Goal: Task Accomplishment & Management: Use online tool/utility

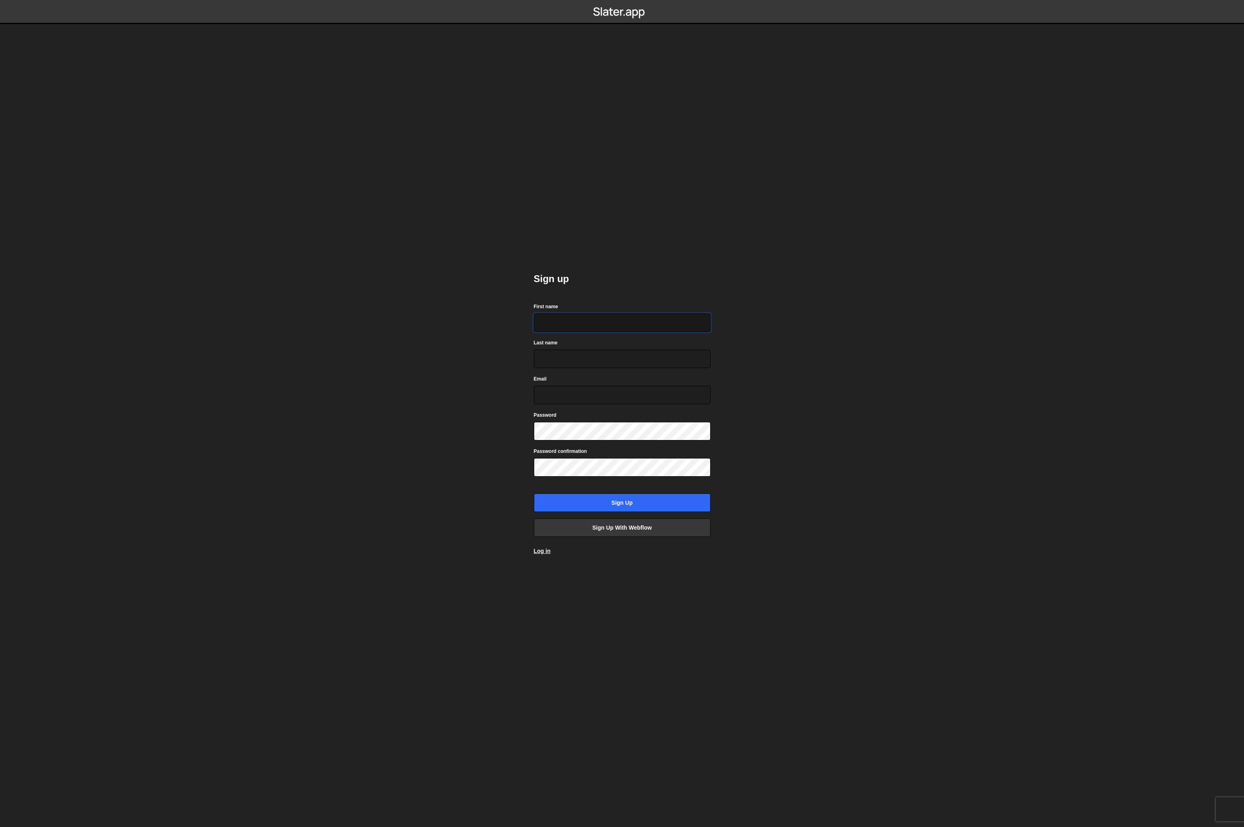
click at [581, 328] on input "First name" at bounding box center [622, 322] width 177 height 18
type input "Ryan"
type input "Dalisay"
click at [604, 393] on input "ryan@photoday.io" at bounding box center [622, 395] width 177 height 18
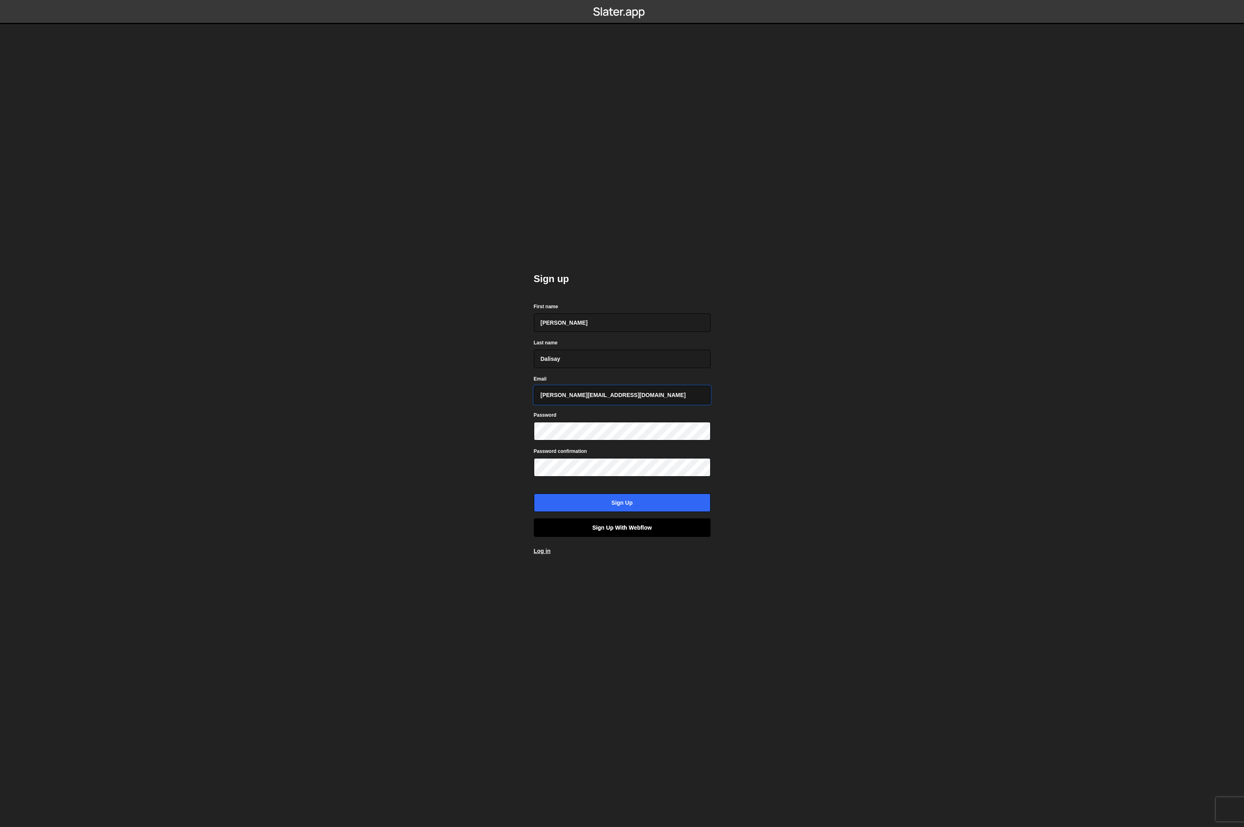
type input "ryan@ryandalisay.com"
click at [609, 527] on link "Sign up with Webflow" at bounding box center [622, 527] width 177 height 18
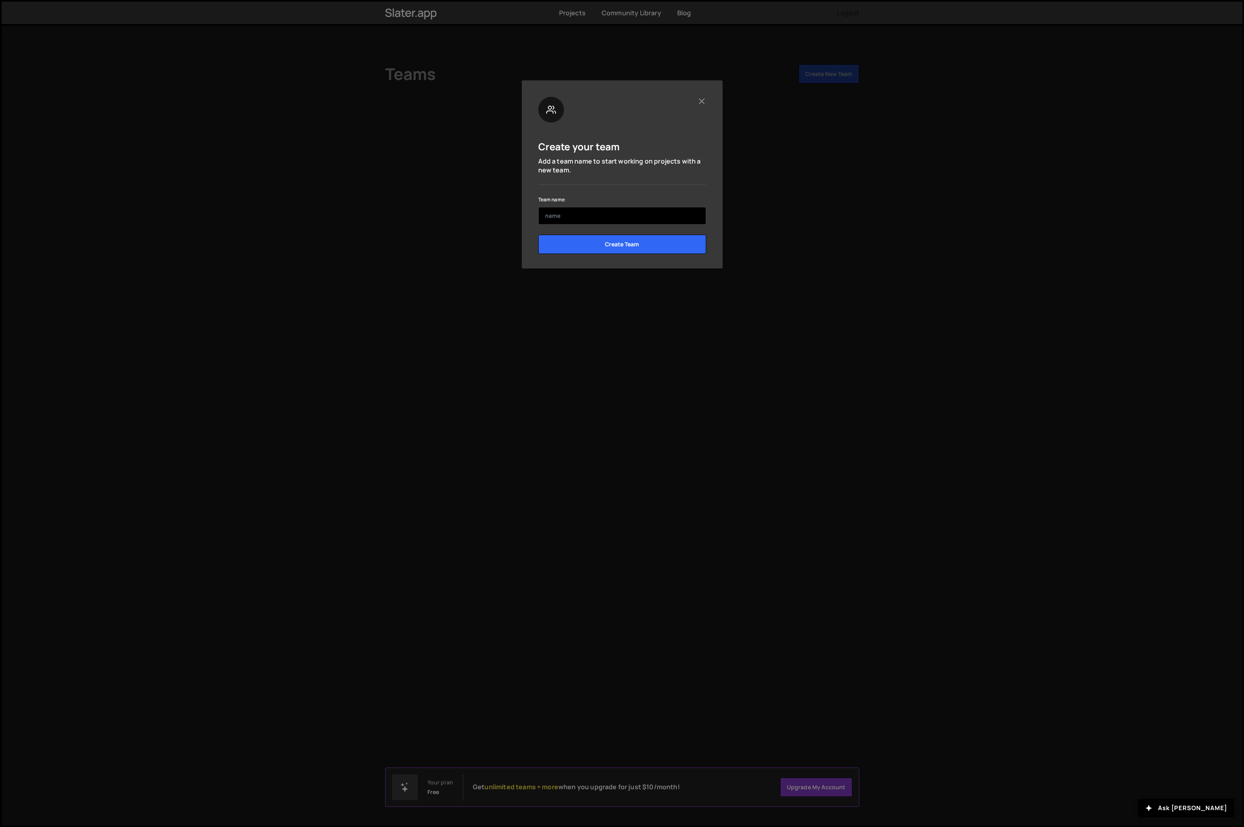
click at [566, 220] on input "text" at bounding box center [622, 216] width 168 height 18
type input "PhotoDay"
click at [609, 251] on input "Create Team" at bounding box center [622, 244] width 168 height 19
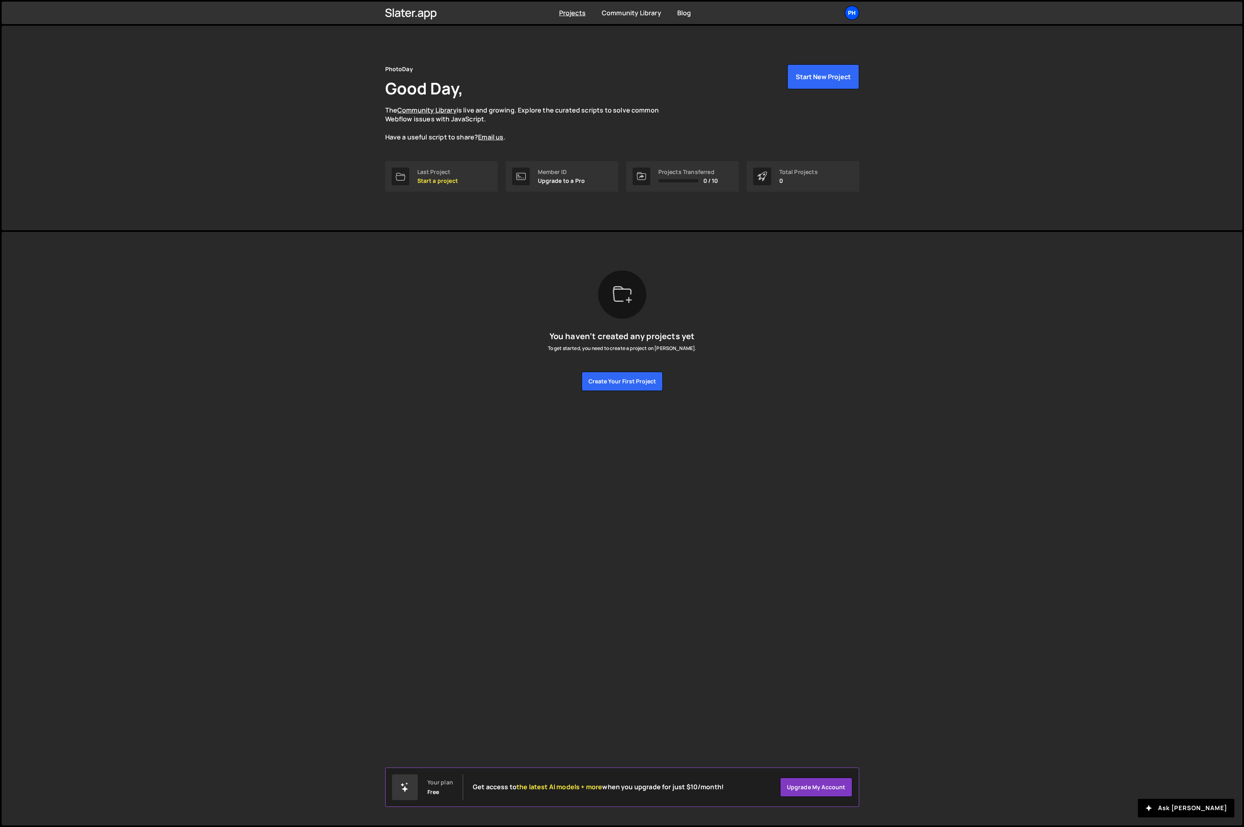
click at [851, 14] on div "Ph" at bounding box center [852, 13] width 14 height 14
click at [778, 63] on link "Account" at bounding box center [809, 61] width 100 height 14
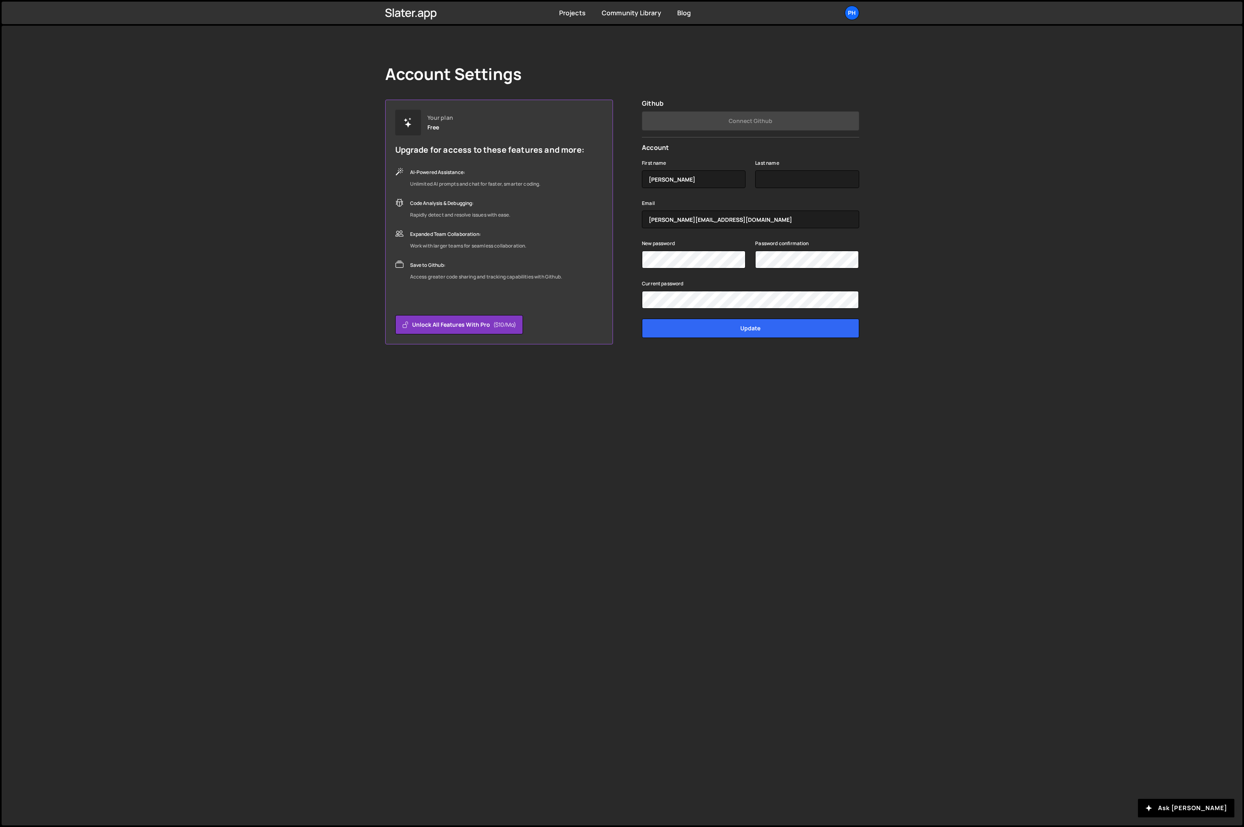
type input "Ryan"
type input "Dalisay"
click at [745, 390] on div "Account Settings Your plan Free Upgrade for access to these features and more: …" at bounding box center [622, 425] width 1241 height 799
click at [650, 38] on div "Account Settings Your plan Free Upgrade for access to these features and more: …" at bounding box center [622, 204] width 498 height 357
click at [855, 16] on div "Ph" at bounding box center [852, 13] width 14 height 14
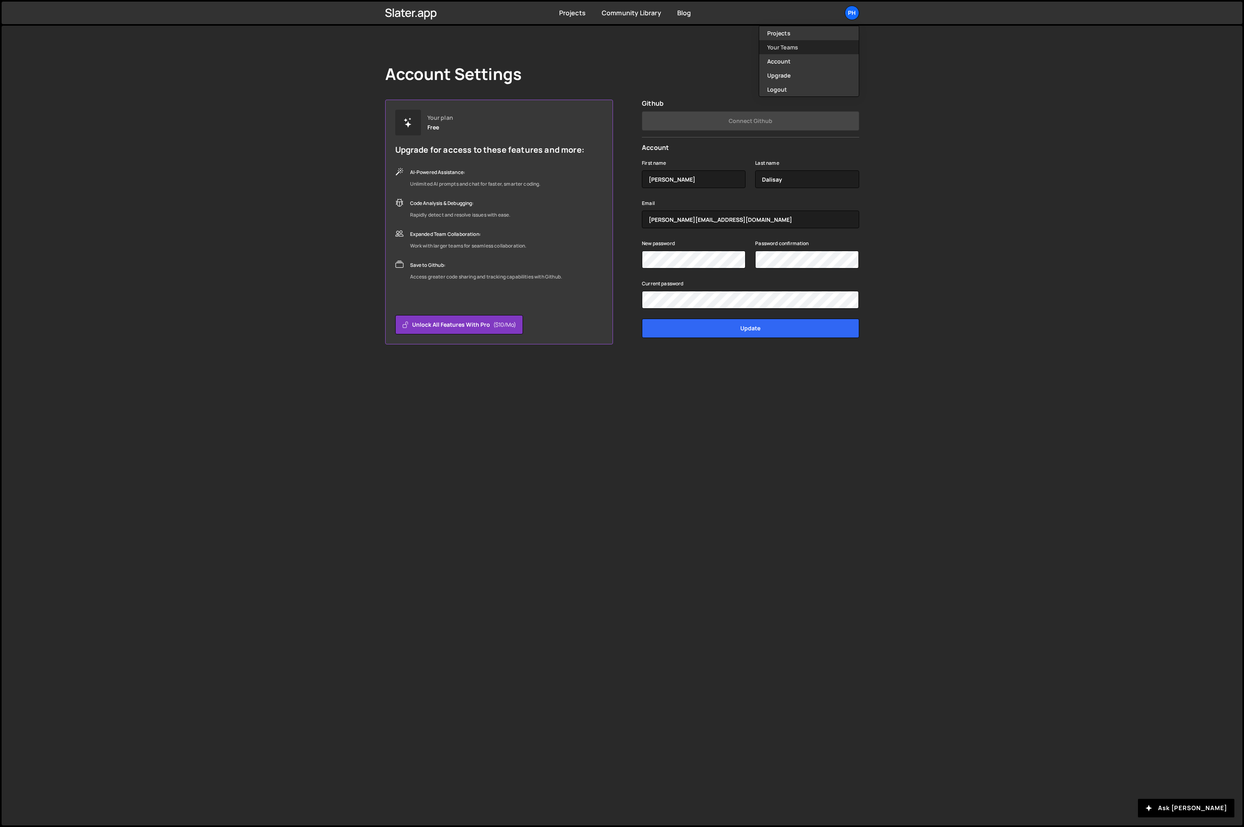
click at [782, 45] on link "Your Teams" at bounding box center [809, 47] width 100 height 14
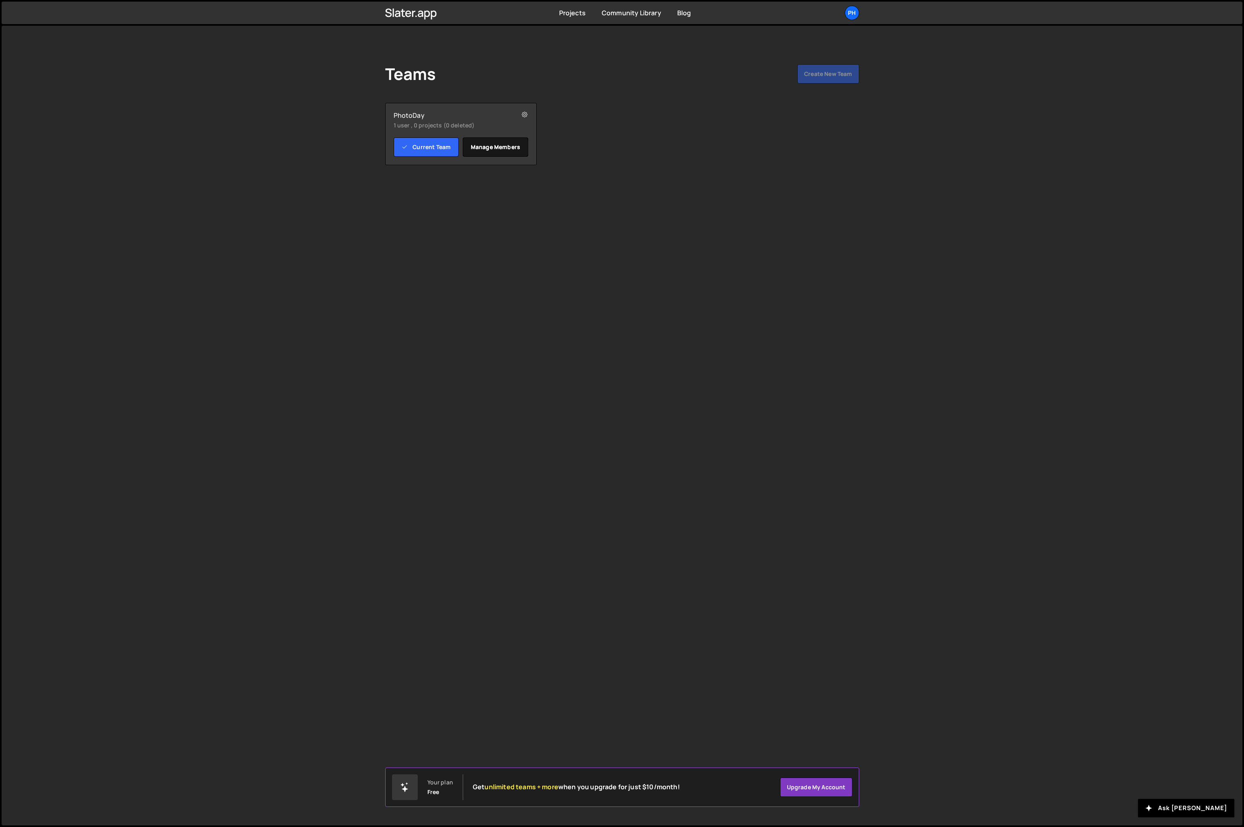
click at [507, 151] on link "Manage members" at bounding box center [495, 146] width 65 height 19
click at [851, 114] on button at bounding box center [847, 116] width 16 height 16
click at [849, 11] on div "Ph" at bounding box center [852, 13] width 14 height 14
click at [394, 334] on div "PhotoDay ryan@ryandalisay.com Admin Remove ryan@ryandalisay.com from Team Autom…" at bounding box center [622, 425] width 1241 height 799
click at [403, 141] on input "Automatically share projects with team members" at bounding box center [401, 142] width 24 height 12
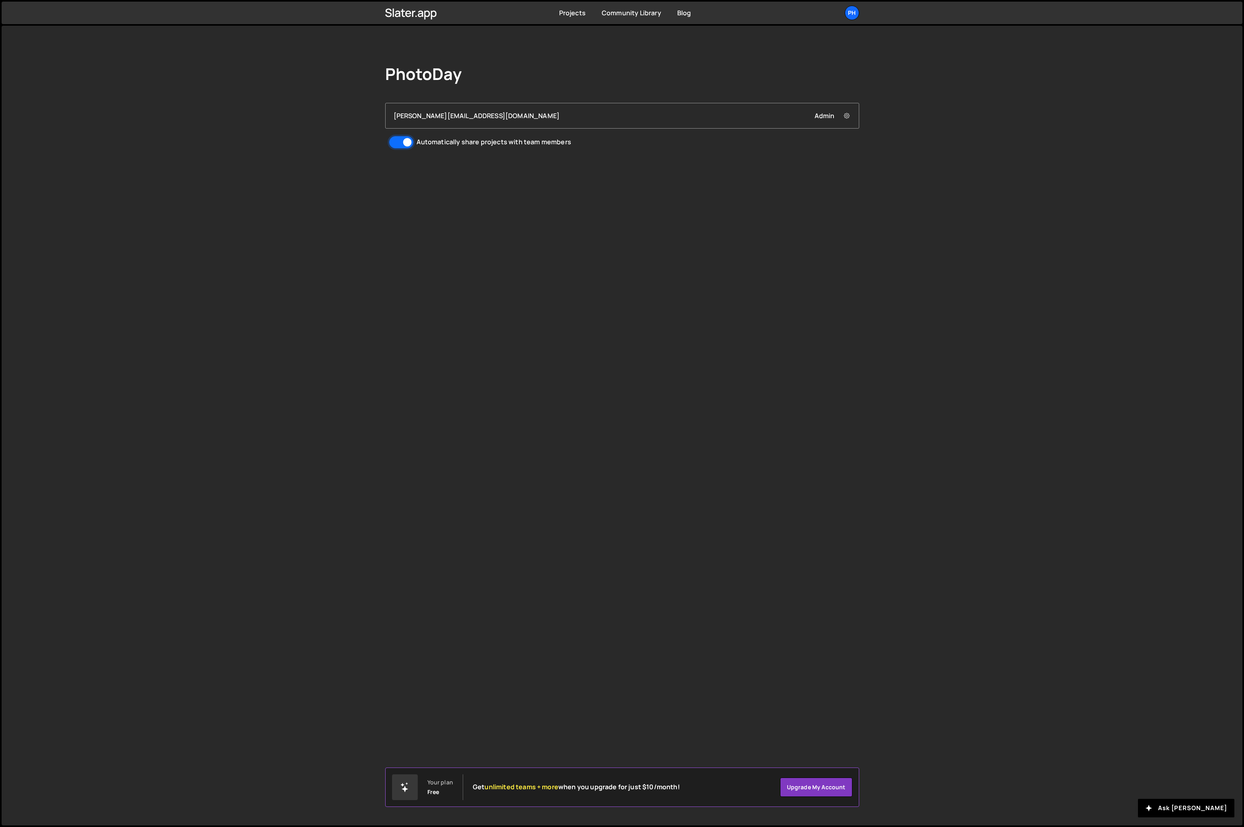
checkbox input "false"
click at [850, 12] on div "Ph" at bounding box center [852, 13] width 14 height 14
click at [803, 75] on link "Upgrade" at bounding box center [809, 75] width 100 height 14
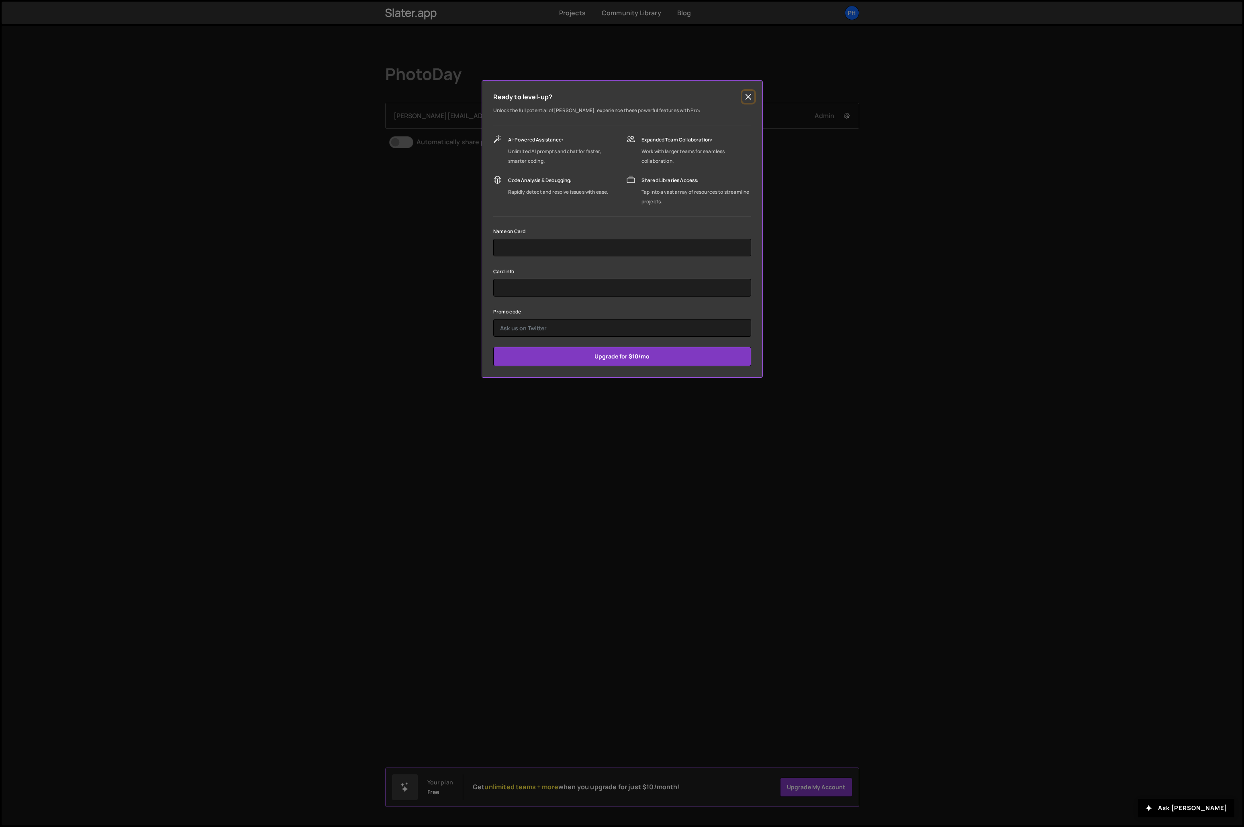
click at [748, 96] on button "Close" at bounding box center [748, 97] width 12 height 12
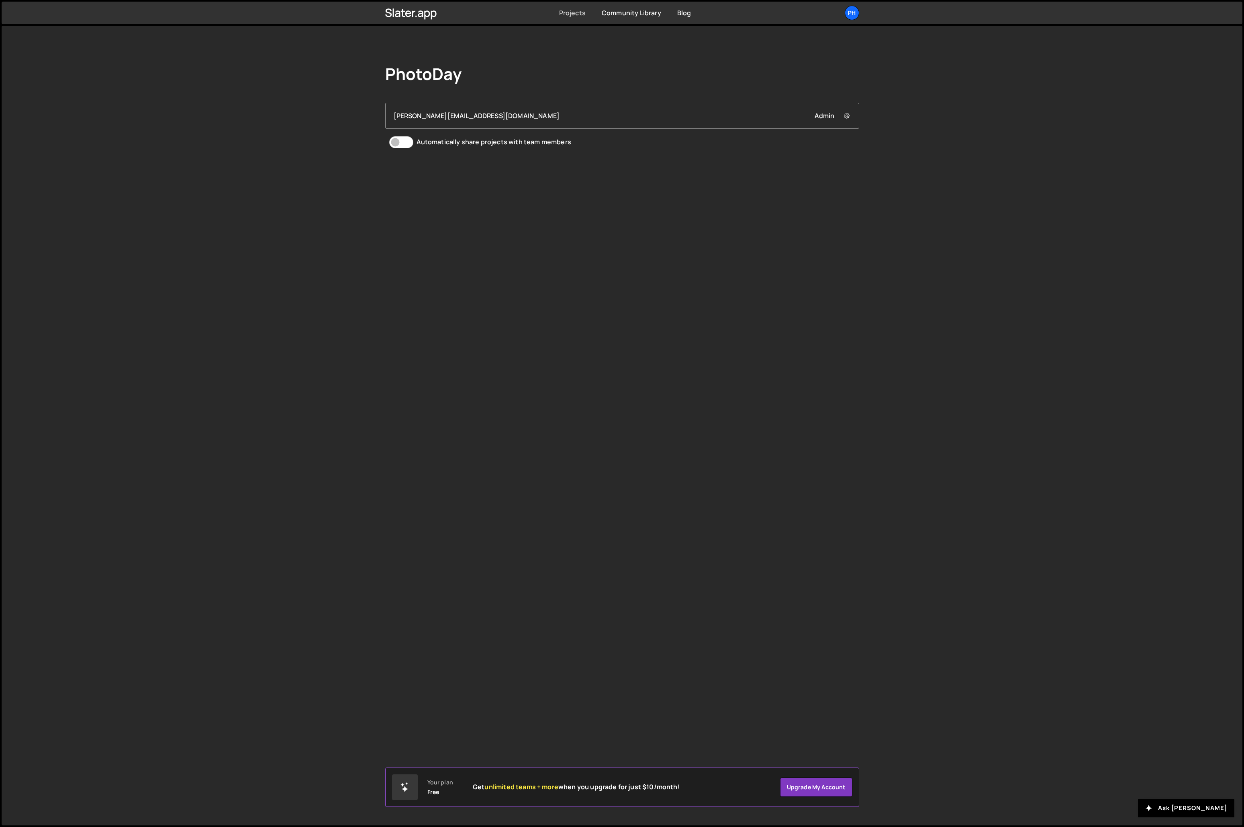
click at [566, 16] on link "Projects" at bounding box center [572, 12] width 27 height 9
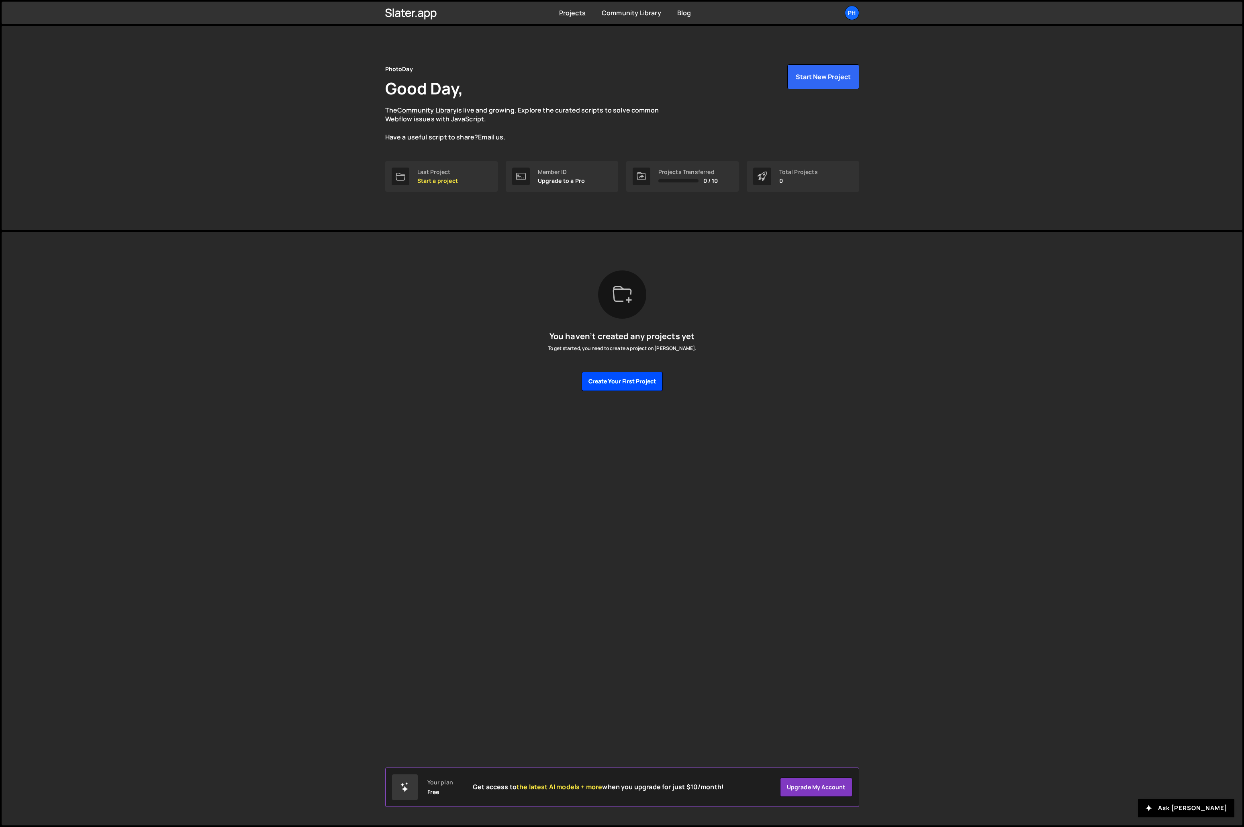
click at [620, 380] on button "Create your first project" at bounding box center [622, 381] width 81 height 19
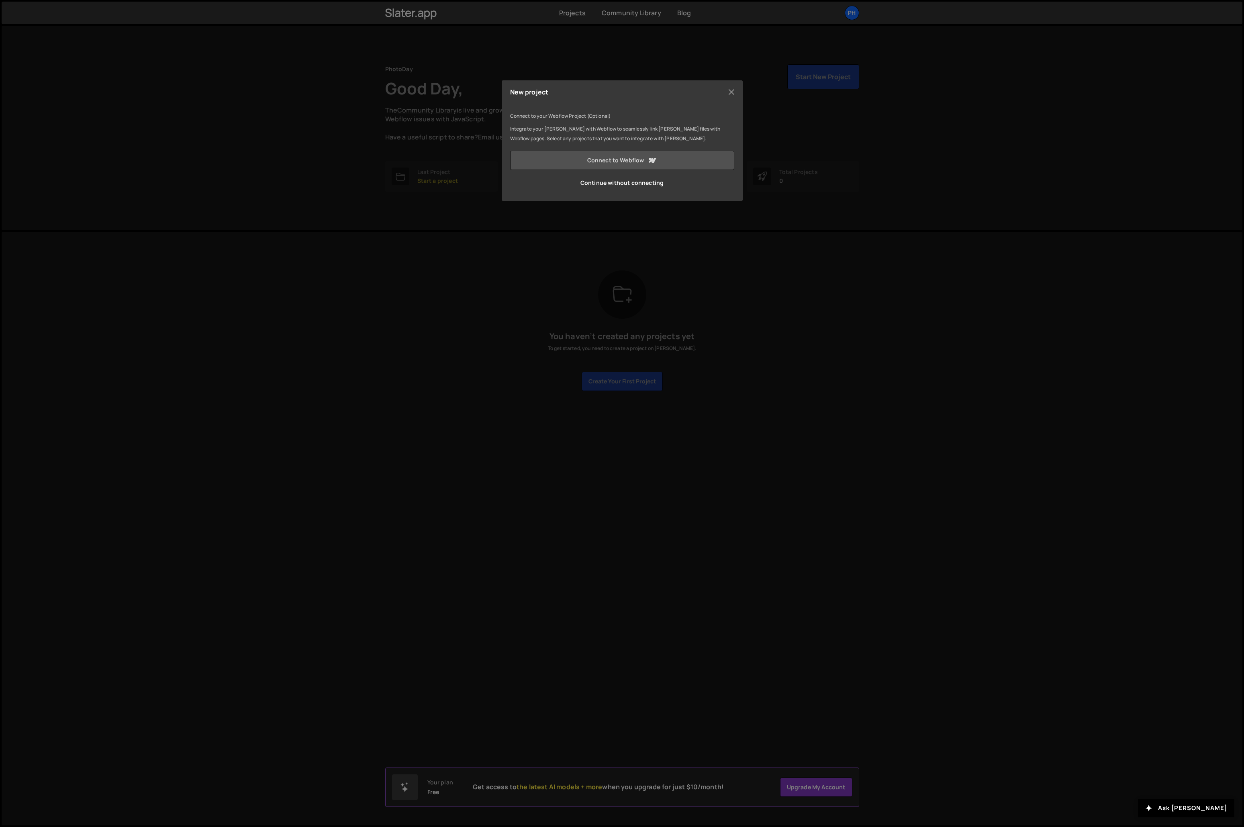
click at [617, 159] on link "Connect to Webflow" at bounding box center [622, 160] width 224 height 19
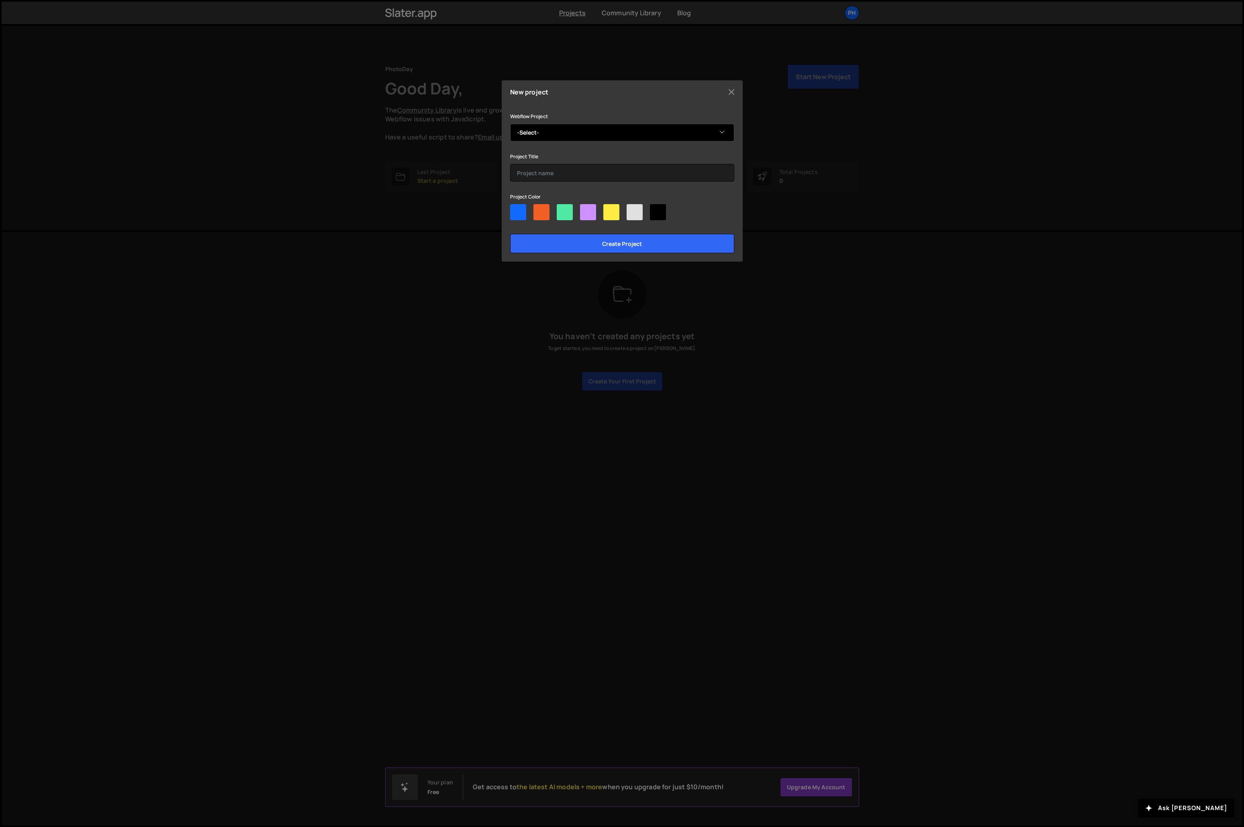
click at [559, 135] on select "-Select- [PERSON_NAME]" at bounding box center [622, 133] width 224 height 18
select select "68e109d91d5a9819d99fe93b"
click at [510, 124] on select "-Select- [PERSON_NAME]" at bounding box center [622, 133] width 224 height 18
click at [536, 172] on input "text" at bounding box center [622, 173] width 224 height 18
type input "Marketing Site (Lumos)"
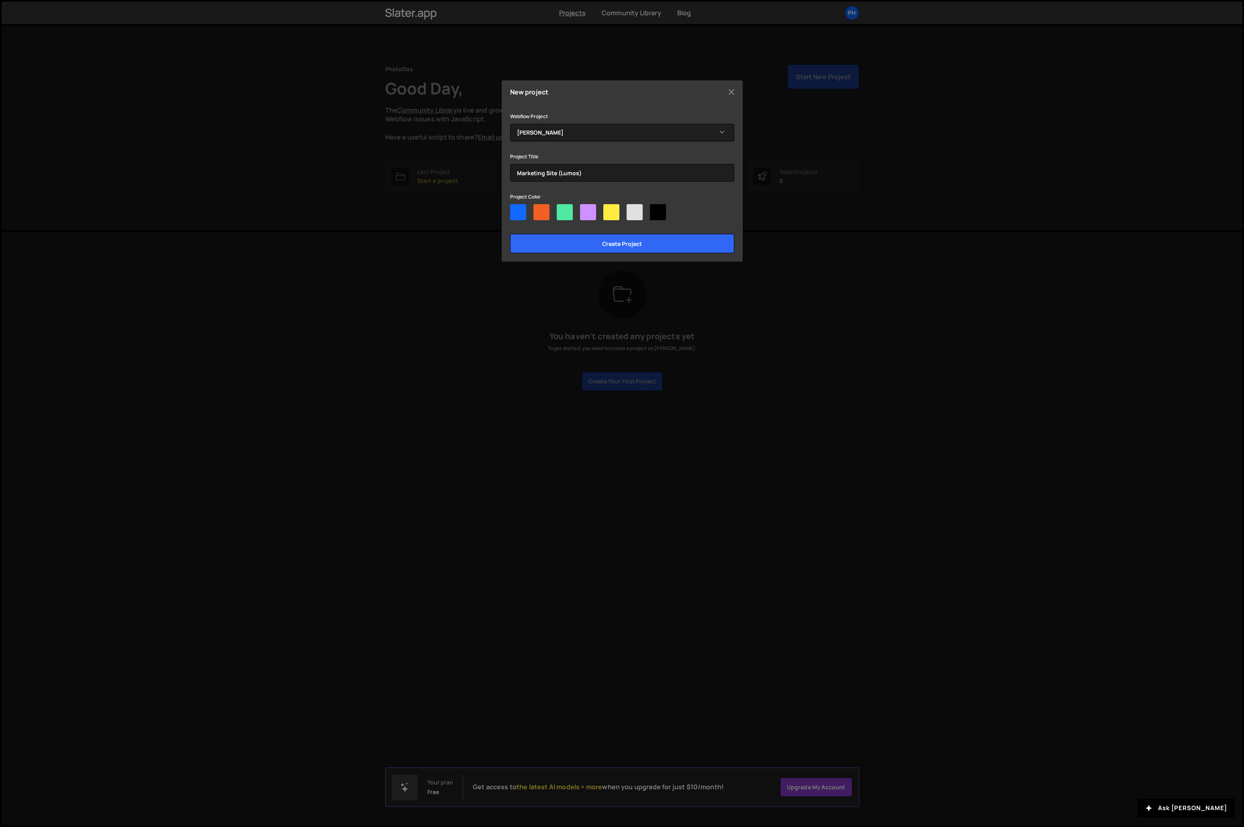
click at [613, 213] on div at bounding box center [611, 212] width 16 height 16
click at [609, 209] on input"] "radio" at bounding box center [605, 206] width 5 height 5
radio input"] "true"
click at [614, 242] on input "Create project" at bounding box center [622, 243] width 224 height 19
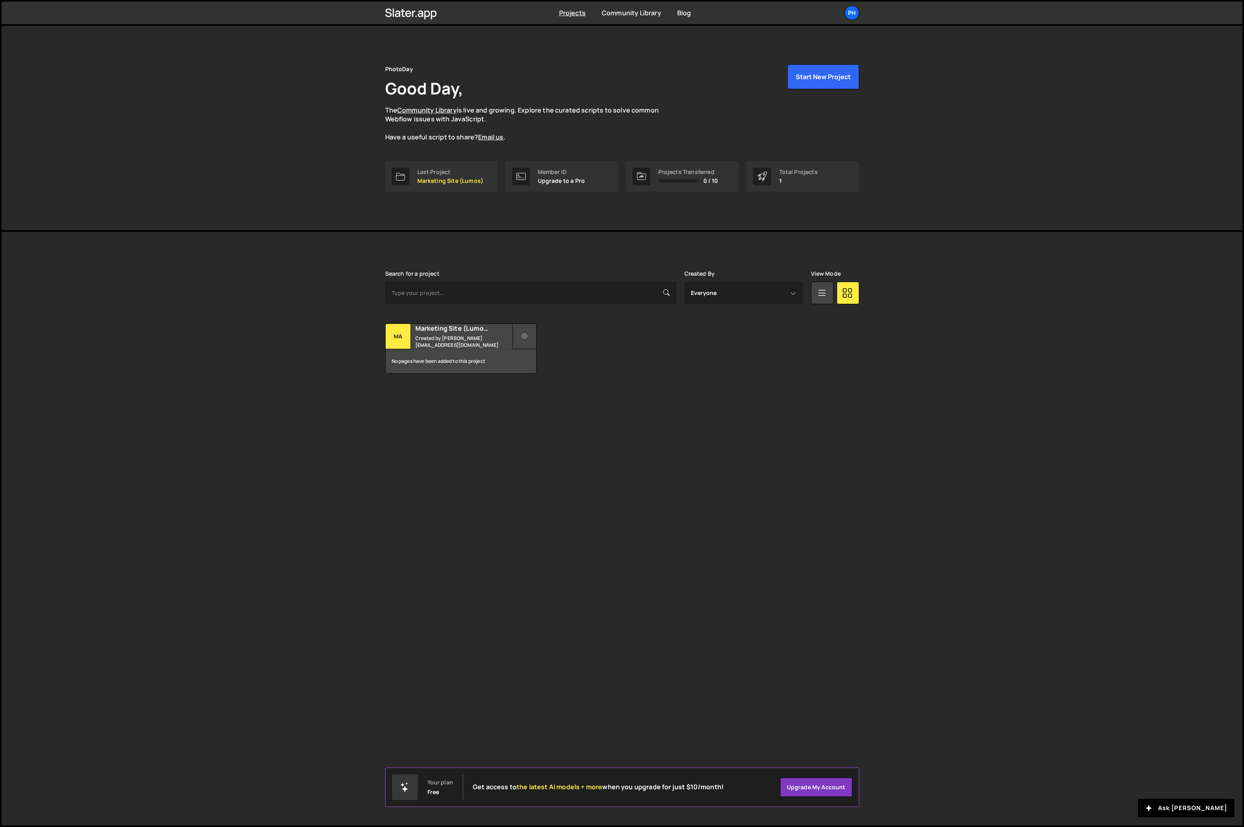
click at [524, 335] on icon at bounding box center [525, 336] width 6 height 8
click at [455, 337] on div "Marketing Site (Lumos) Created by ryan@ryandalisay.com" at bounding box center [461, 336] width 151 height 25
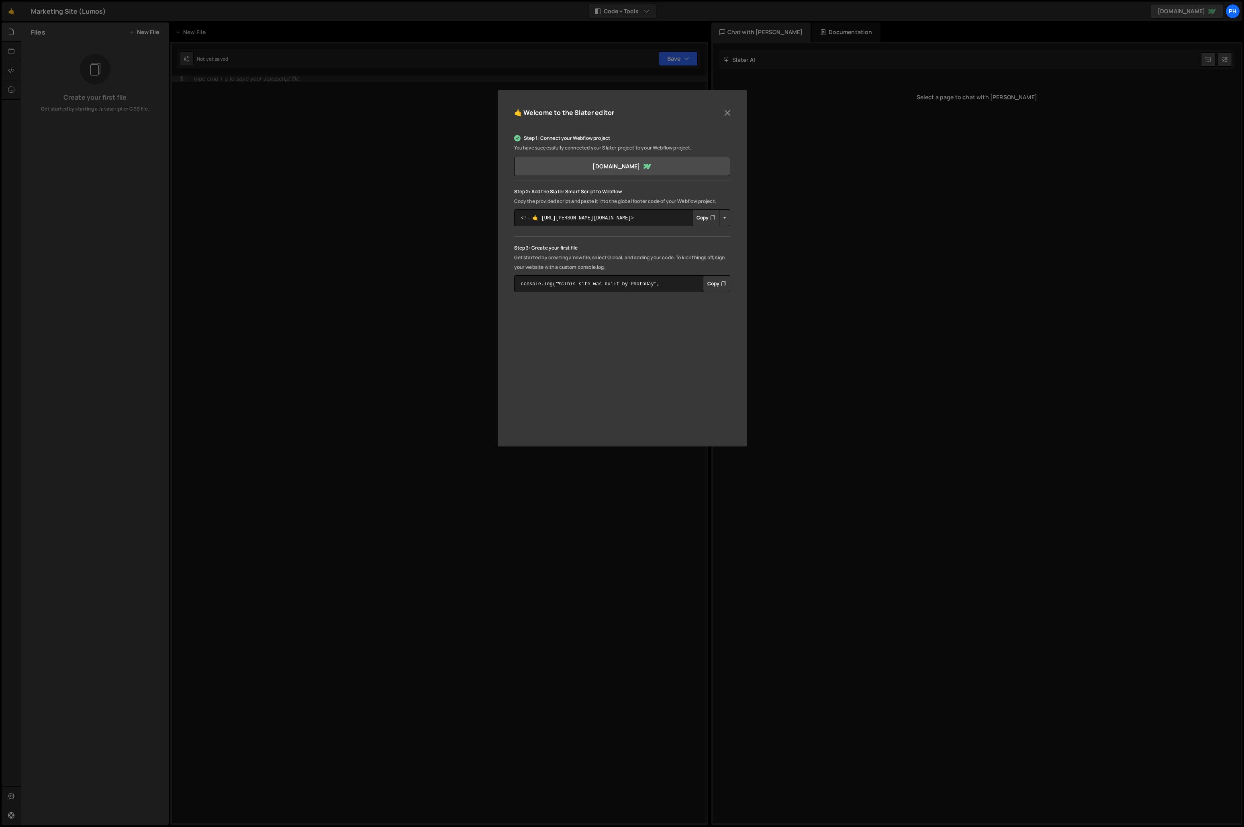
click at [724, 219] on button "Button group with nested dropdown" at bounding box center [724, 217] width 11 height 17
click at [742, 232] on link "Copy Staging Script" at bounding box center [759, 232] width 79 height 11
click at [723, 217] on button "Button group with nested dropdown" at bounding box center [724, 217] width 11 height 17
click at [734, 236] on link "Copy Staging Script" at bounding box center [759, 232] width 79 height 11
click at [669, 201] on p "Copy the provided script and paste it into the global footer code of your Webfl…" at bounding box center [622, 201] width 216 height 10
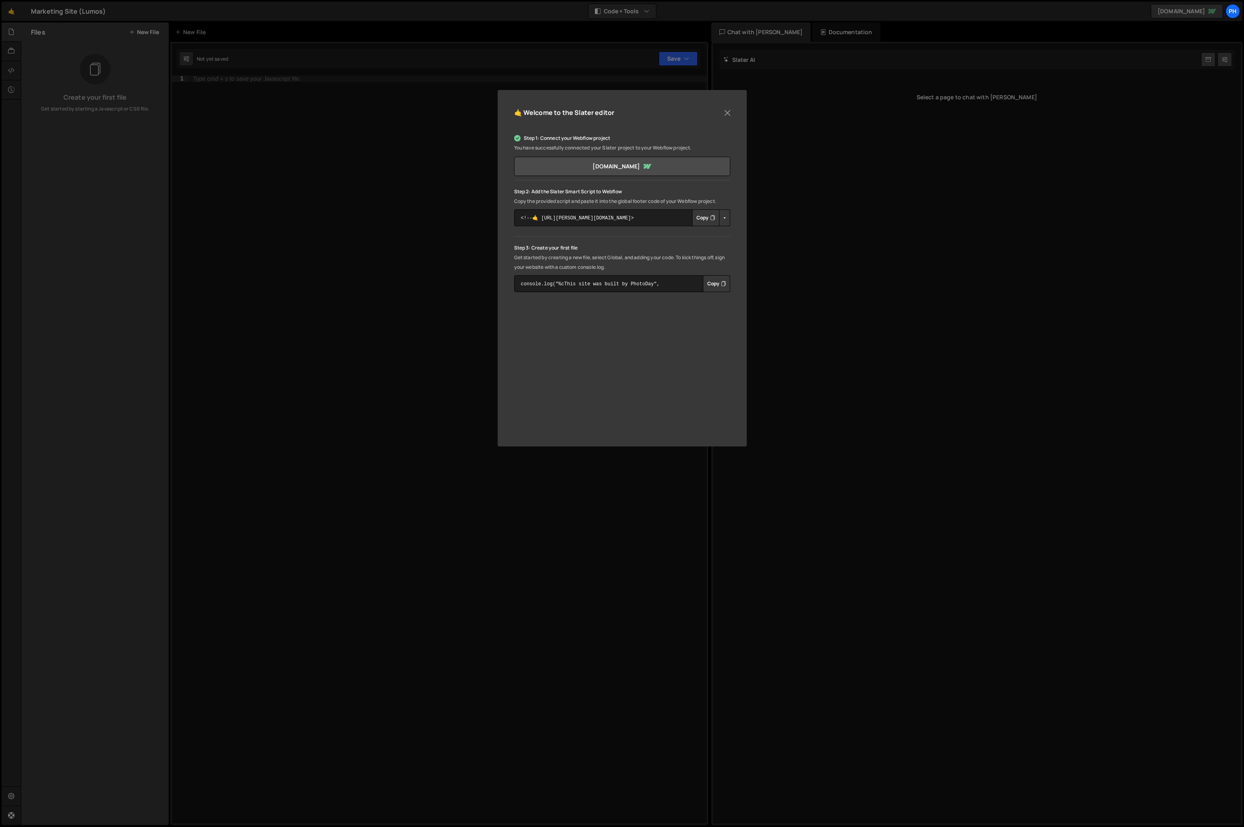
click at [705, 216] on button "Copy" at bounding box center [705, 217] width 27 height 17
click at [714, 284] on button "Copy" at bounding box center [716, 283] width 27 height 17
click at [341, 178] on div "🤙 Welcome to the Slater editor Step 1: Connect your Webflow project You have su…" at bounding box center [622, 413] width 1244 height 827
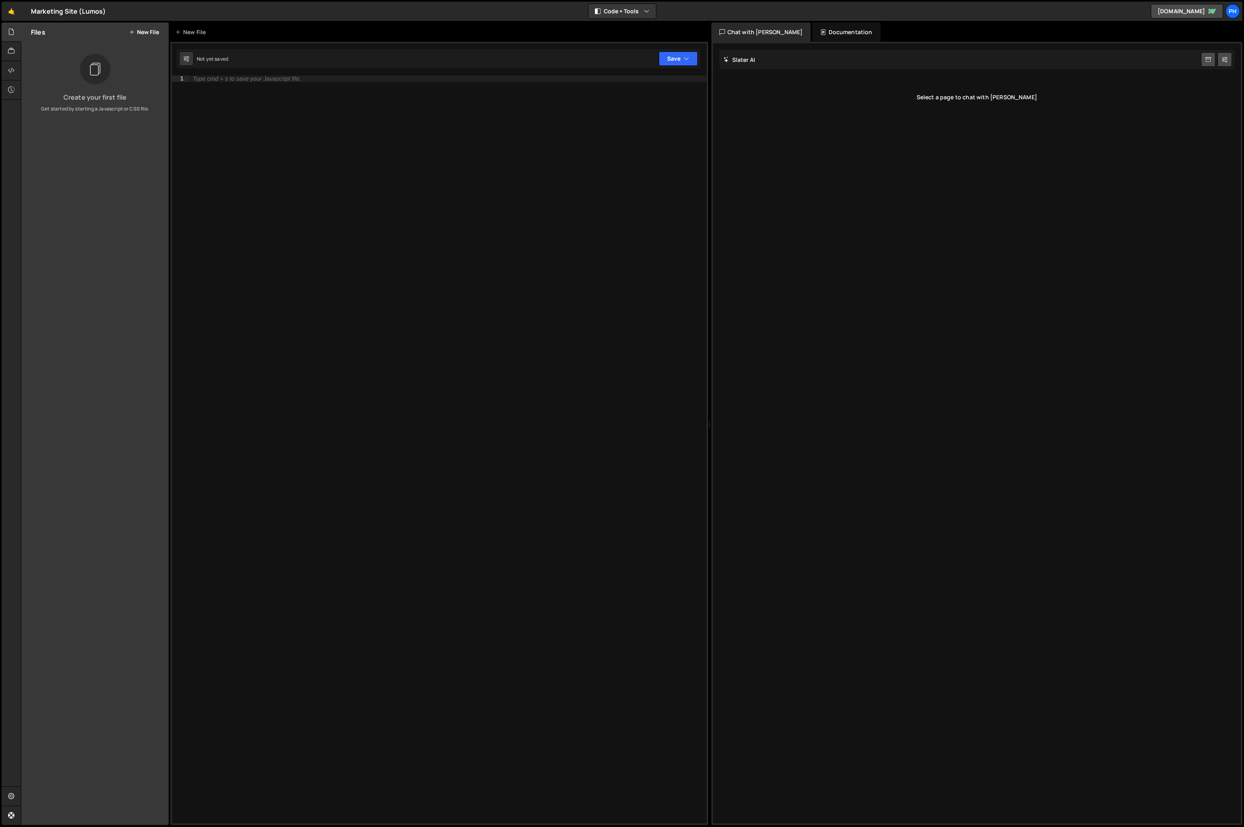
click at [143, 33] on button "New File" at bounding box center [144, 32] width 30 height 6
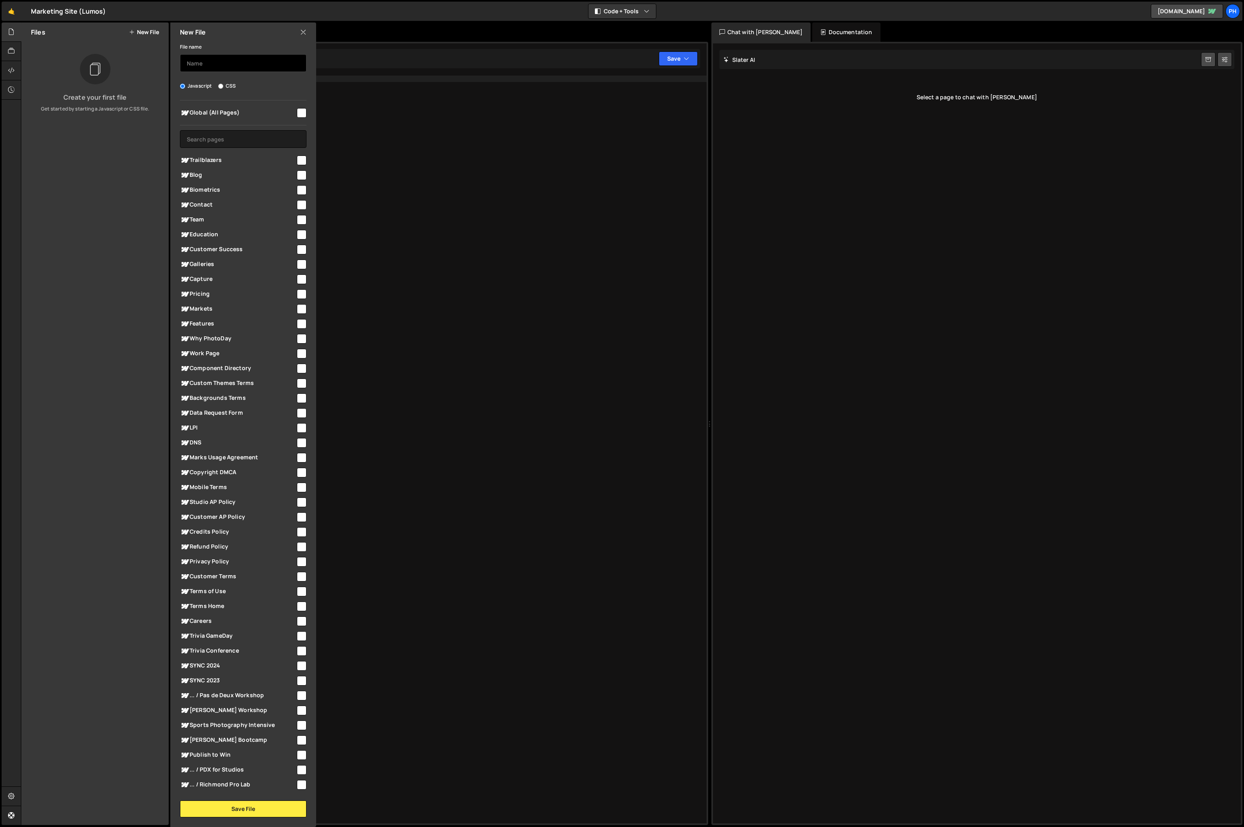
click at [200, 66] on input "text" at bounding box center [243, 63] width 127 height 18
type input "index"
click at [300, 114] on input "checkbox" at bounding box center [302, 113] width 10 height 10
checkbox input "true"
click at [234, 805] on button "Save File" at bounding box center [243, 808] width 127 height 17
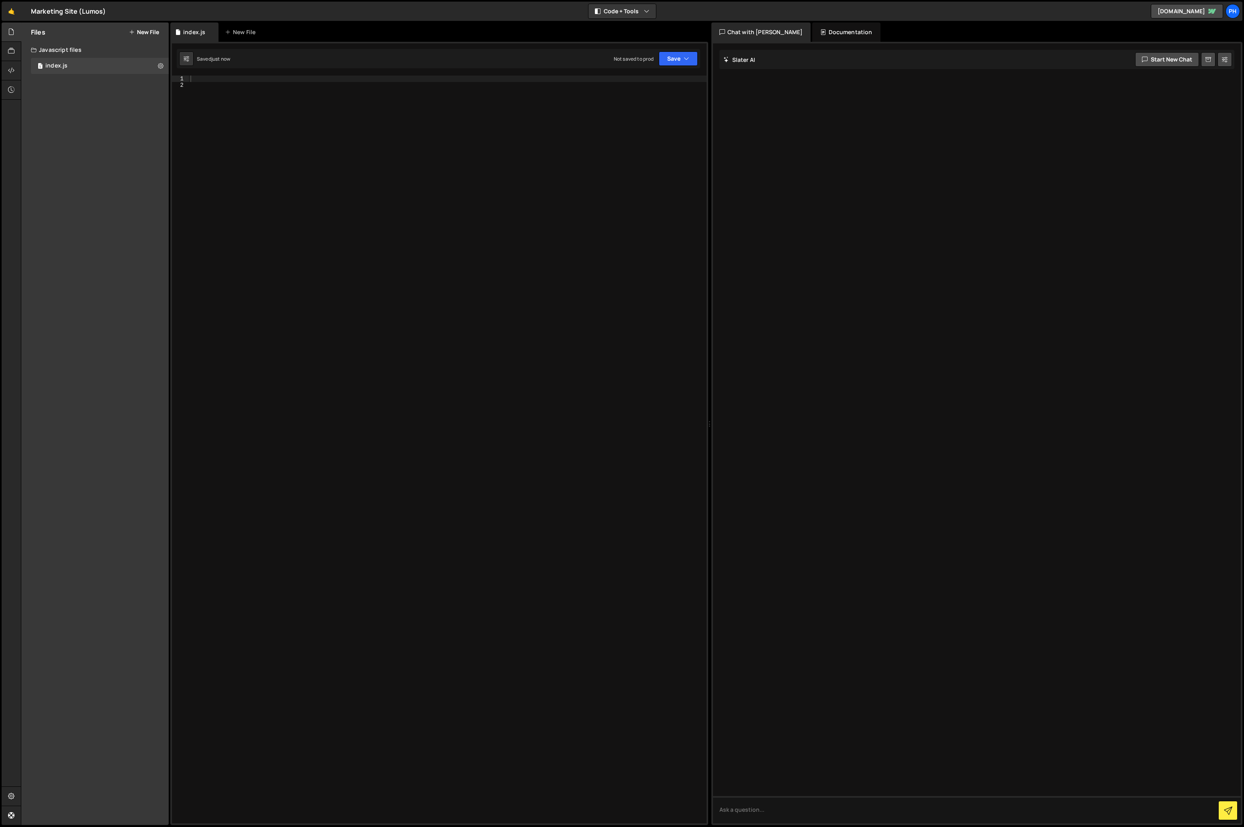
click at [276, 90] on div at bounding box center [448, 456] width 518 height 761
click at [257, 78] on div at bounding box center [448, 456] width 518 height 761
click at [669, 62] on button "Save" at bounding box center [678, 58] width 39 height 14
click at [654, 80] on div "Save to Staging S" at bounding box center [651, 78] width 84 height 8
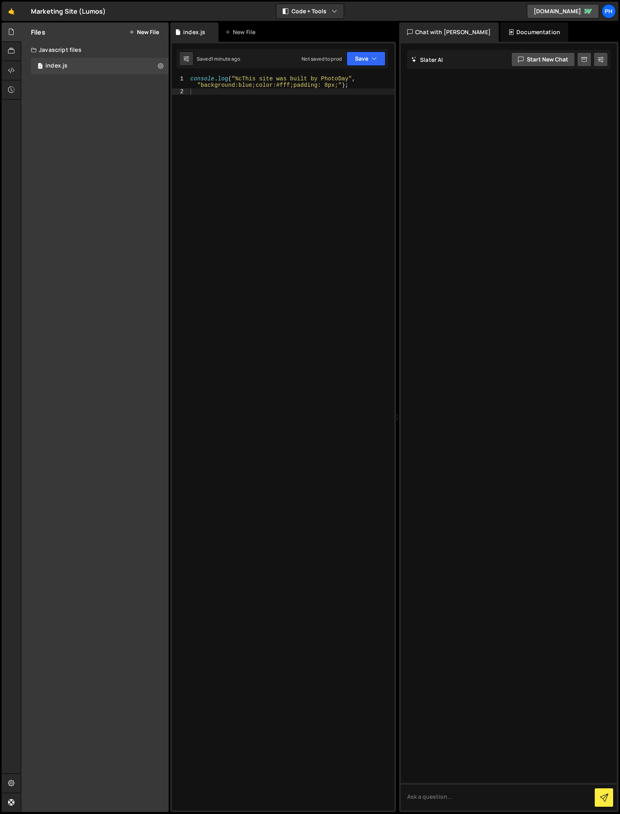
click at [255, 89] on div "console . log ( "%cThis site was built by PhotoDay" , "background:blue;color:#f…" at bounding box center [292, 453] width 206 height 754
click at [221, 97] on div "console . log ( "%cThis site was built by PhotoDay" , "background:blue;color:#f…" at bounding box center [292, 453] width 206 height 754
click at [206, 117] on div "console . log ( "%cThis site was built by PhotoDay" , "background:blue;color:#f…" at bounding box center [292, 453] width 206 height 754
paste textarea "<!-- End Google Tag Manager -->"
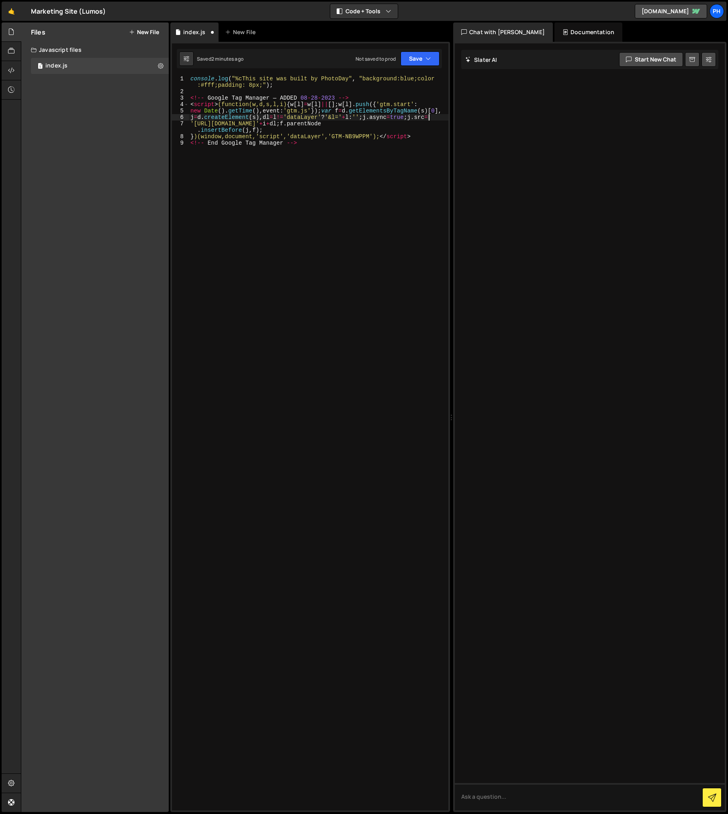
click at [192, 106] on div "console . log ( "%cThis site was built by PhotoDay" , "background:blue;color :#…" at bounding box center [319, 453] width 260 height 754
type textarea "<script>(function(w,d,s,l,i){w[l]=w[l]||[];w[l].push({'gtm.start':"
click at [189, 59] on icon at bounding box center [187, 59] width 6 height 8
select select "editor"
select select "ace/theme/monokai"
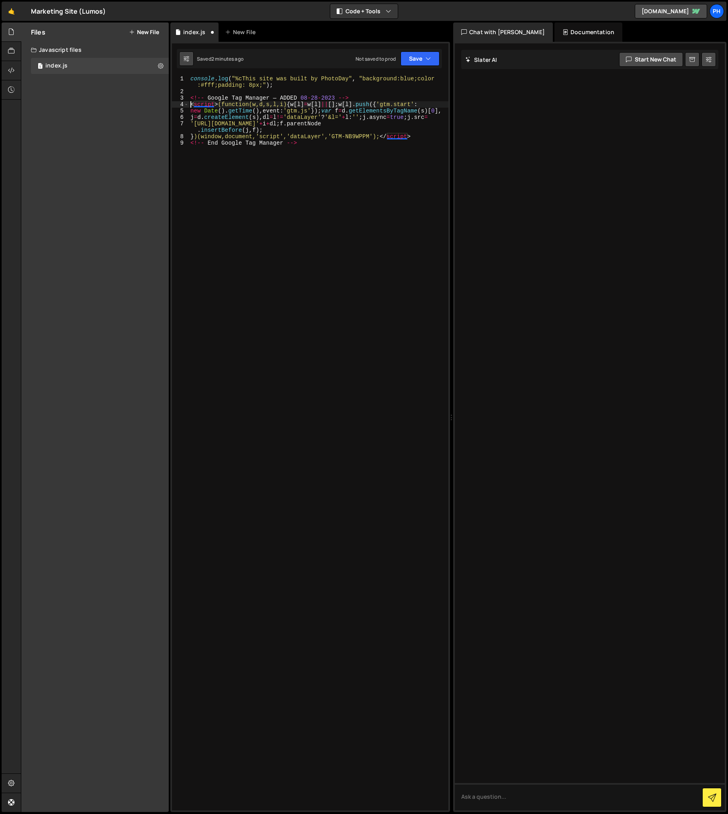
type input "14"
checkbox input "true"
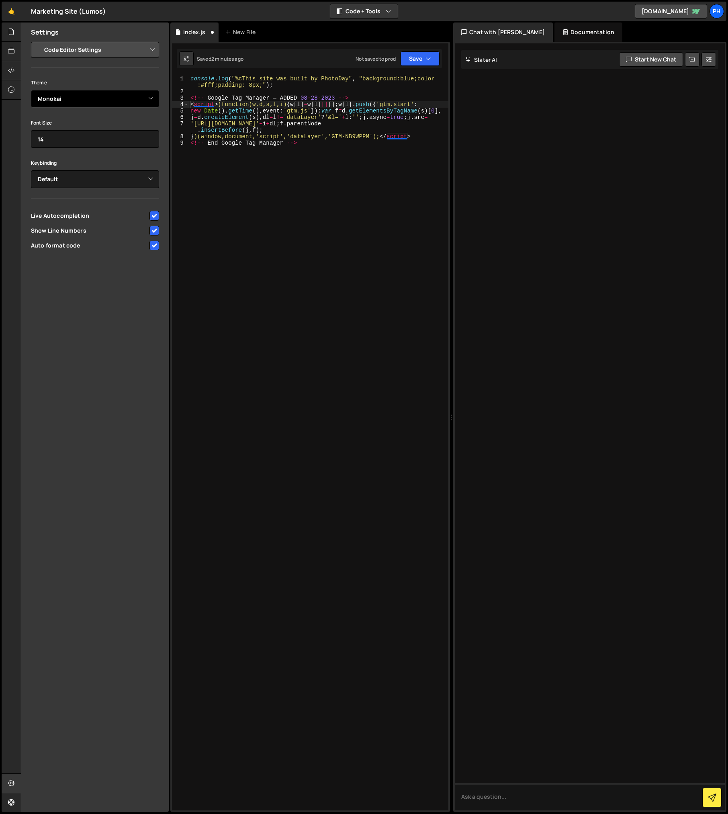
click at [131, 102] on select "Ambiance Chaos Clouds Midnight Dracula Cobalt Gruvbox Green on Black idle Finge…" at bounding box center [95, 99] width 128 height 18
click at [31, 90] on select "Ambiance Chaos Clouds Midnight Dracula Cobalt Gruvbox Green on Black idle Finge…" at bounding box center [95, 99] width 128 height 18
click at [63, 101] on select "Ambiance Chaos Clouds Midnight Dracula Cobalt Gruvbox Green on Black idle Finge…" at bounding box center [95, 99] width 128 height 18
click at [31, 90] on select "Ambiance Chaos Clouds Midnight Dracula Cobalt Gruvbox Green on Black idle Finge…" at bounding box center [95, 99] width 128 height 18
click at [56, 99] on select "Ambiance Chaos Clouds Midnight Dracula Cobalt Gruvbox Green on Black idle Finge…" at bounding box center [95, 99] width 128 height 18
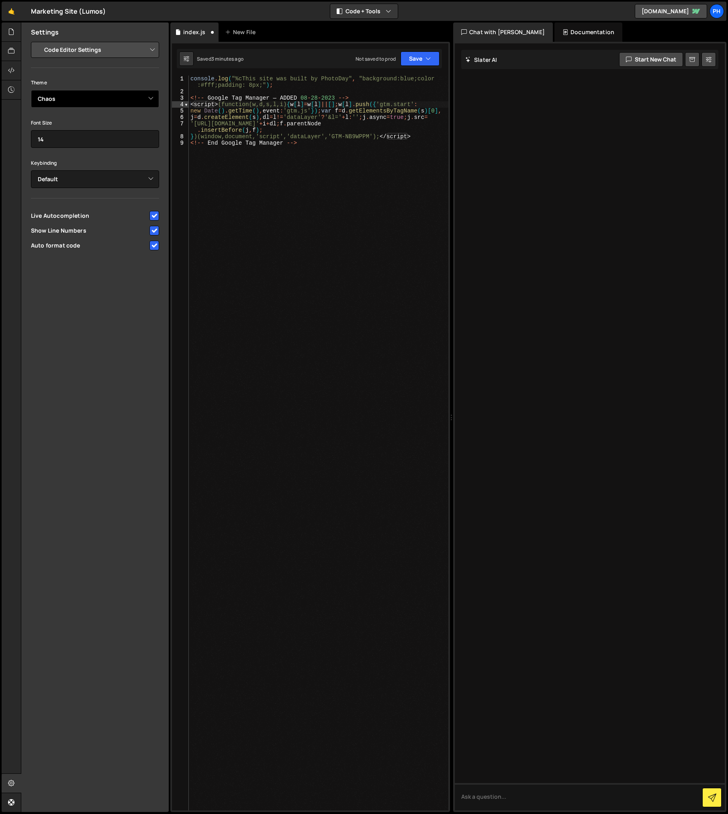
click at [31, 90] on select "Ambiance Chaos Clouds Midnight Dracula Cobalt Gruvbox Green on Black idle Finge…" at bounding box center [95, 99] width 128 height 18
click at [57, 101] on select "Ambiance Chaos Clouds Midnight Dracula Cobalt Gruvbox Green on Black idle Finge…" at bounding box center [95, 99] width 128 height 18
click at [31, 90] on select "Ambiance Chaos Clouds Midnight Dracula Cobalt Gruvbox Green on Black idle Finge…" at bounding box center [95, 99] width 128 height 18
click at [57, 101] on select "Ambiance Chaos Clouds Midnight Dracula Cobalt Gruvbox Green on Black idle Finge…" at bounding box center [95, 99] width 128 height 18
click at [31, 90] on select "Ambiance Chaos Clouds Midnight Dracula Cobalt Gruvbox Green on Black idle Finge…" at bounding box center [95, 99] width 128 height 18
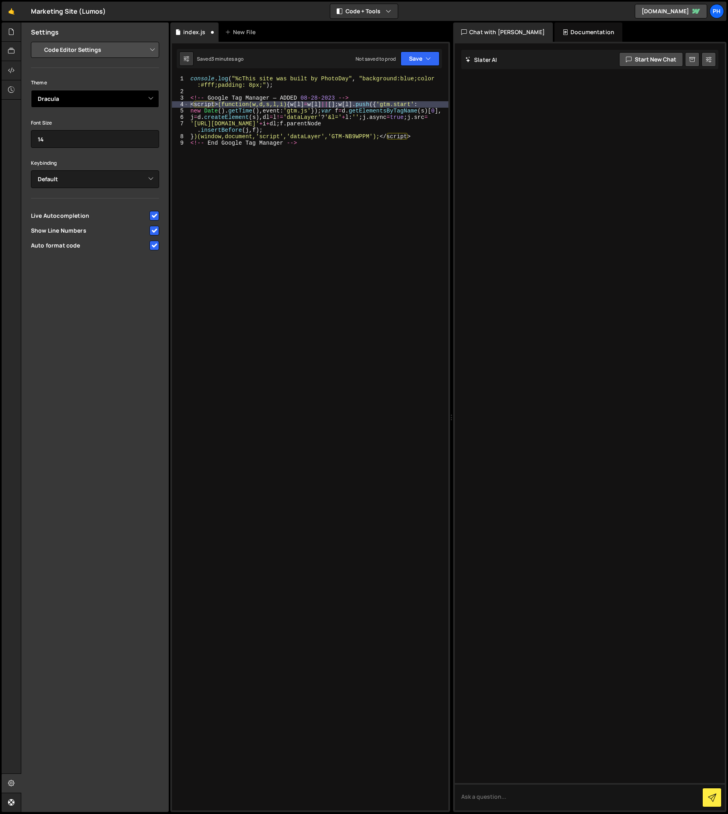
click at [59, 104] on select "Ambiance Chaos Clouds Midnight Dracula Cobalt Gruvbox Green on Black idle Finge…" at bounding box center [95, 99] width 128 height 18
click at [31, 90] on select "Ambiance Chaos Clouds Midnight Dracula Cobalt Gruvbox Green on Black idle Finge…" at bounding box center [95, 99] width 128 height 18
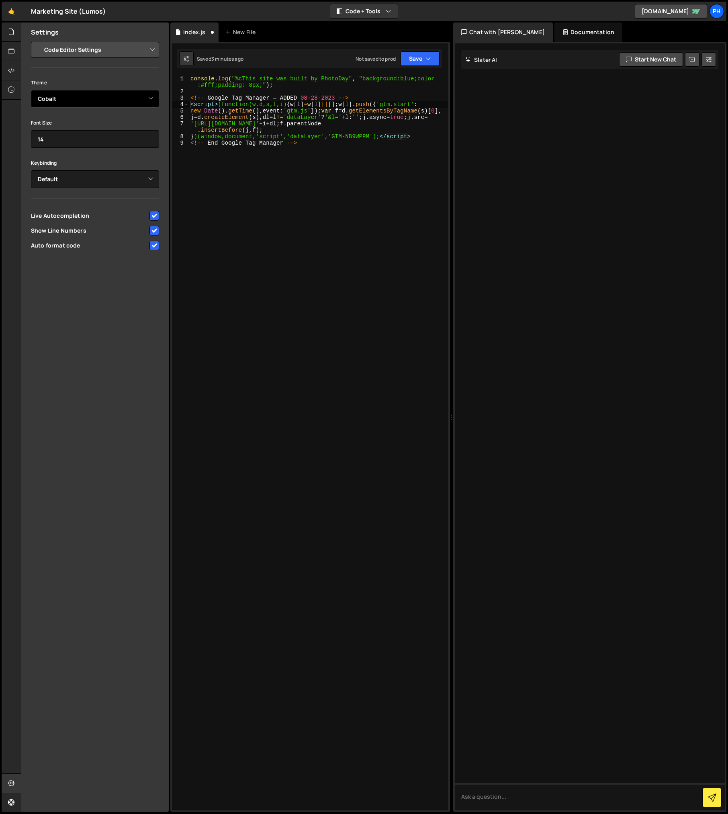
click at [61, 104] on select "Ambiance Chaos Clouds Midnight Dracula Cobalt Gruvbox Green on Black idle Finge…" at bounding box center [95, 99] width 128 height 18
click at [31, 90] on select "Ambiance Chaos Clouds Midnight Dracula Cobalt Gruvbox Green on Black idle Finge…" at bounding box center [95, 99] width 128 height 18
click at [59, 100] on select "Ambiance Chaos Clouds Midnight Dracula Cobalt Gruvbox Green on Black idle Finge…" at bounding box center [95, 99] width 128 height 18
click at [31, 90] on select "Ambiance Chaos Clouds Midnight Dracula Cobalt Gruvbox Green on Black idle Finge…" at bounding box center [95, 99] width 128 height 18
click at [58, 103] on select "Ambiance Chaos Clouds Midnight Dracula Cobalt Gruvbox Green on Black idle Finge…" at bounding box center [95, 99] width 128 height 18
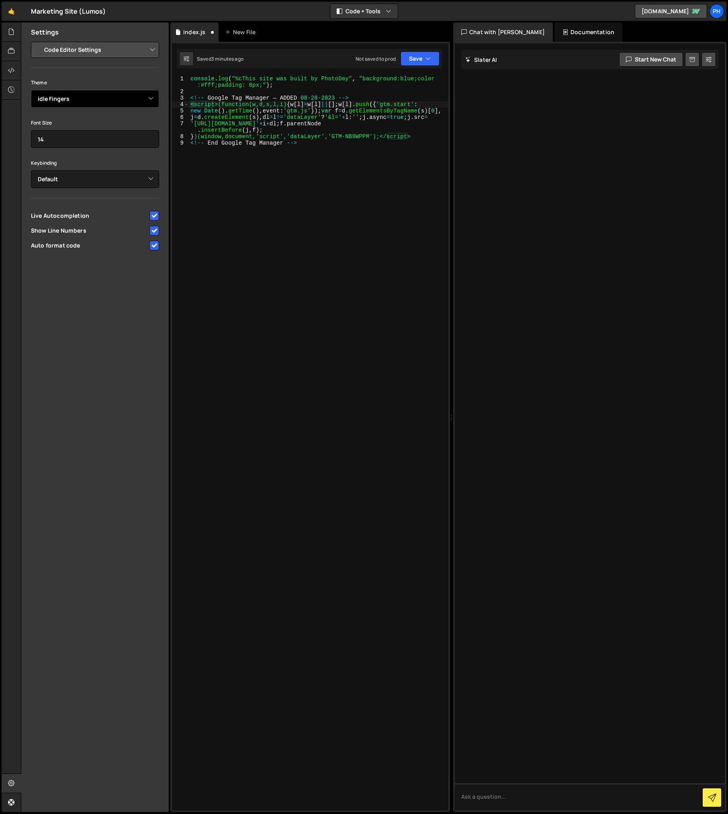
click at [31, 90] on select "Ambiance Chaos Clouds Midnight Dracula Cobalt Gruvbox Green on Black idle Finge…" at bounding box center [95, 99] width 128 height 18
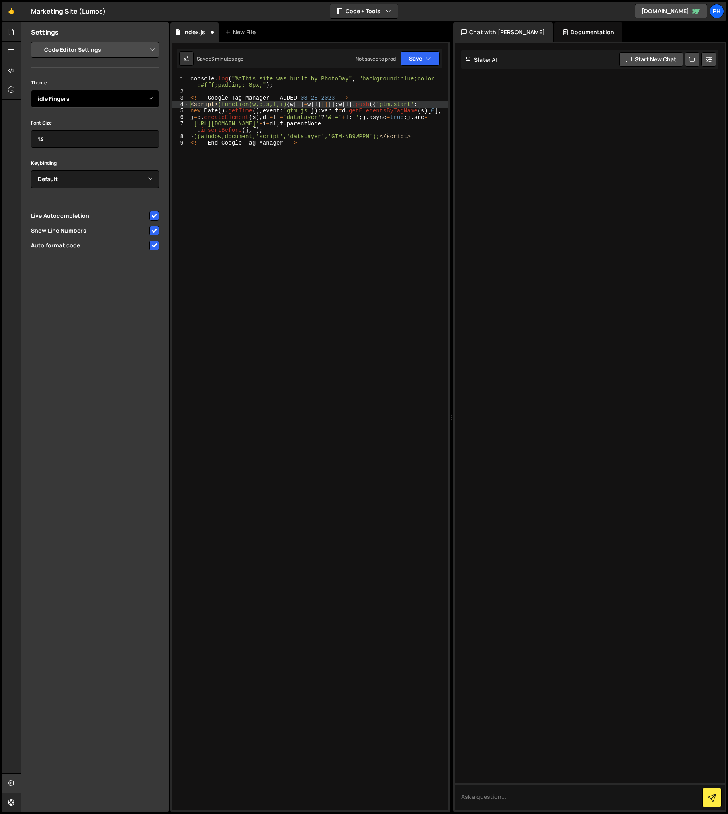
click at [57, 100] on select "Ambiance Chaos Clouds Midnight Dracula Cobalt Gruvbox Green on Black idle Finge…" at bounding box center [95, 99] width 128 height 18
click at [31, 90] on select "Ambiance Chaos Clouds Midnight Dracula Cobalt Gruvbox Green on Black idle Finge…" at bounding box center [95, 99] width 128 height 18
click at [56, 101] on select "Ambiance Chaos Clouds Midnight Dracula Cobalt Gruvbox Green on Black idle Finge…" at bounding box center [95, 99] width 128 height 18
click at [31, 90] on select "Ambiance Chaos Clouds Midnight Dracula Cobalt Gruvbox Green on Black idle Finge…" at bounding box center [95, 99] width 128 height 18
click at [56, 101] on select "Ambiance Chaos Clouds Midnight Dracula Cobalt Gruvbox Green on Black idle Finge…" at bounding box center [95, 99] width 128 height 18
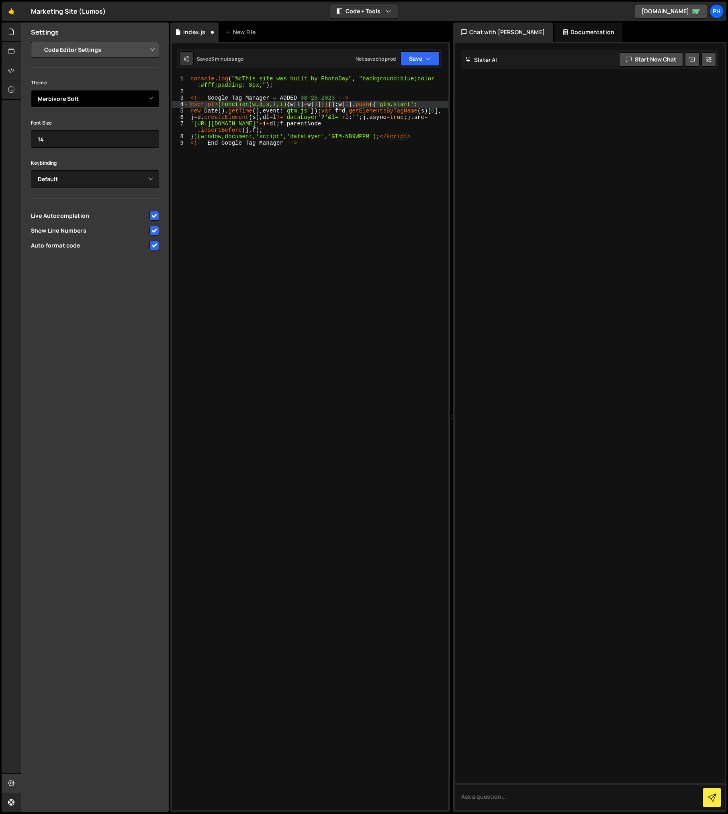
click at [31, 90] on select "Ambiance Chaos Clouds Midnight Dracula Cobalt Gruvbox Green on Black idle Finge…" at bounding box center [95, 99] width 128 height 18
click at [55, 102] on select "Ambiance Chaos Clouds Midnight Dracula Cobalt Gruvbox Green on Black idle Finge…" at bounding box center [95, 99] width 128 height 18
click at [31, 90] on select "Ambiance Chaos Clouds Midnight Dracula Cobalt Gruvbox Green on Black idle Finge…" at bounding box center [95, 99] width 128 height 18
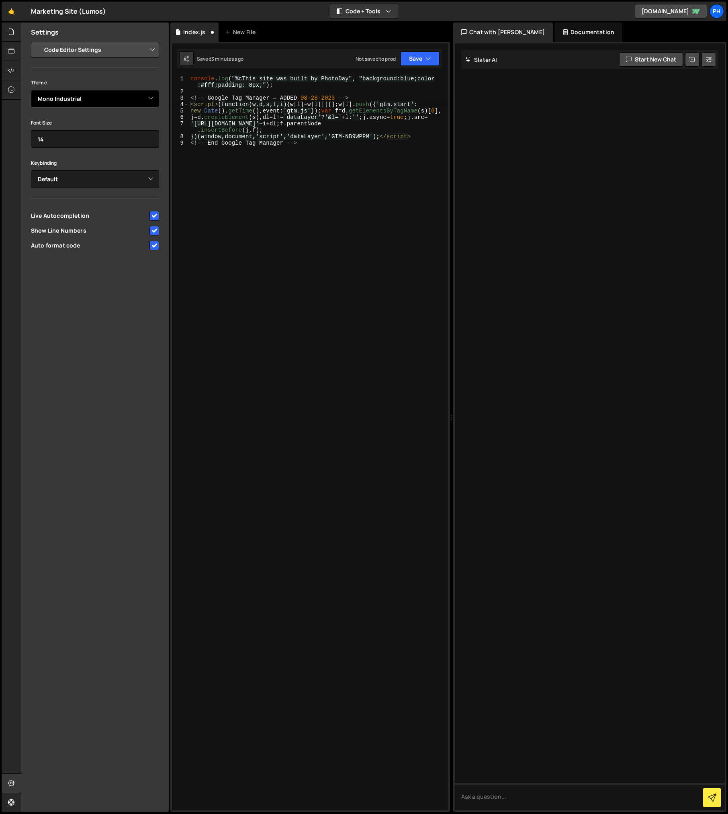
click at [57, 101] on select "Ambiance Chaos Clouds Midnight Dracula Cobalt Gruvbox Green on Black idle Finge…" at bounding box center [95, 99] width 128 height 18
click at [31, 90] on select "Ambiance Chaos Clouds Midnight Dracula Cobalt Gruvbox Green on Black idle Finge…" at bounding box center [95, 99] width 128 height 18
click at [65, 101] on select "Ambiance Chaos Clouds Midnight Dracula Cobalt Gruvbox Green on Black idle Finge…" at bounding box center [95, 99] width 128 height 18
click at [31, 90] on select "Ambiance Chaos Clouds Midnight Dracula Cobalt Gruvbox Green on Black idle Finge…" at bounding box center [95, 99] width 128 height 18
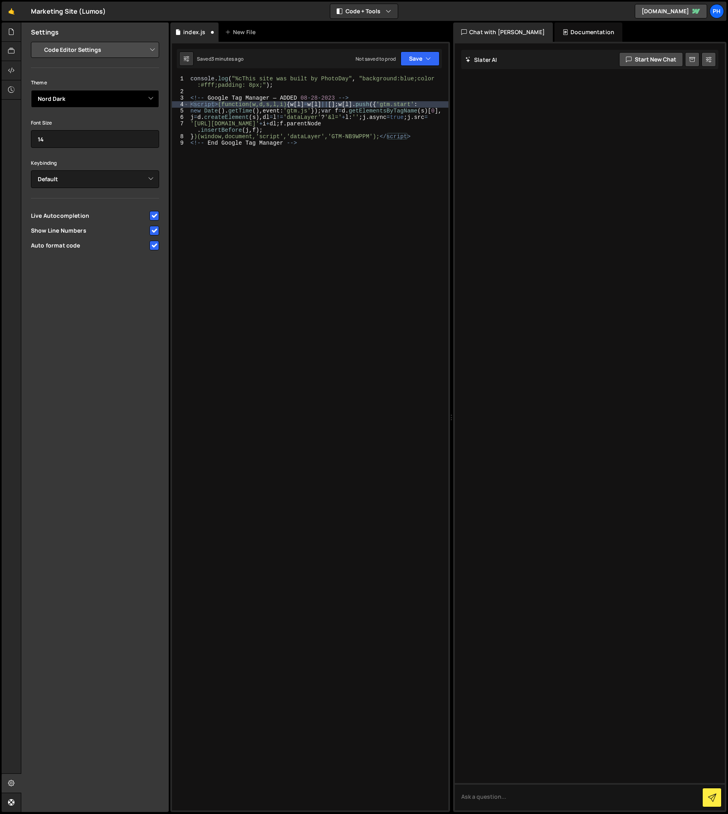
click at [65, 102] on select "Ambiance Chaos Clouds Midnight Dracula Cobalt Gruvbox Green on Black idle Finge…" at bounding box center [95, 99] width 128 height 18
click at [31, 90] on select "Ambiance Chaos Clouds Midnight Dracula Cobalt Gruvbox Green on Black idle Finge…" at bounding box center [95, 99] width 128 height 18
click at [65, 102] on select "Ambiance Chaos Clouds Midnight Dracula Cobalt Gruvbox Green on Black idle Finge…" at bounding box center [95, 99] width 128 height 18
click at [31, 90] on select "Ambiance Chaos Clouds Midnight Dracula Cobalt Gruvbox Green on Black idle Finge…" at bounding box center [95, 99] width 128 height 18
click at [65, 101] on select "Ambiance Chaos Clouds Midnight Dracula Cobalt Gruvbox Green on Black idle Finge…" at bounding box center [95, 99] width 128 height 18
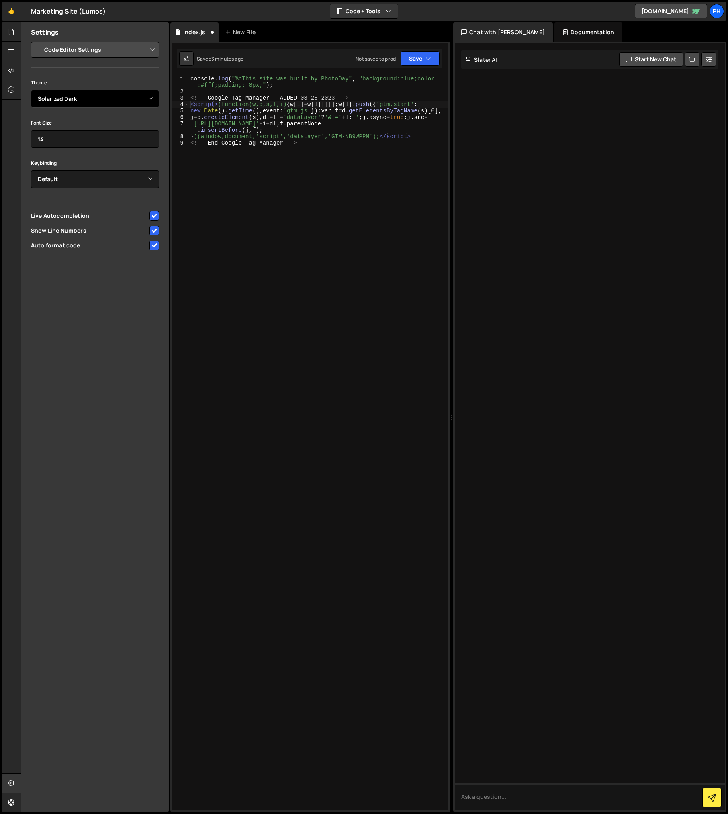
click at [31, 90] on select "Ambiance Chaos Clouds Midnight Dracula Cobalt Gruvbox Green on Black idle Finge…" at bounding box center [95, 99] width 128 height 18
click at [66, 99] on select "Ambiance Chaos Clouds Midnight Dracula Cobalt Gruvbox Green on Black idle Finge…" at bounding box center [95, 99] width 128 height 18
click at [31, 90] on select "Ambiance Chaos Clouds Midnight Dracula Cobalt Gruvbox Green on Black idle Finge…" at bounding box center [95, 99] width 128 height 18
click at [64, 100] on select "Ambiance Chaos Clouds Midnight Dracula Cobalt Gruvbox Green on Black idle Finge…" at bounding box center [95, 99] width 128 height 18
click at [31, 90] on select "Ambiance Chaos Clouds Midnight Dracula Cobalt Gruvbox Green on Black idle Finge…" at bounding box center [95, 99] width 128 height 18
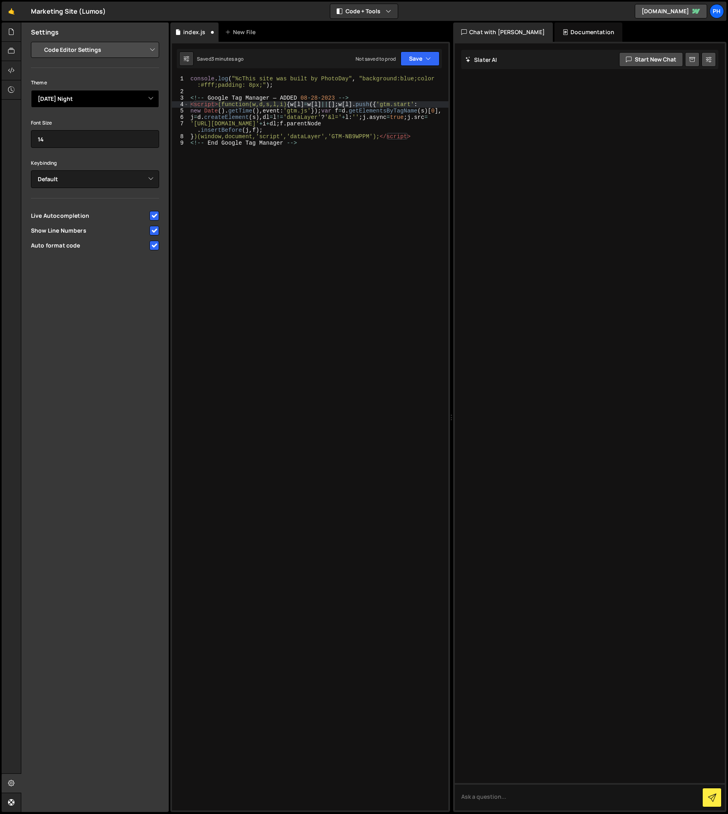
click at [64, 99] on select "Ambiance Chaos Clouds Midnight Dracula Cobalt Gruvbox Green on Black idle Finge…" at bounding box center [95, 99] width 128 height 18
click at [31, 90] on select "Ambiance Chaos Clouds Midnight Dracula Cobalt Gruvbox Green on Black idle Finge…" at bounding box center [95, 99] width 128 height 18
click at [63, 101] on select "Ambiance Chaos Clouds Midnight Dracula Cobalt Gruvbox Green on Black idle Finge…" at bounding box center [95, 99] width 128 height 18
click at [31, 90] on select "Ambiance Chaos Clouds Midnight Dracula Cobalt Gruvbox Green on Black idle Finge…" at bounding box center [95, 99] width 128 height 18
click at [74, 100] on select "Ambiance Chaos Clouds Midnight Dracula Cobalt Gruvbox Green on Black idle Finge…" at bounding box center [95, 99] width 128 height 18
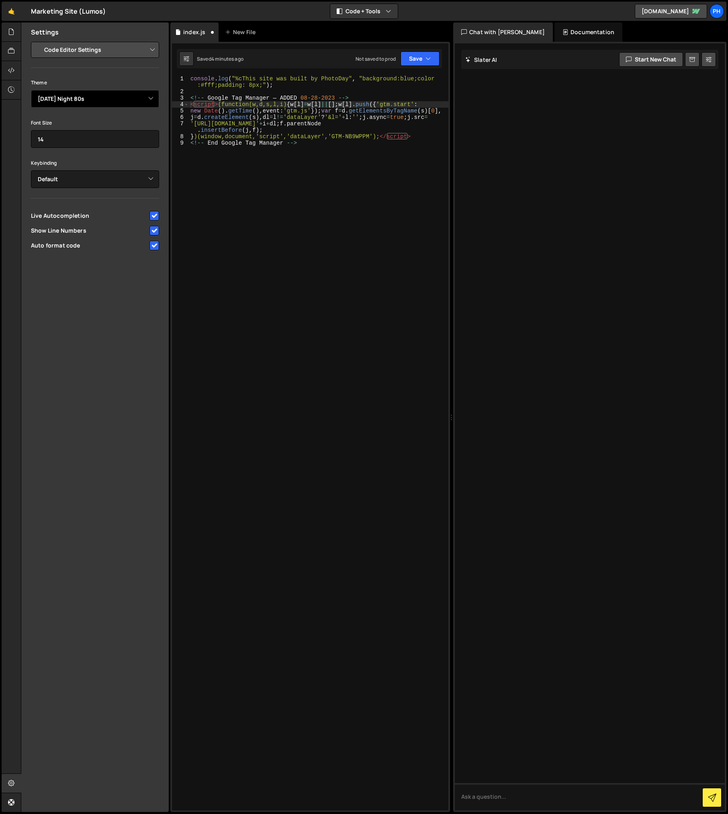
click at [31, 90] on select "Ambiance Chaos Clouds Midnight Dracula Cobalt Gruvbox Green on Black idle Finge…" at bounding box center [95, 99] width 128 height 18
click at [71, 96] on select "Ambiance Chaos Clouds Midnight Dracula Cobalt Gruvbox Green on Black idle Finge…" at bounding box center [95, 99] width 128 height 18
click at [31, 90] on select "Ambiance Chaos Clouds Midnight Dracula Cobalt Gruvbox Green on Black idle Finge…" at bounding box center [95, 99] width 128 height 18
click at [66, 98] on select "Ambiance Chaos Clouds Midnight Dracula Cobalt Gruvbox Green on Black idle Finge…" at bounding box center [95, 99] width 128 height 18
click at [31, 90] on select "Ambiance Chaos Clouds Midnight Dracula Cobalt Gruvbox Green on Black idle Finge…" at bounding box center [95, 99] width 128 height 18
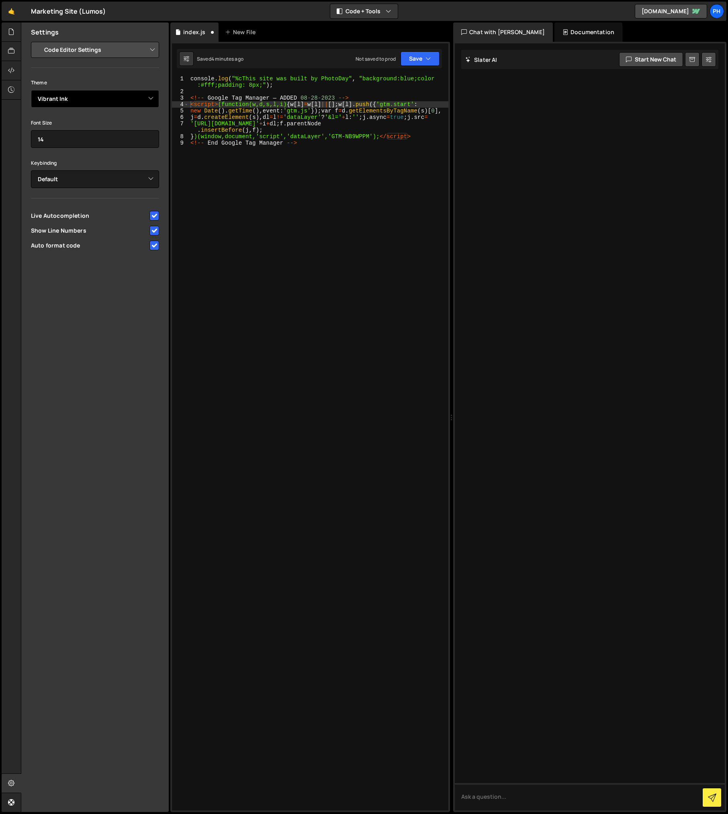
click at [43, 99] on select "Ambiance Chaos Clouds Midnight Dracula Cobalt Gruvbox Green on Black idle Finge…" at bounding box center [95, 99] width 128 height 18
select select "ace/theme/monokai"
click at [31, 90] on select "Ambiance Chaos Clouds Midnight Dracula Cobalt Gruvbox Green on Black idle Finge…" at bounding box center [95, 99] width 128 height 18
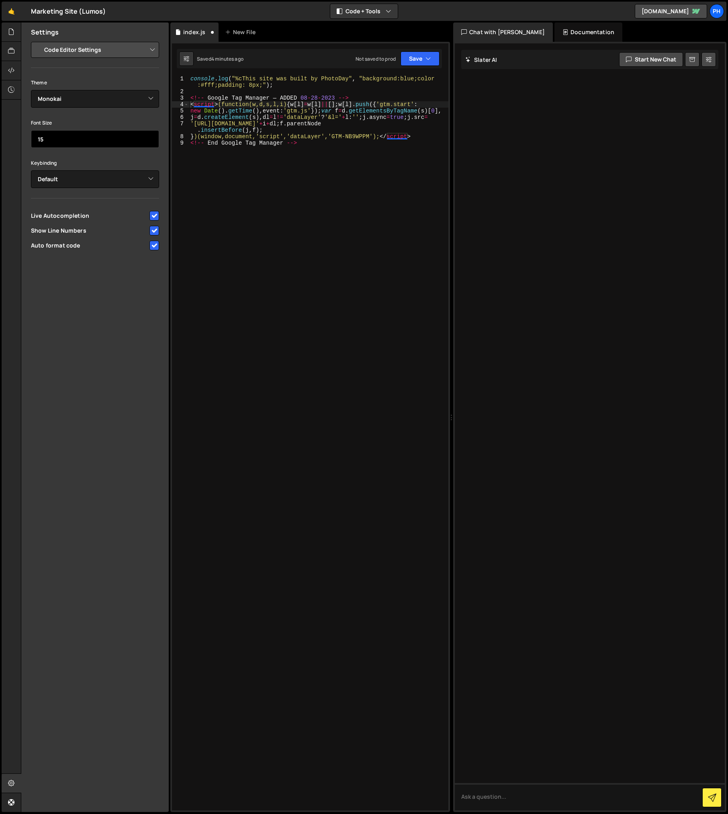
click at [150, 136] on input "15" at bounding box center [95, 139] width 128 height 18
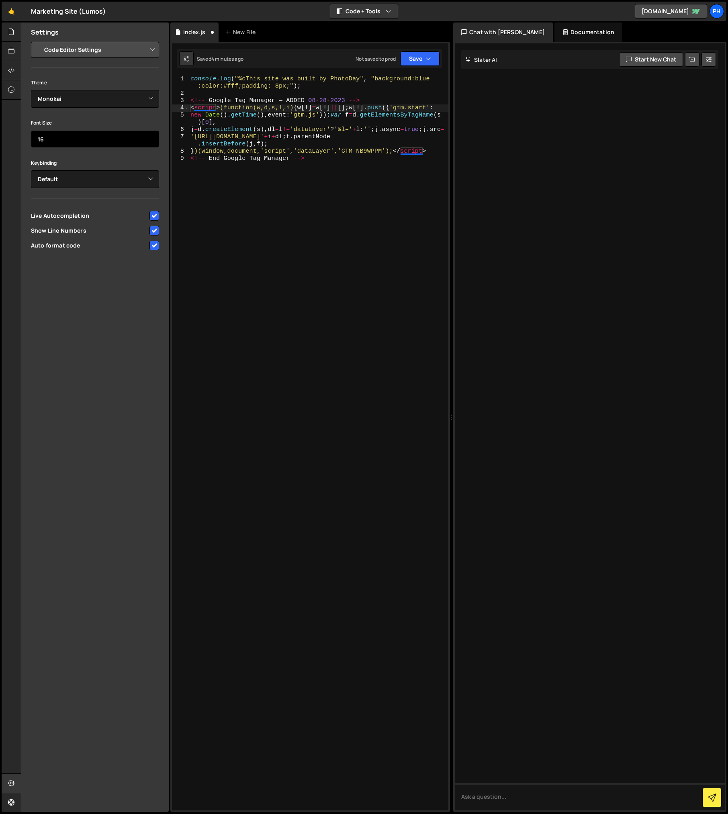
type input "16"
click at [150, 136] on input "16" at bounding box center [95, 139] width 128 height 18
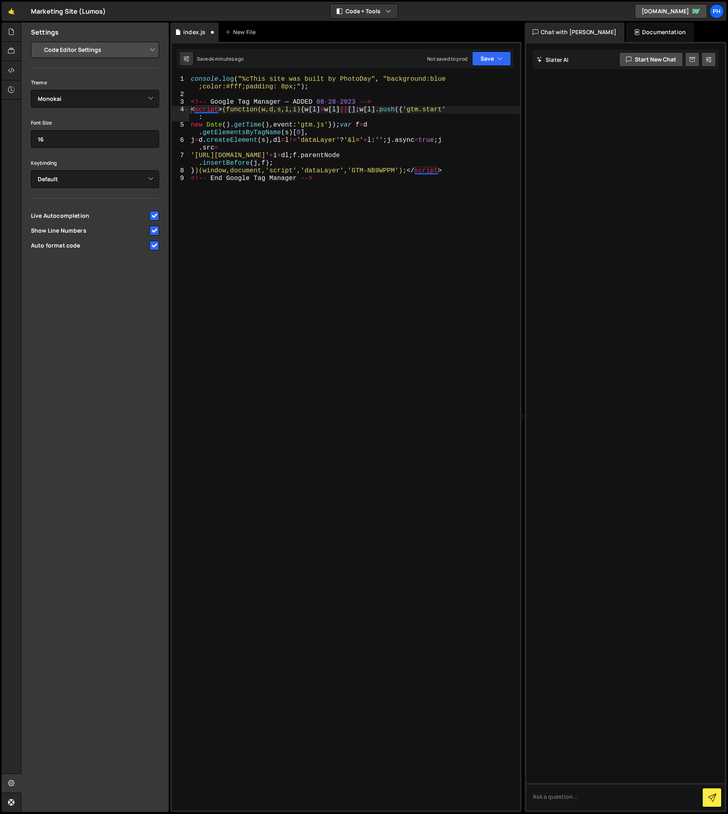
drag, startPoint x: 451, startPoint y: 415, endPoint x: 518, endPoint y: 417, distance: 67.6
click at [518, 417] on div "Files New File Create your first file Get started by starting a Javascript or C…" at bounding box center [374, 417] width 707 height 790
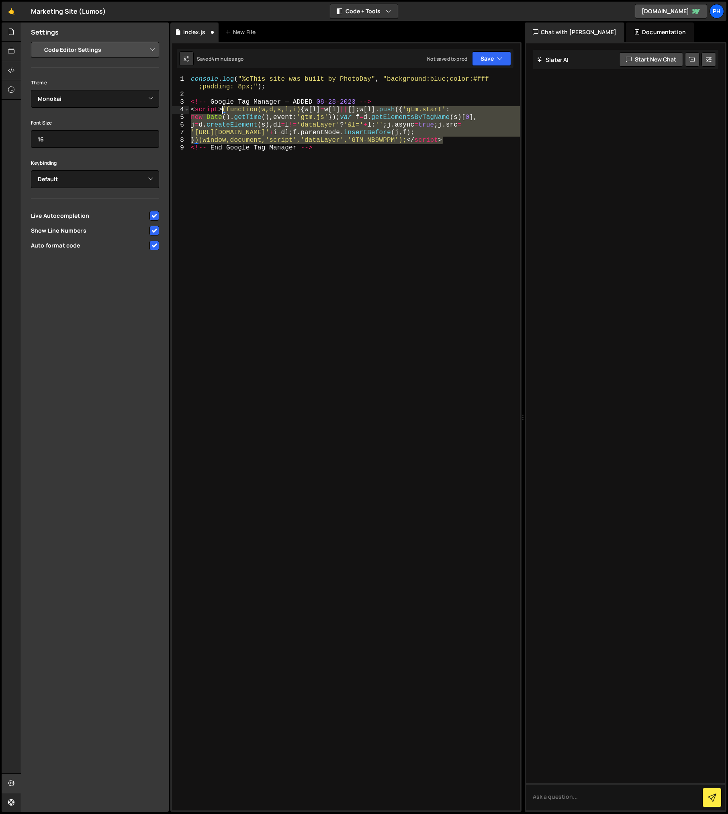
drag, startPoint x: 457, startPoint y: 140, endPoint x: 222, endPoint y: 108, distance: 237.2
click at [222, 108] on div "console . log ( "%cThis site was built by PhotoDay" , "background:blue;color:#f…" at bounding box center [354, 455] width 331 height 758
click at [222, 108] on div "console . log ( "%cThis site was built by PhotoDay" , "background:blue;color:#f…" at bounding box center [354, 443] width 331 height 735
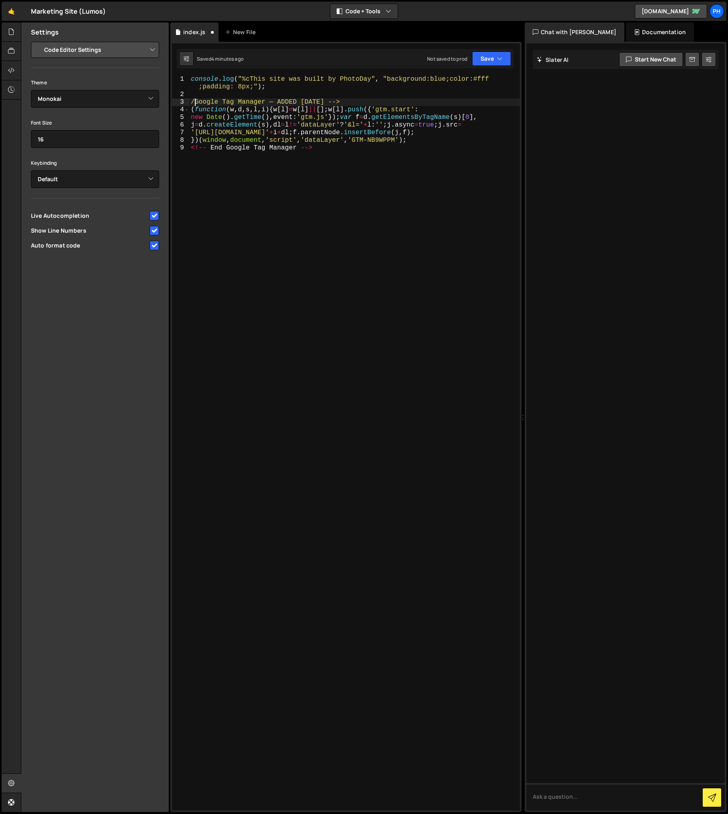
scroll to position [0, 0]
click at [204, 102] on div "console . log ( "%cThis site was built by PhotoDay" , "background:blue;color:#f…" at bounding box center [354, 455] width 331 height 758
click at [302, 150] on div "console . log ( "%cThis site was built by PhotoDay" , "background:blue;color:#f…" at bounding box center [354, 455] width 331 height 758
click at [192, 111] on div "console . log ( "%cThis site was built by PhotoDay" , "background:blue;color:#f…" at bounding box center [354, 455] width 331 height 758
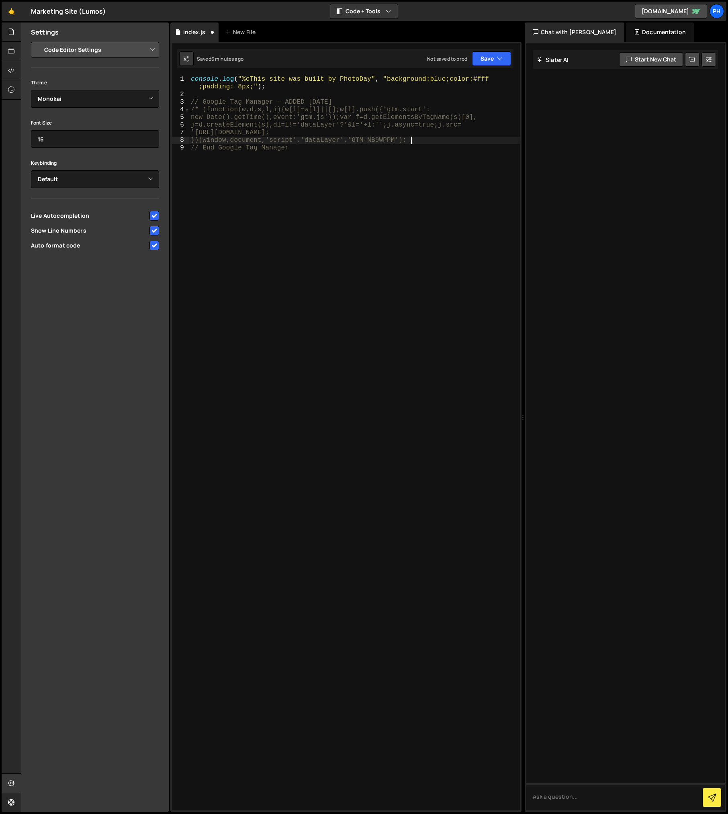
scroll to position [0, 13]
click at [308, 149] on div "console . log ( "%cThis site was built by PhotoDay" , "background:blue;color:#f…" at bounding box center [354, 455] width 331 height 758
drag, startPoint x: 308, startPoint y: 149, endPoint x: 178, endPoint y: 151, distance: 129.8
click at [178, 151] on div "// End Google Tag Manager 1 2 3 4 5 6 7 8 9 console . log ( "%cThis site was bu…" at bounding box center [346, 443] width 348 height 735
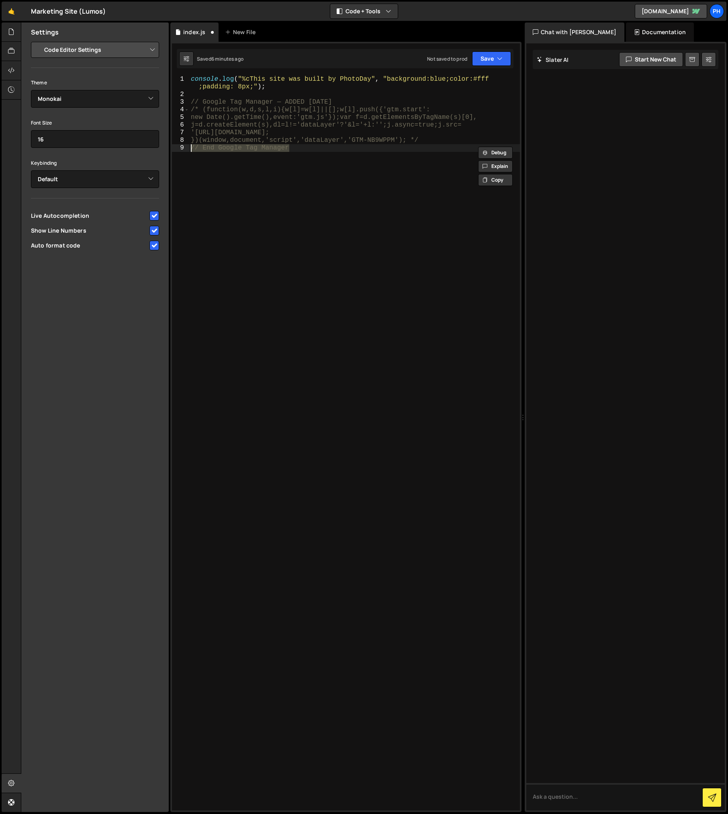
type textarea "// End Google Tag Manager"
click at [281, 160] on div "console . log ( "%cThis site was built by PhotoDay" , "background:blue;color:#f…" at bounding box center [354, 443] width 331 height 735
click at [266, 246] on div "console . log ( "%cThis site was built by PhotoDay" , "background:blue;color:#f…" at bounding box center [354, 455] width 331 height 758
paste textarea "End Google Tag Manager -->"
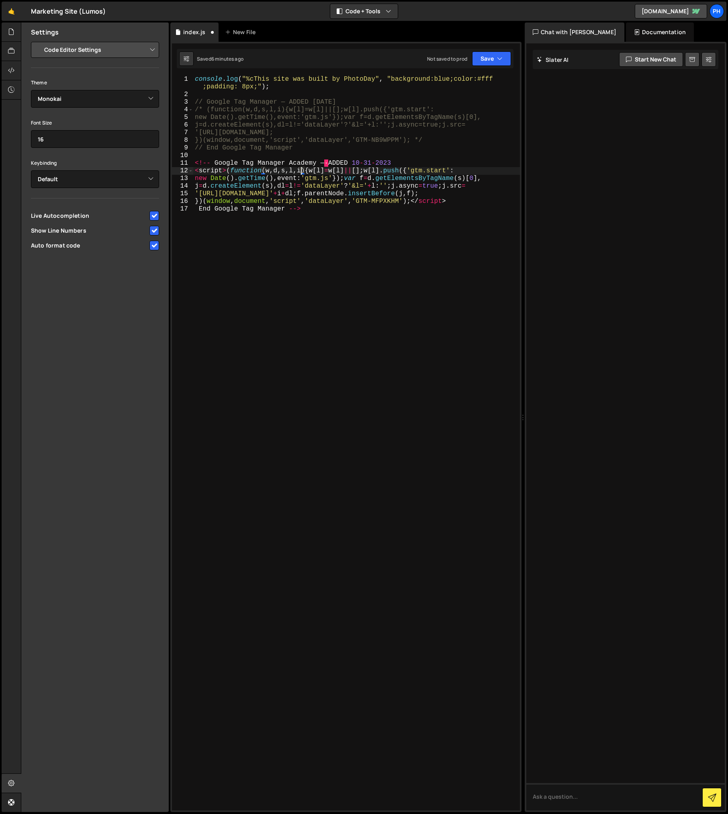
type textarea "<!-- Google Tag Manager Academy — ADDED 10-31-2023"
click at [227, 170] on div "console . log ( "%cThis site was built by PhotoDay" , "background:blue;color:#f…" at bounding box center [356, 455] width 327 height 758
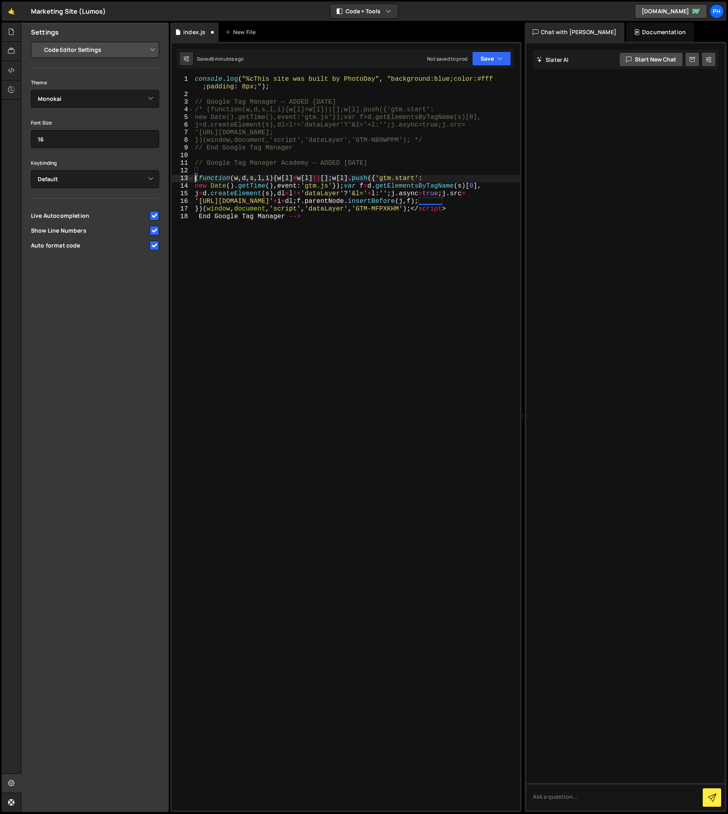
scroll to position [0, 0]
click at [196, 176] on div "console . log ( "%cThis site was built by PhotoDay" , "background:blue;color:#f…" at bounding box center [356, 455] width 327 height 758
type textarea "(function(w,d,s,l,i){w[l]=w[l]||[];w[l].push({'gtm.start':"
type textarea "// Google Tag Manager Academy — ADDED 10-31-2023"
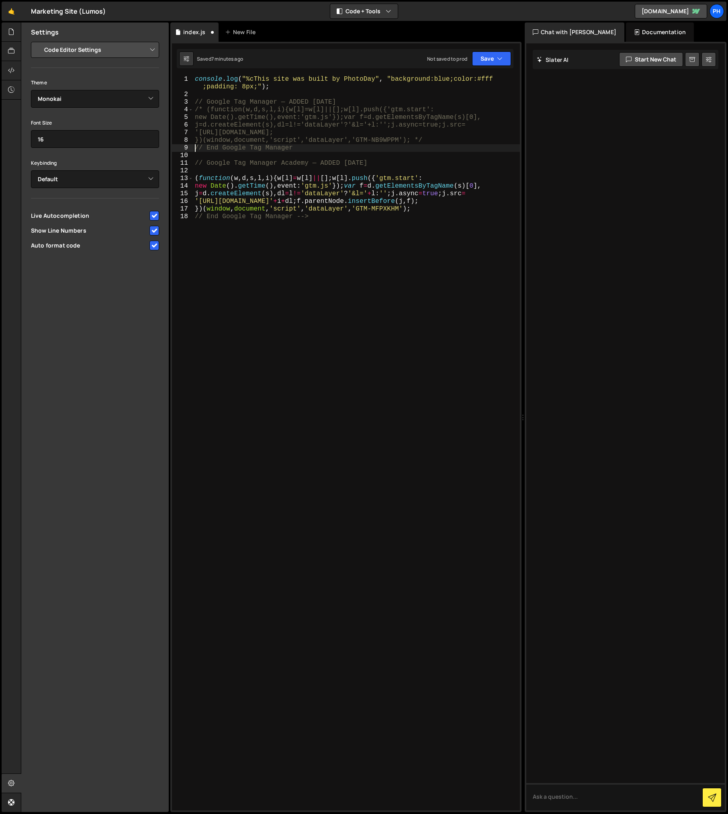
type textarea "// End Google Tag Manager"
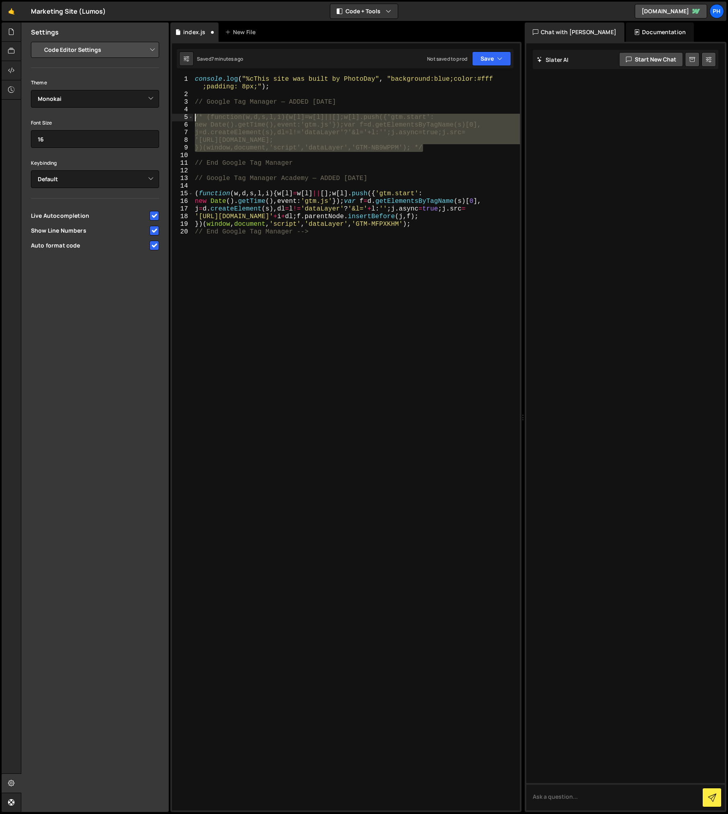
drag, startPoint x: 433, startPoint y: 151, endPoint x: 181, endPoint y: 118, distance: 253.6
click at [181, 118] on div "/* (function(w,d,s,l,i){w[l]=w[l]||[];w[l].push({'gtm.start': 1 2 3 4 5 6 7 8 9…" at bounding box center [346, 443] width 348 height 735
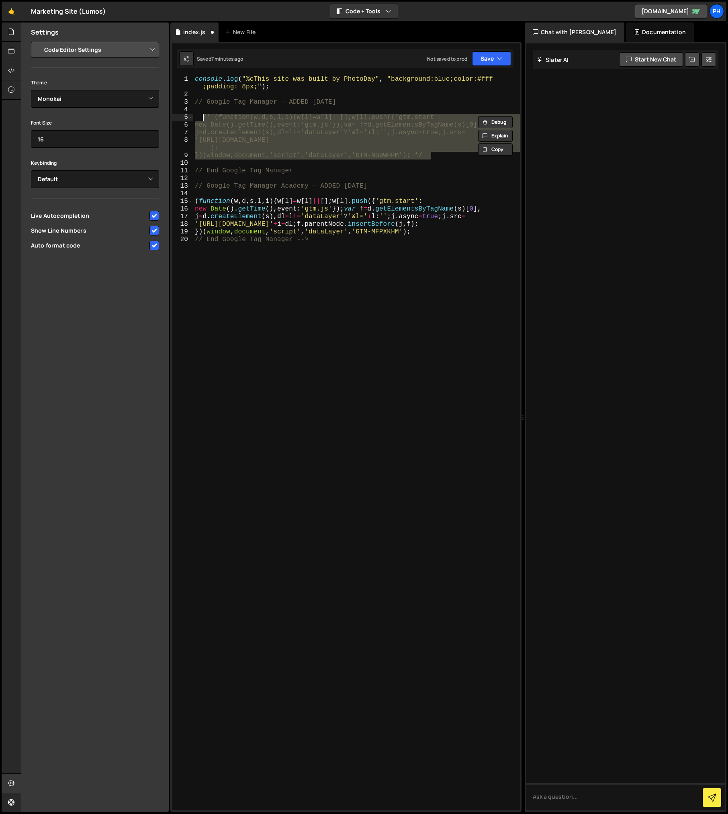
click at [236, 142] on div "console . log ( "%cThis site was built by PhotoDay" , "background:blue;color:#f…" at bounding box center [356, 443] width 327 height 735
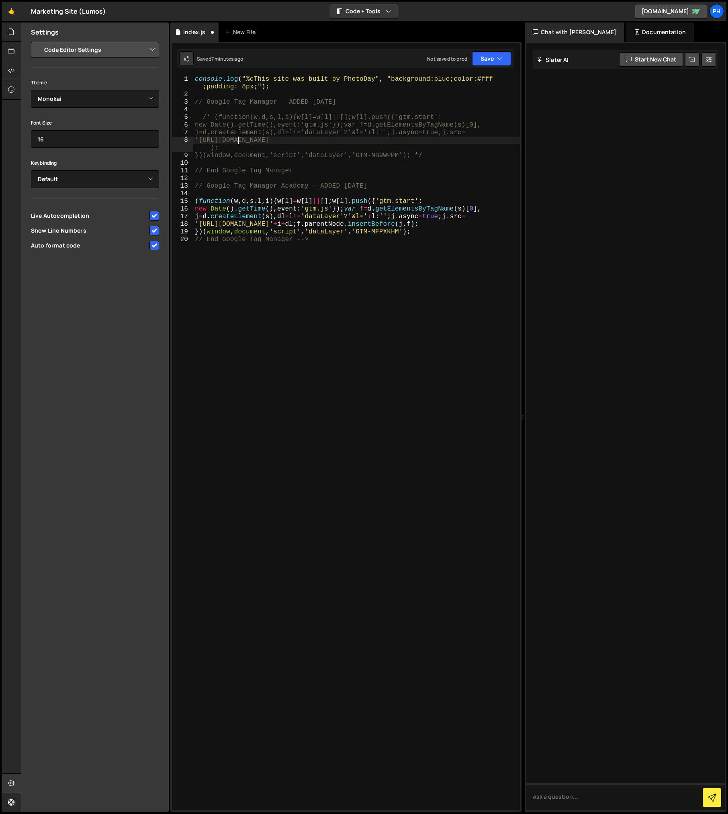
type textarea "/* (function(w,d,s,l,i){w[l]=w[l]||[];w[l].push({'gtm.start':"
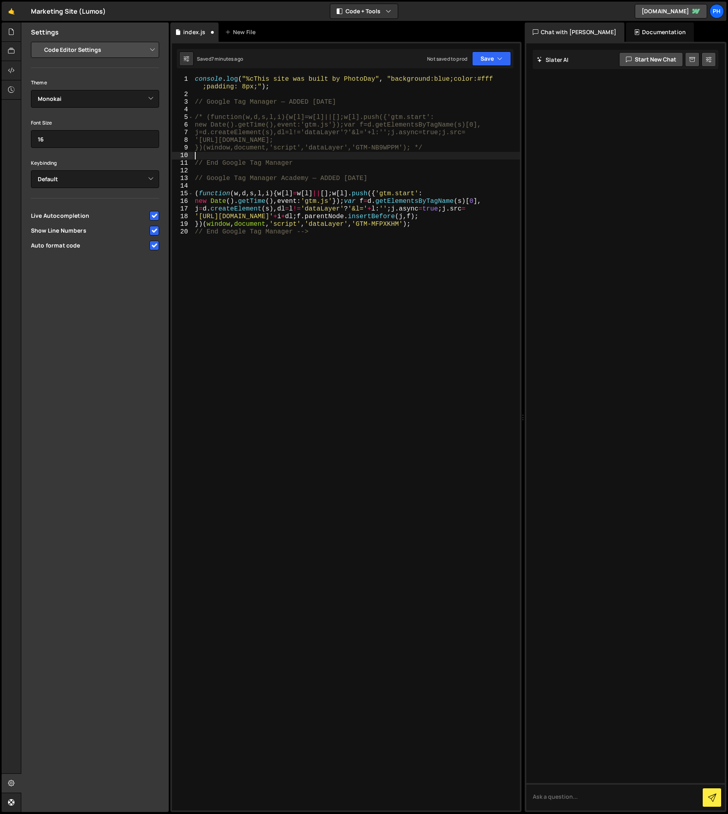
click at [317, 155] on div "console . log ( "%cThis site was built by PhotoDay" , "background:blue;color:#f…" at bounding box center [356, 455] width 327 height 758
click at [196, 193] on div "console . log ( "%cThis site was built by PhotoDay" , "background:blue;color:#f…" at bounding box center [356, 455] width 327 height 758
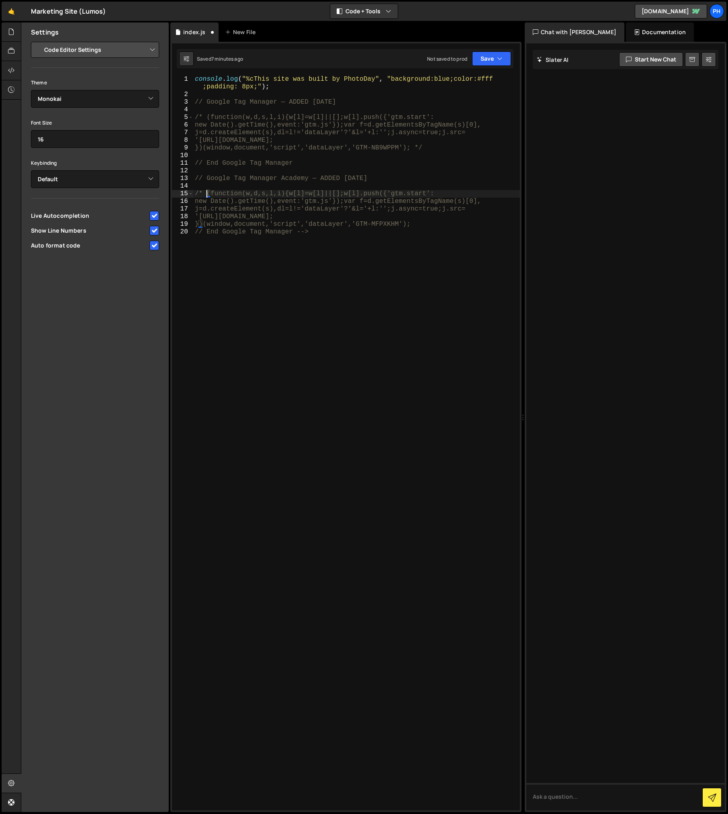
click at [421, 225] on div "console . log ( "%cThis site was built by PhotoDay" , "background:blue;color:#f…" at bounding box center [356, 455] width 327 height 758
type textarea "// End Google Tag Manager -->"
click at [303, 171] on div "console . log ( "%cThis site was built by PhotoDay" , "background:blue;color:#f…" at bounding box center [356, 455] width 327 height 758
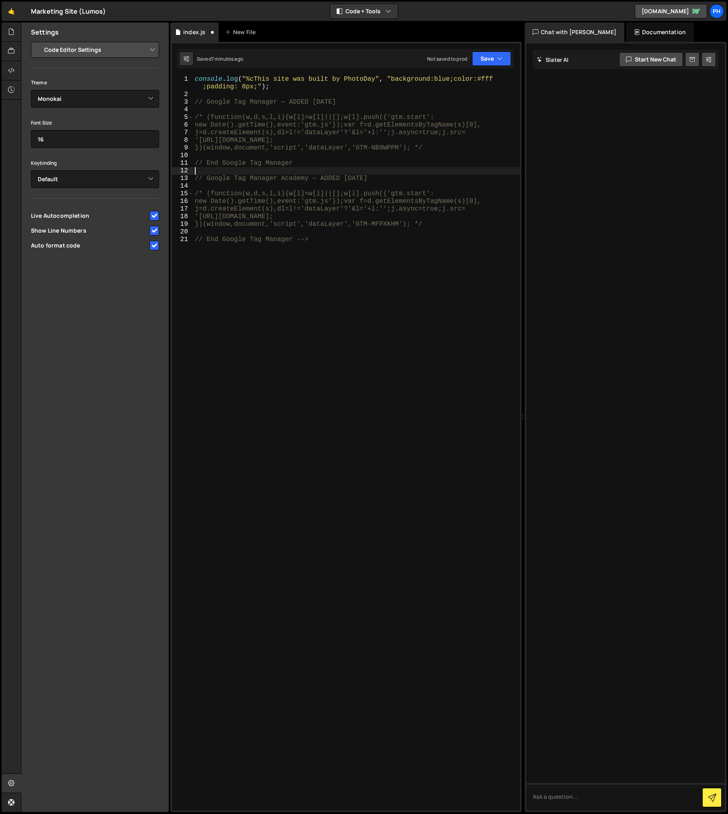
scroll to position [0, 0]
type textarea "// End Google Tag Manager"
type textarea "/* (function(w,d,s,l,i){w[l]=w[l]||[];w[l].push({'gtm.start':"
type textarea "// Google Tag Manager — ADDED 08-28-2023"
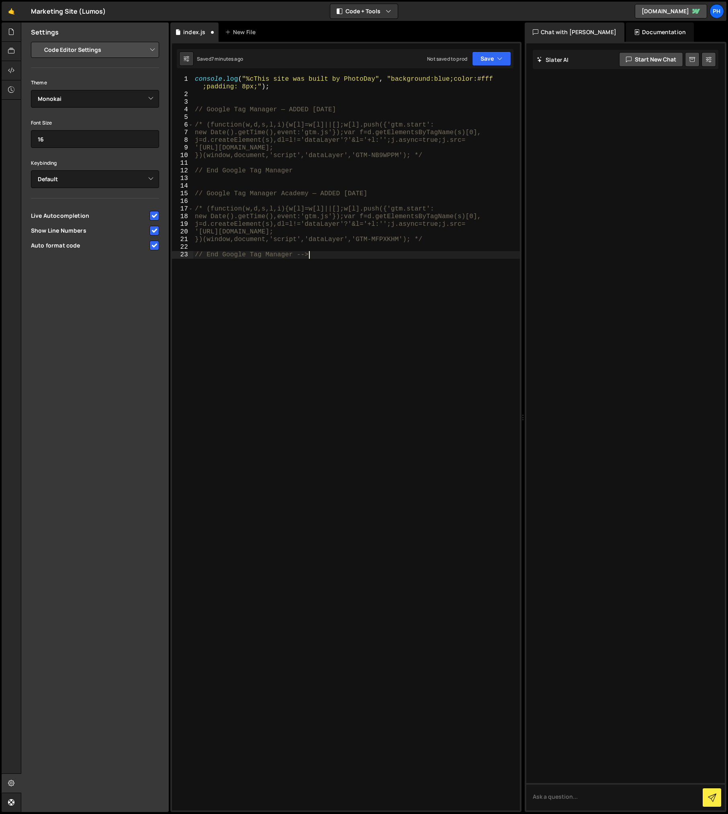
click at [313, 279] on div "console . log ( "%cThis site was built by PhotoDay" , "background:blue;color:#f…" at bounding box center [356, 455] width 327 height 758
type textarea "// End Google Tag Manager -->"
click at [266, 323] on div "console . log ( "%cThis site was built by PhotoDay" , "background:blue;color:#f…" at bounding box center [356, 455] width 327 height 758
paste textarea "<!-- Google tag (gtag.js) <script async src="https://www.googletagmanager.com/g…"
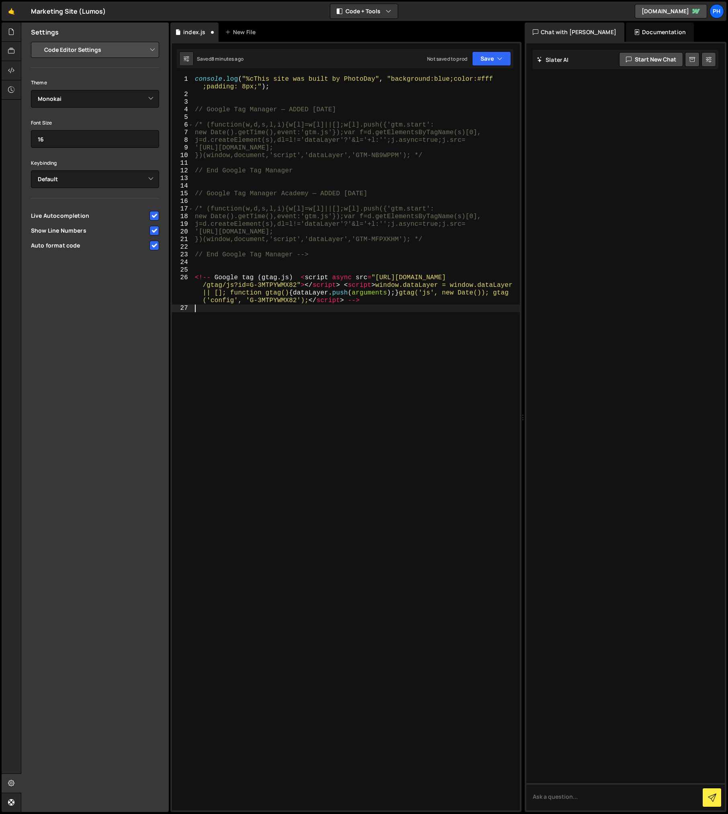
type textarea "<!-- Google tag (gtag.js) <script async src="https://www.googletagmanager.com/g…"
click at [301, 278] on div "console . log ( "%cThis site was built by PhotoDay" , "background:blue;color:#f…" at bounding box center [356, 455] width 327 height 758
click at [252, 284] on div "console . log ( "%cThis site was built by PhotoDay" , "background:blue;color:#f…" at bounding box center [356, 455] width 327 height 758
click at [223, 310] on div "console . log ( "%cThis site was built by PhotoDay" , "background:blue;color:#f…" at bounding box center [356, 455] width 327 height 758
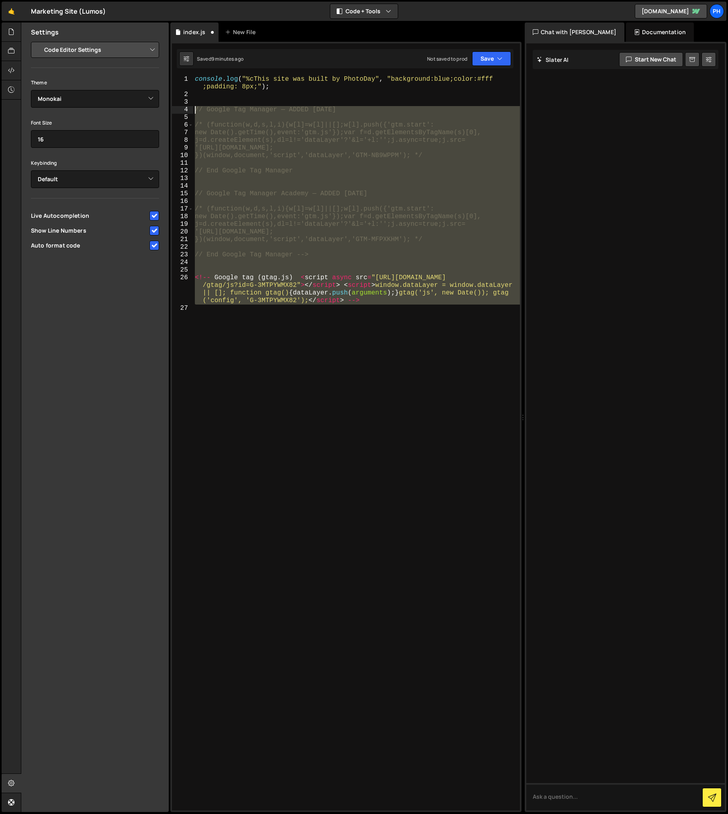
drag, startPoint x: 205, startPoint y: 308, endPoint x: 184, endPoint y: 112, distance: 197.3
click at [184, 112] on div "1 2 3 4 5 6 7 8 9 10 11 12 13 14 15 16 17 18 19 20 21 22 23 24 25 26 27 console…" at bounding box center [346, 443] width 348 height 735
type textarea "// Google Tag Manager — ADDED 08-28-2023"
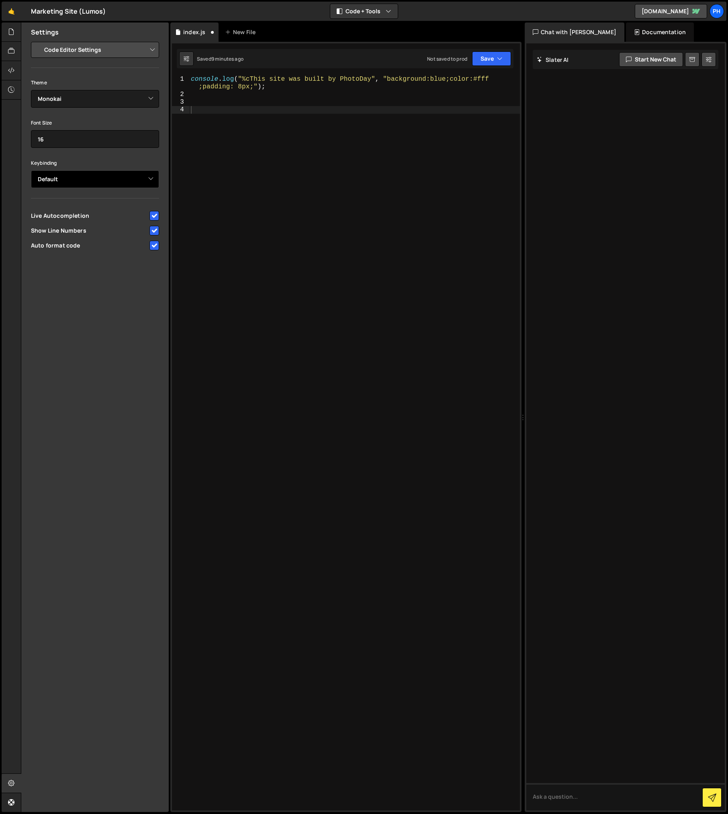
click at [79, 184] on select "Default Vim Emacs Sublime VSCode" at bounding box center [95, 179] width 128 height 18
click at [8, 788] on div at bounding box center [12, 783] width 20 height 19
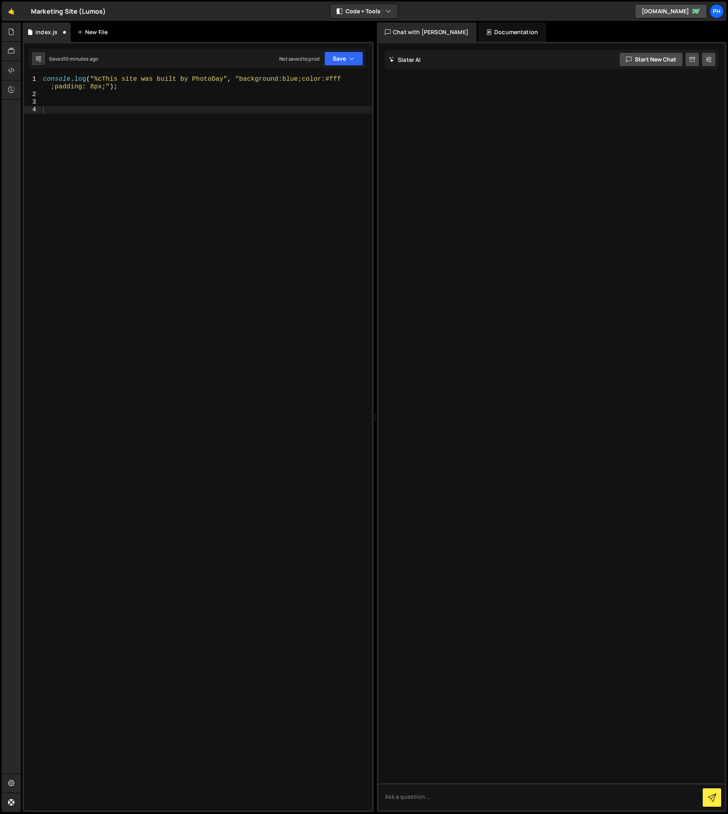
click at [90, 30] on div "New File" at bounding box center [94, 32] width 34 height 8
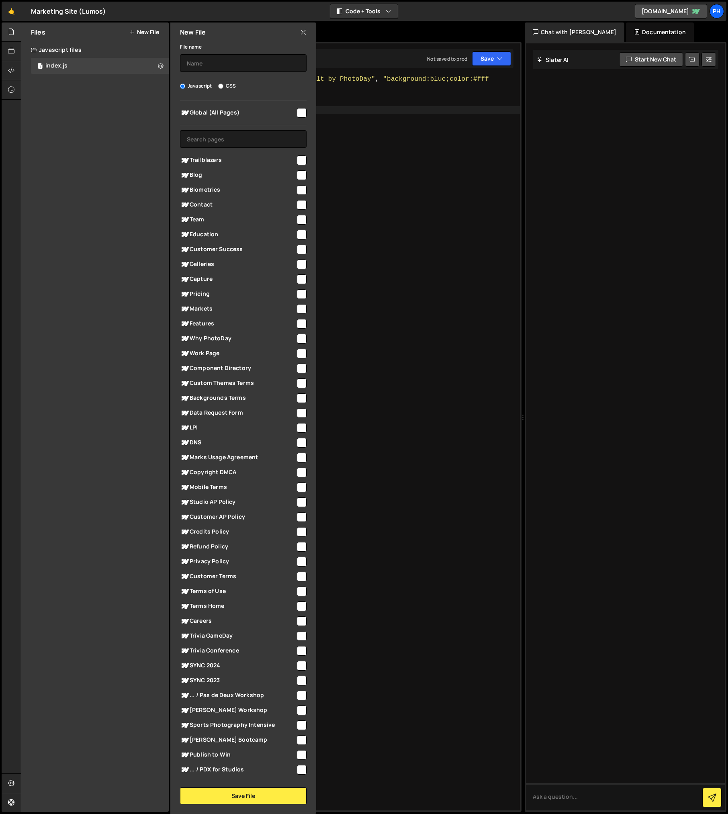
click at [223, 87] on label "CSS" at bounding box center [227, 86] width 18 height 8
click at [223, 87] on input "CSS" at bounding box center [220, 86] width 5 height 5
radio input "true"
click at [204, 61] on input "text" at bounding box center [243, 63] width 127 height 18
click at [163, 65] on icon at bounding box center [161, 66] width 6 height 8
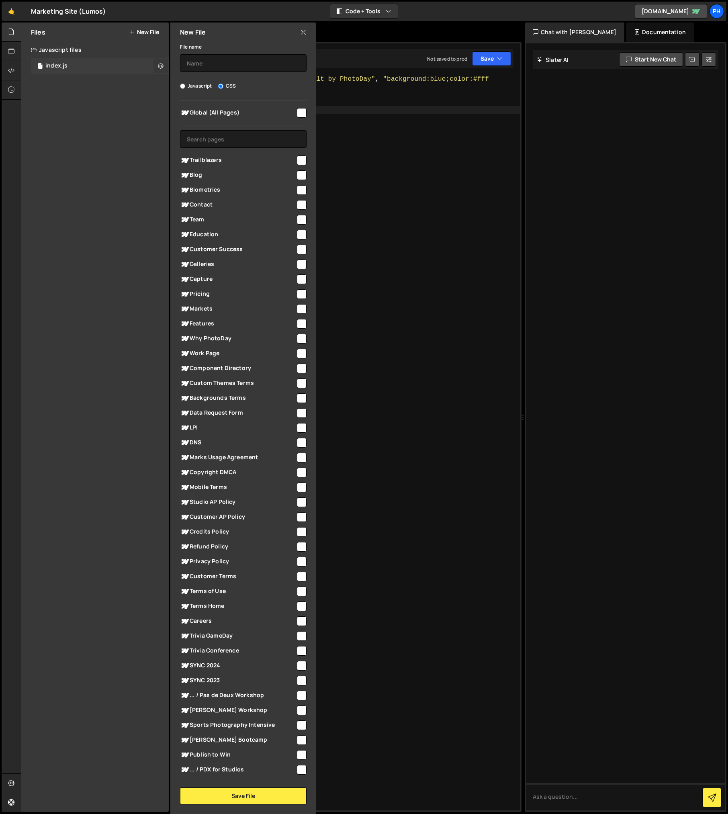
radio input "true"
type input "index"
radio input "true"
checkbox input "true"
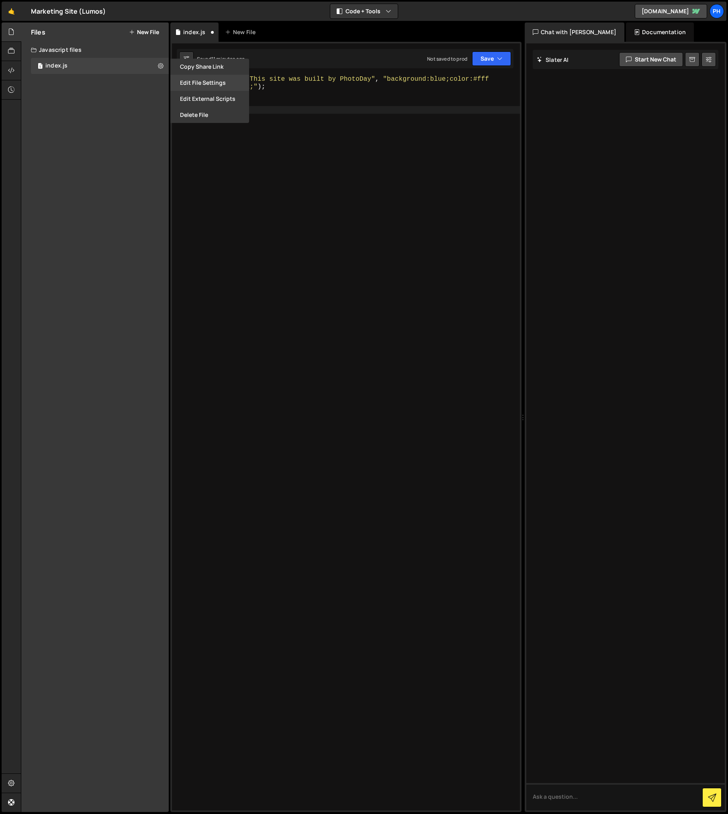
click at [199, 82] on button "Edit File Settings" at bounding box center [209, 83] width 79 height 16
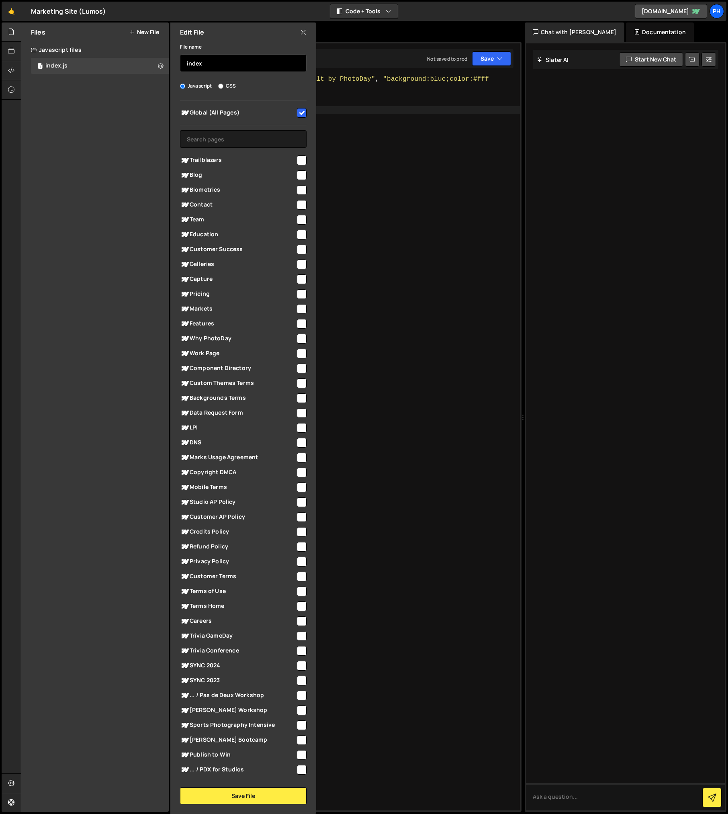
click at [202, 67] on input "index" at bounding box center [243, 63] width 127 height 18
click at [240, 800] on button "Save File" at bounding box center [243, 795] width 127 height 17
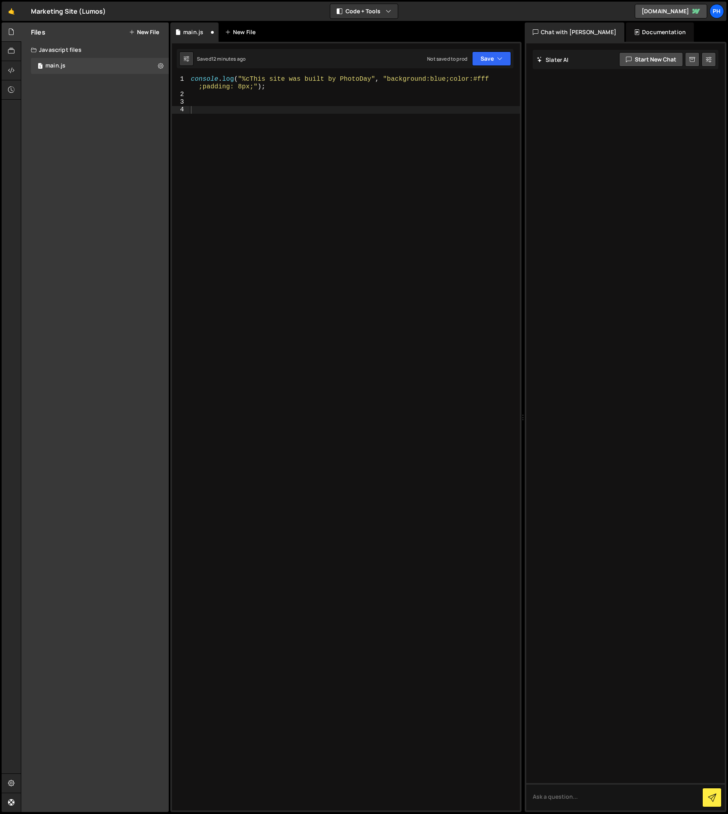
click at [238, 33] on div "New File" at bounding box center [242, 32] width 34 height 8
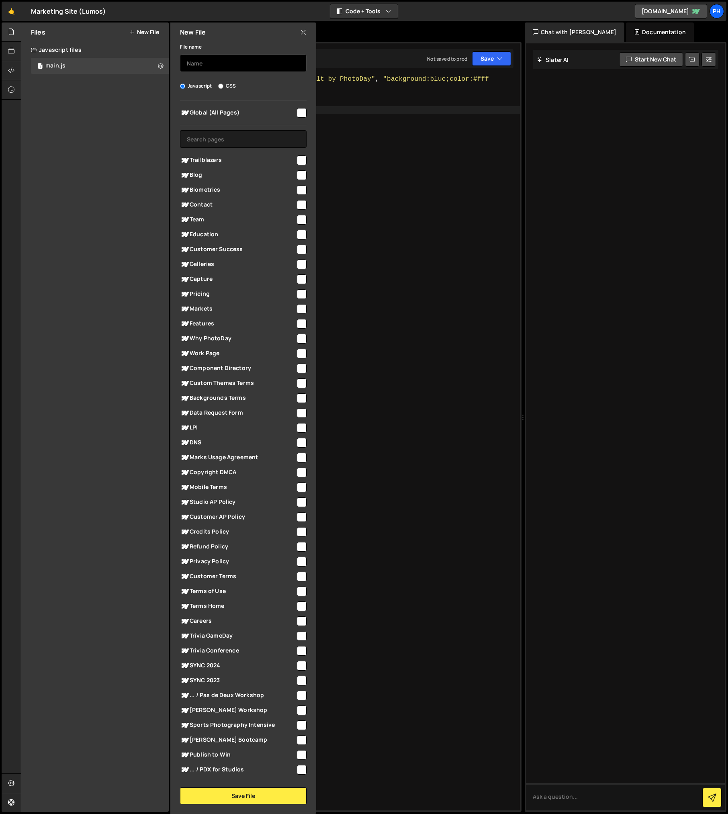
click at [217, 67] on input "text" at bounding box center [243, 63] width 127 height 18
type input "style"
click at [223, 88] on input "CSS" at bounding box center [220, 86] width 5 height 5
radio input "true"
click at [299, 116] on input "checkbox" at bounding box center [302, 113] width 10 height 10
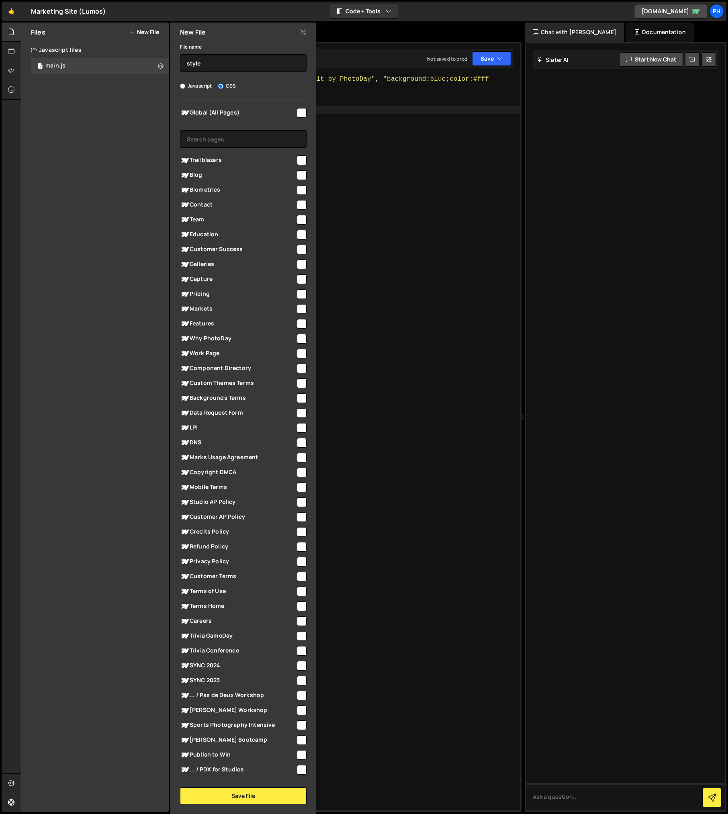
checkbox input "true"
click at [232, 796] on button "Save File" at bounding box center [243, 795] width 127 height 17
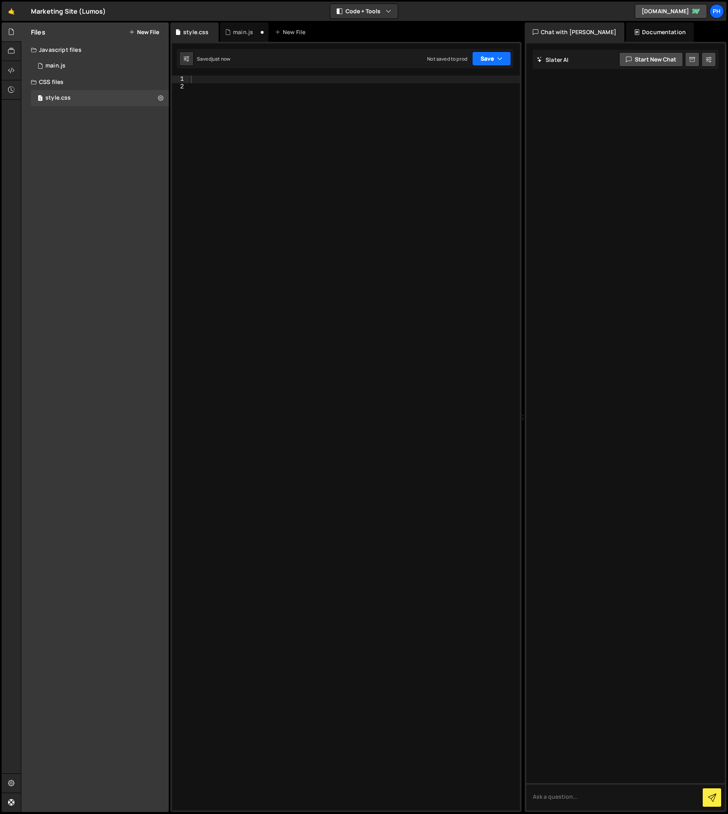
click at [493, 60] on button "Save" at bounding box center [491, 58] width 39 height 14
click at [324, 177] on div at bounding box center [354, 451] width 331 height 750
click at [478, 59] on button "Save" at bounding box center [491, 58] width 39 height 14
click at [463, 86] on div "Saved just now" at bounding box center [465, 87] width 84 height 10
click at [241, 31] on div "main.js" at bounding box center [243, 32] width 20 height 8
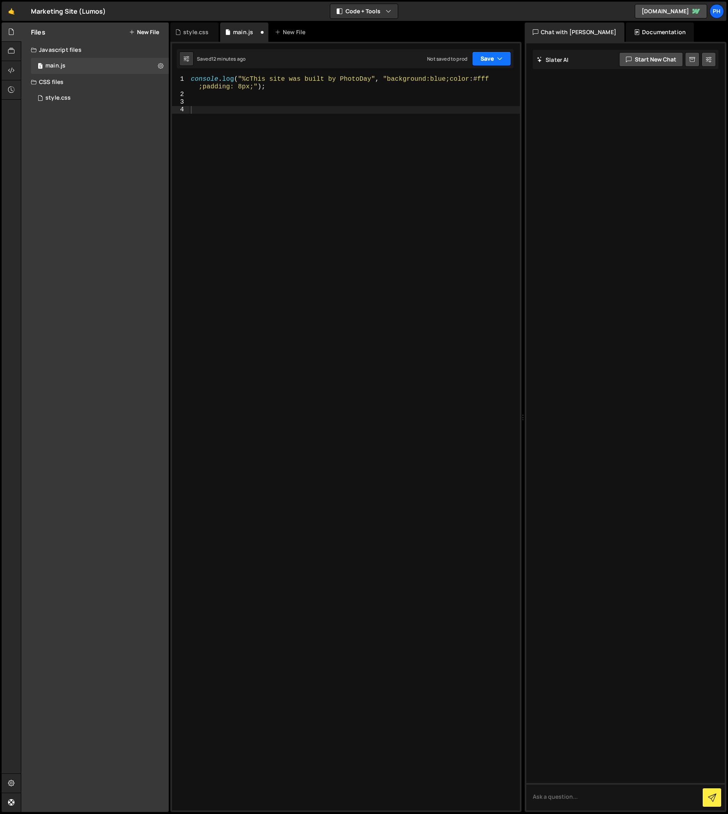
click at [485, 57] on button "Save" at bounding box center [491, 58] width 39 height 14
click at [460, 86] on div "12 minutes ago" at bounding box center [453, 87] width 33 height 7
click at [202, 156] on div "console . log ( "%cThis site was built by PhotoDay" , "background:blue;color:#f…" at bounding box center [354, 455] width 331 height 758
click at [371, 11] on button "Code + Tools" at bounding box center [363, 11] width 67 height 14
click at [358, 29] on button "Code Only" at bounding box center [364, 29] width 67 height 14
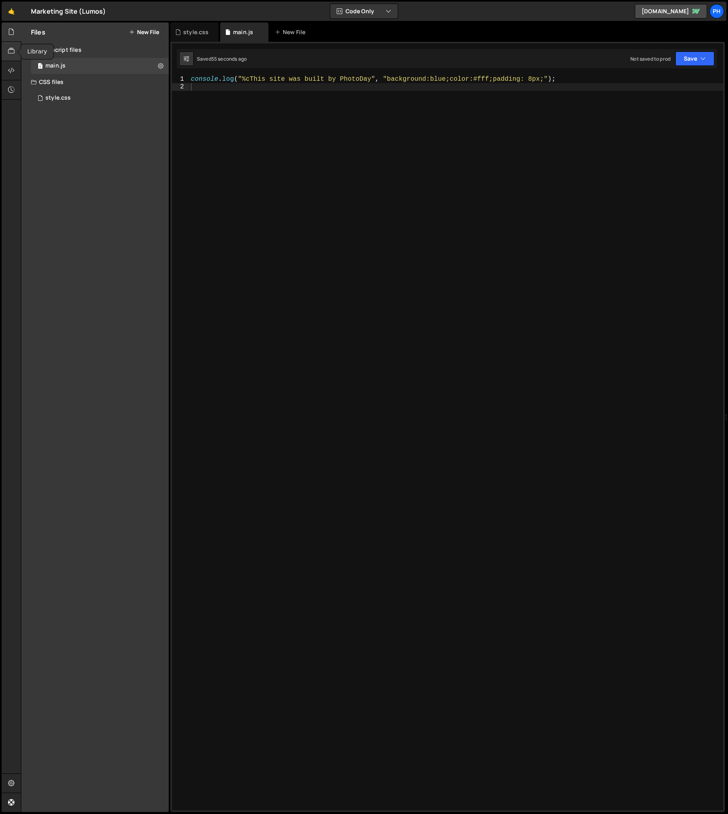
click at [9, 50] on icon at bounding box center [11, 51] width 6 height 9
click at [10, 72] on icon at bounding box center [11, 70] width 6 height 9
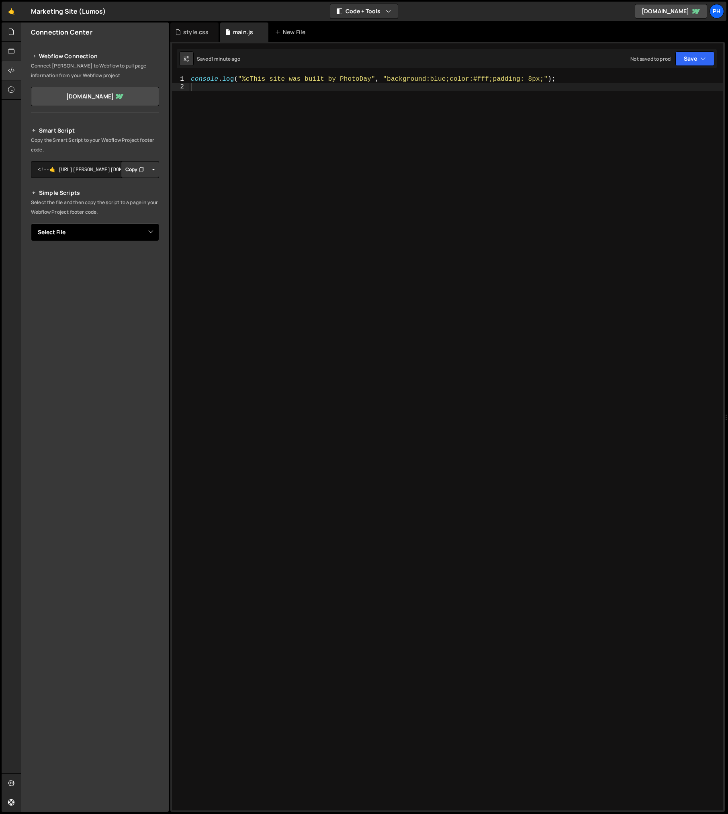
click at [152, 233] on select "Select File index.js style.css" at bounding box center [95, 232] width 128 height 18
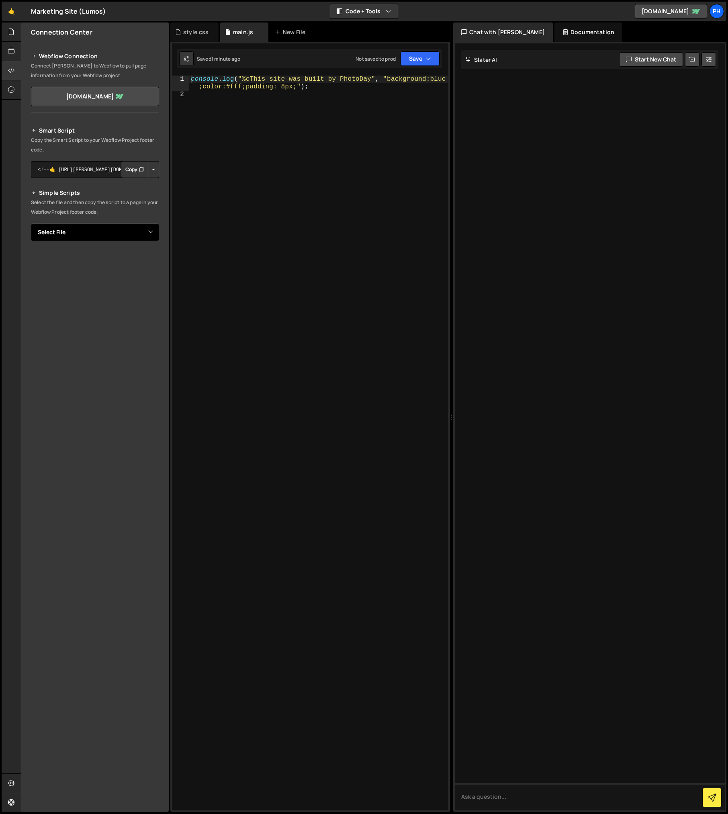
click at [150, 229] on select "Select File main.js style.css" at bounding box center [95, 232] width 128 height 18
click at [97, 495] on div "Connection Center Webflow Connection Connect Slater to Webflow to pull page inf…" at bounding box center [94, 416] width 147 height 789
click at [197, 35] on div "style.css" at bounding box center [195, 32] width 25 height 8
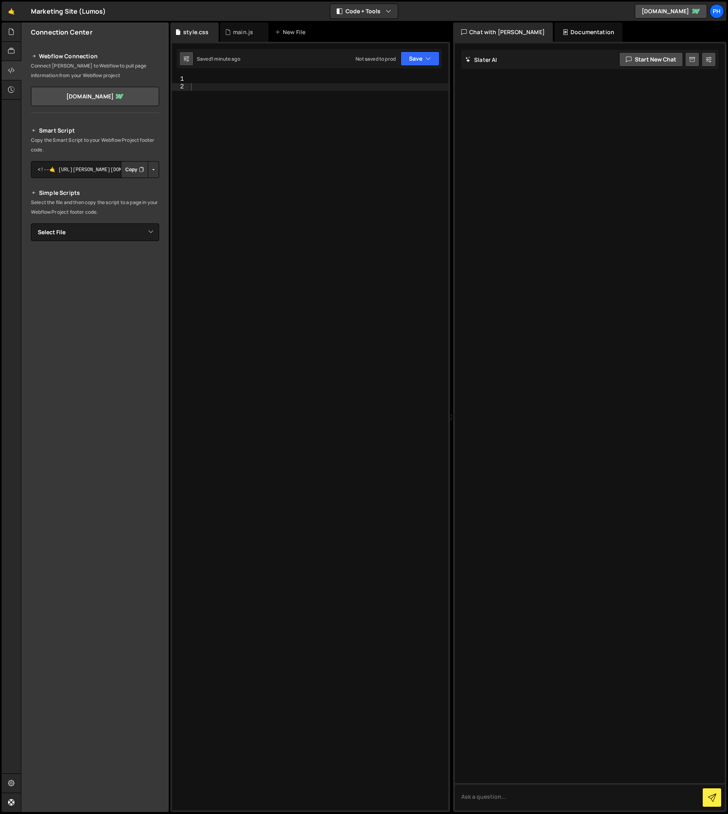
click at [189, 61] on icon at bounding box center [187, 59] width 6 height 8
select select "editor"
select select "ace/theme/monokai"
type input "16"
checkbox input "true"
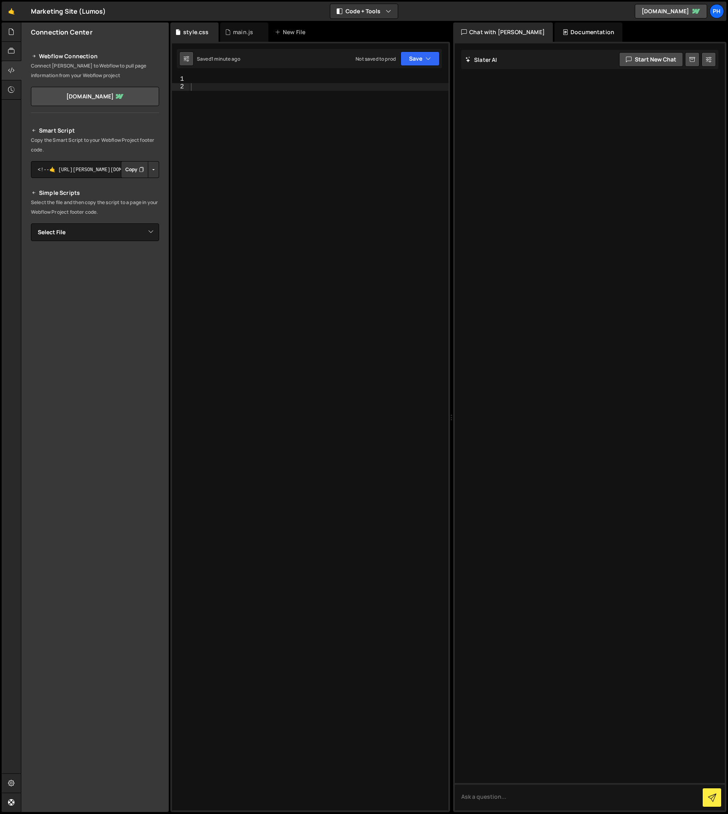
checkbox input "true"
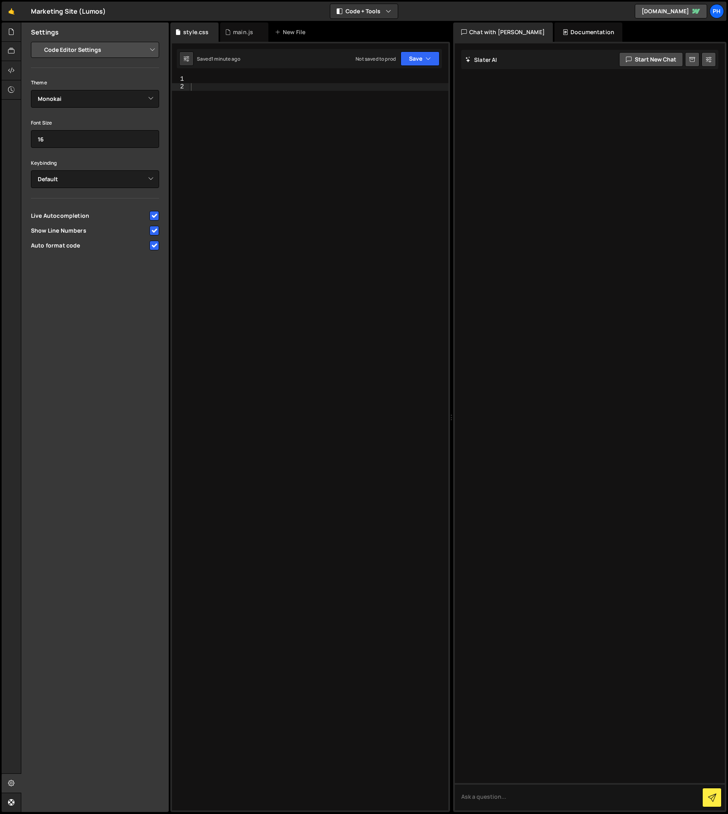
click at [79, 51] on select "Project Settings Code Editor Settings Chat Settings" at bounding box center [97, 50] width 118 height 18
click at [38, 41] on select "Project Settings Code Editor Settings Chat Settings" at bounding box center [97, 50] width 118 height 18
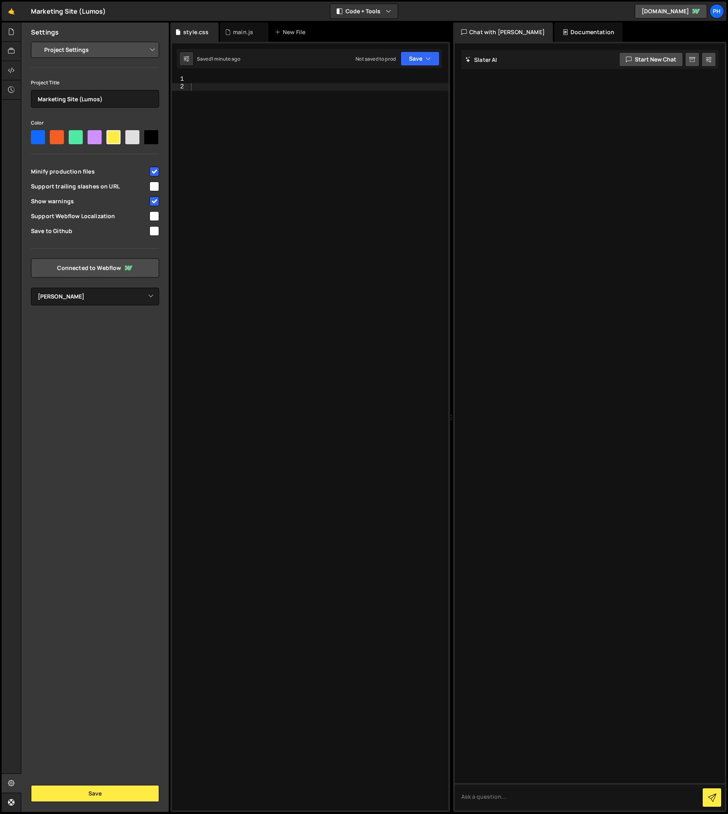
click at [79, 54] on select "Project Settings Code Editor Settings Chat Settings" at bounding box center [97, 50] width 118 height 18
click at [38, 41] on select "Project Settings Code Editor Settings Chat Settings" at bounding box center [97, 50] width 118 height 18
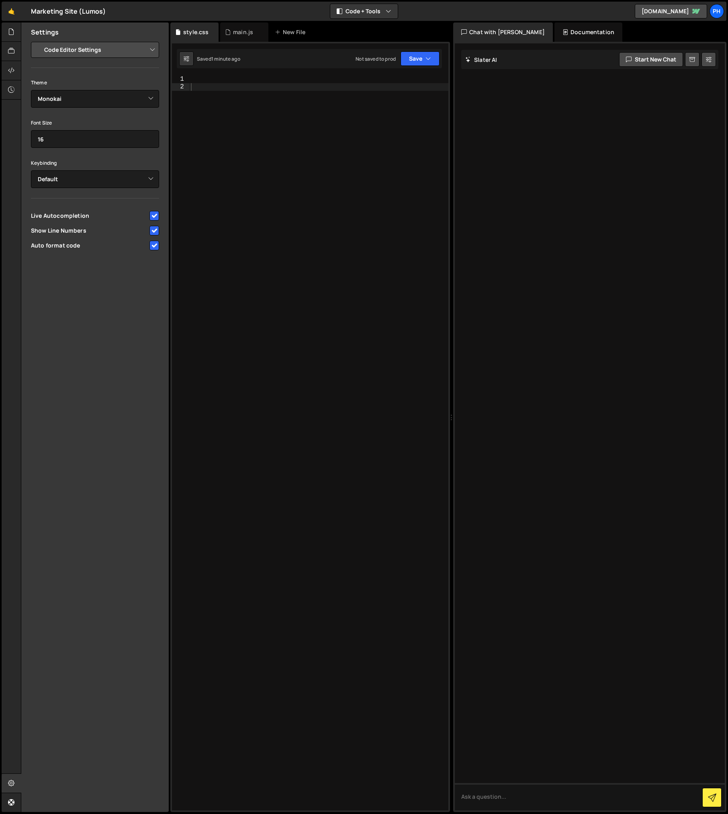
click at [77, 53] on select "Project Settings Code Editor Settings Chat Settings" at bounding box center [97, 50] width 118 height 18
click at [38, 41] on select "Project Settings Code Editor Settings Chat Settings" at bounding box center [97, 50] width 118 height 18
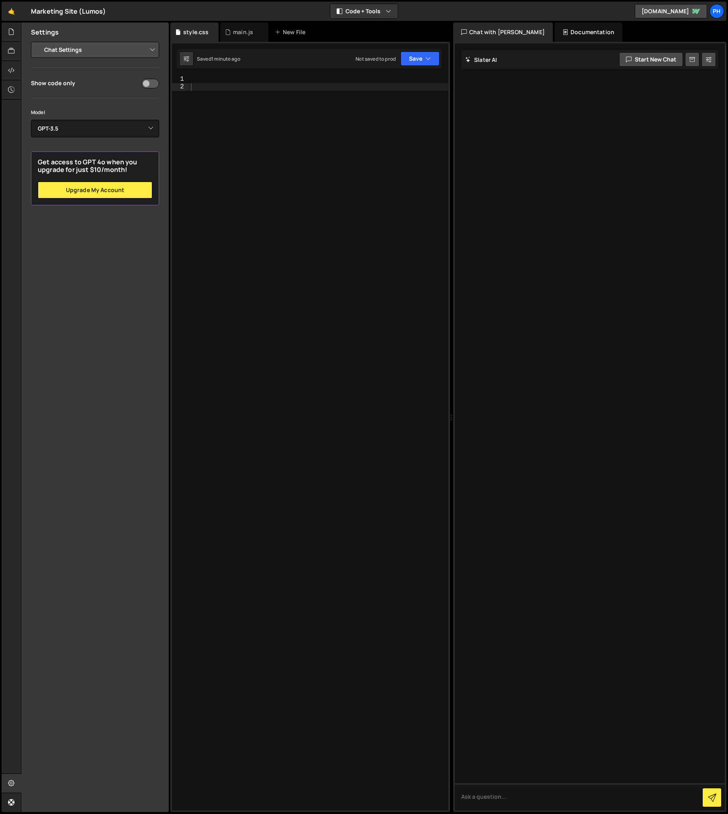
click at [75, 51] on select "Project Settings Code Editor Settings Chat Settings" at bounding box center [97, 50] width 118 height 18
select select "editor"
click at [38, 41] on select "Project Settings Code Editor Settings Chat Settings" at bounding box center [97, 50] width 118 height 18
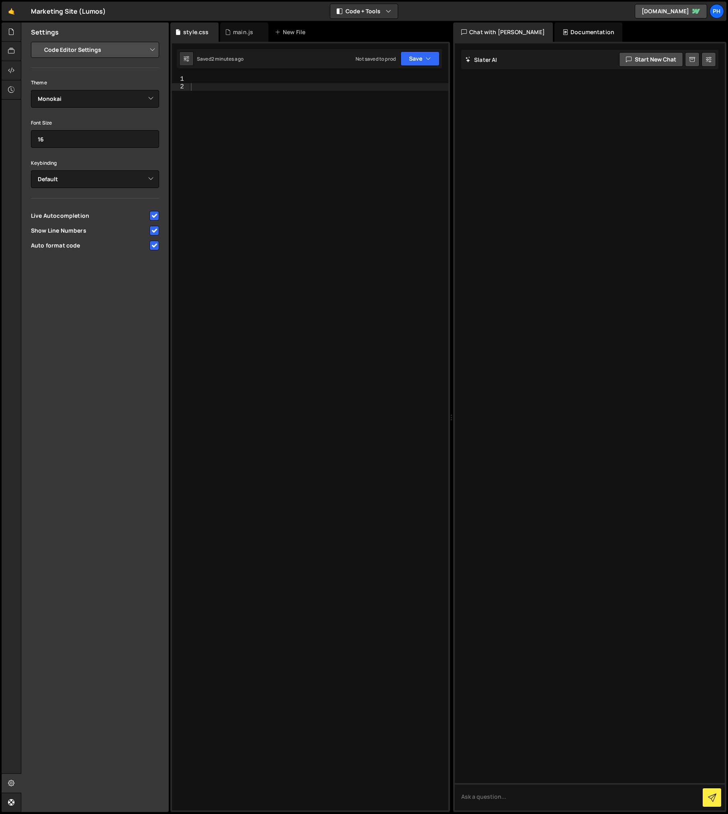
click at [106, 355] on div "Settings Project Settings Code Editor Settings Chat Settings Project Title Mark…" at bounding box center [94, 416] width 147 height 789
click at [11, 783] on icon at bounding box center [11, 783] width 6 height 9
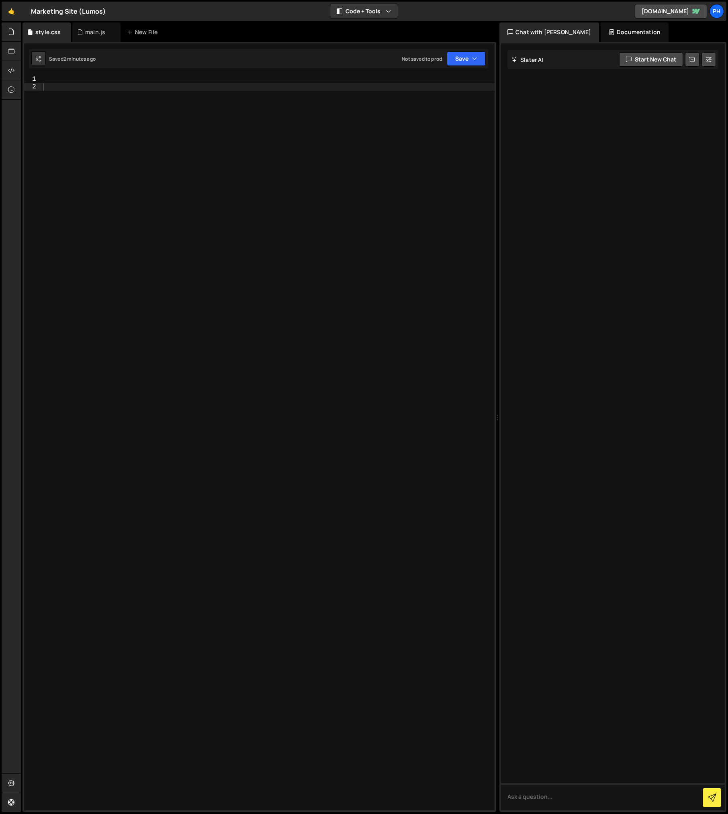
drag, startPoint x: 304, startPoint y: 418, endPoint x: 642, endPoint y: 372, distance: 341.0
click at [641, 372] on div "Files New File Javascript files 1 main.js 0 CSS files style.css 0 Copy share li…" at bounding box center [374, 417] width 707 height 790
click at [609, 28] on div "Documentation" at bounding box center [635, 31] width 68 height 19
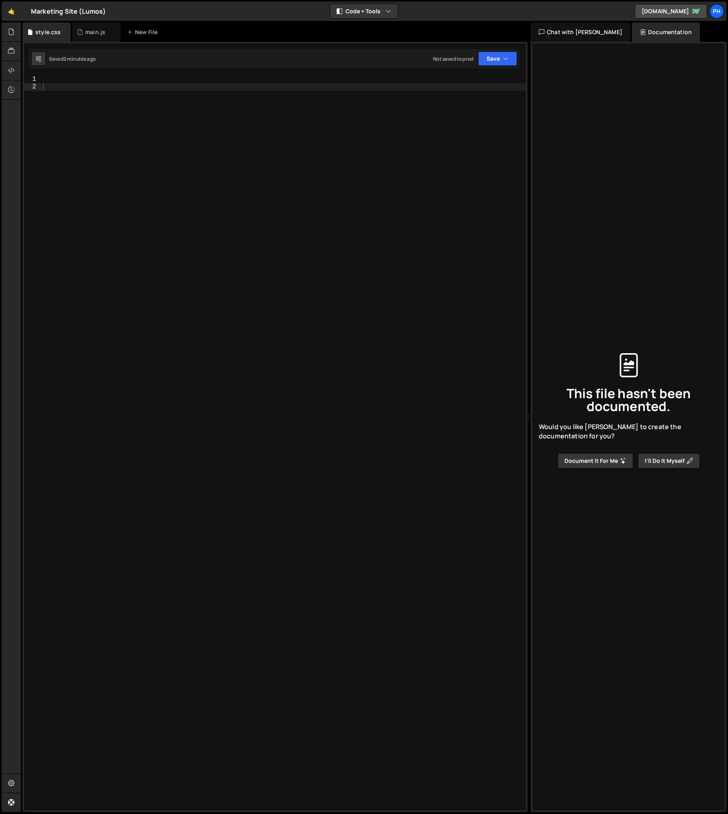
drag, startPoint x: 497, startPoint y: 416, endPoint x: 672, endPoint y: 420, distance: 174.8
click at [672, 420] on div "Files New File Javascript files 1 main.js 0 CSS files style.css 0 Copy share li…" at bounding box center [374, 417] width 707 height 790
click at [91, 33] on div "main.js" at bounding box center [95, 32] width 20 height 8
click at [290, 164] on div "console .log ( " %cThis site was built by PhotoDay " , " background:blue;color:…" at bounding box center [283, 451] width 485 height 750
click at [585, 461] on button "Document it for me" at bounding box center [596, 460] width 76 height 15
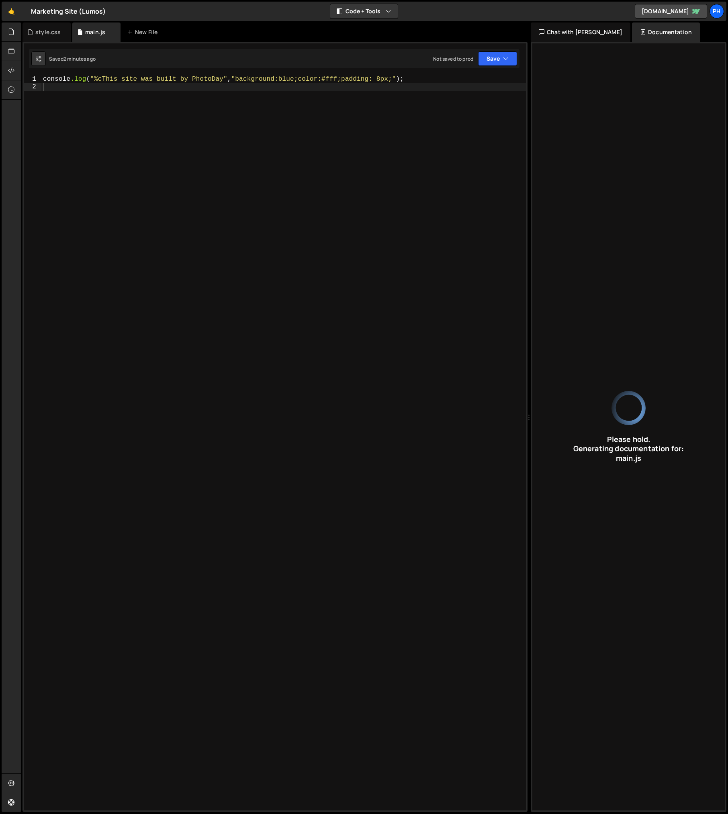
type input "Styled console message: "This site was built by PhotoDay"."
type input "main"
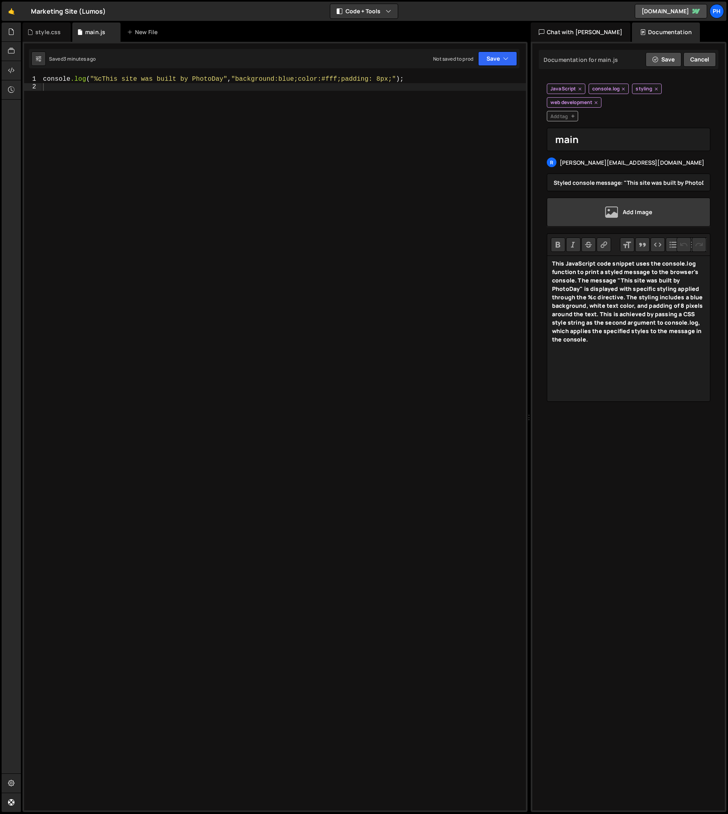
type textarea "console.log("%cThis site was built by PhotoDay", "background:blue;color:#fff;pa…"
click at [341, 76] on div "console .log ( " %cThis site was built by PhotoDay " , " background:blue;color:…" at bounding box center [283, 451] width 485 height 750
click at [328, 88] on div "console .log ( " %cThis site was built by PhotoDay " , " background:blue;color:…" at bounding box center [283, 451] width 485 height 750
click at [703, 57] on button "Cancel" at bounding box center [699, 59] width 33 height 14
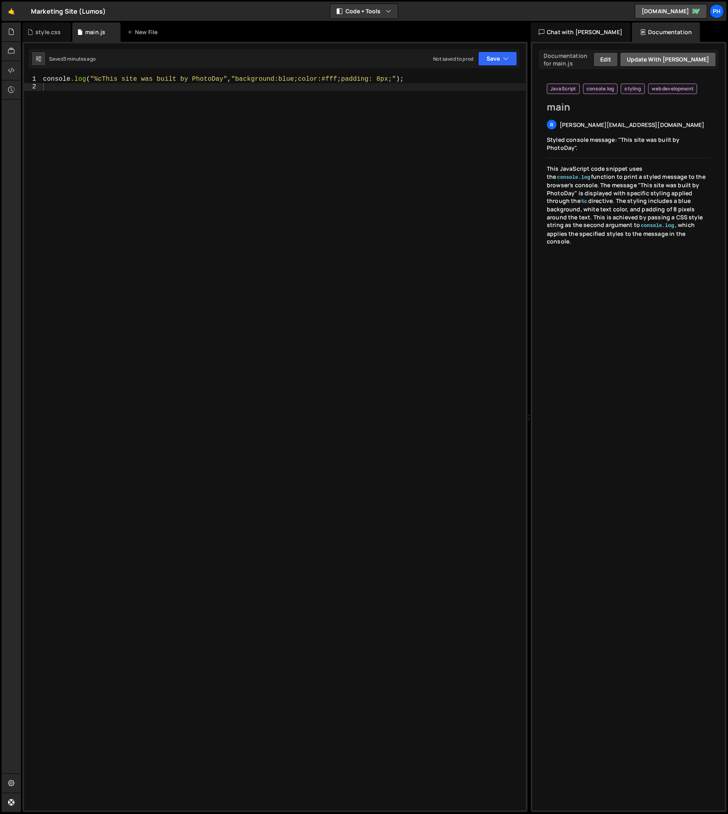
click at [674, 58] on button "Update with [PERSON_NAME]" at bounding box center [668, 59] width 96 height 14
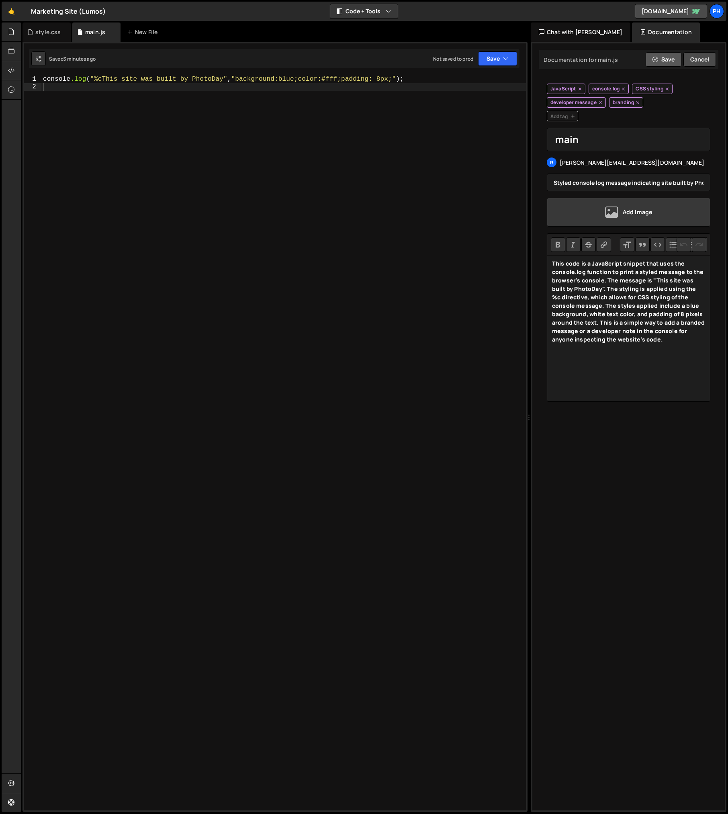
click at [656, 62] on icon at bounding box center [655, 60] width 6 height 10
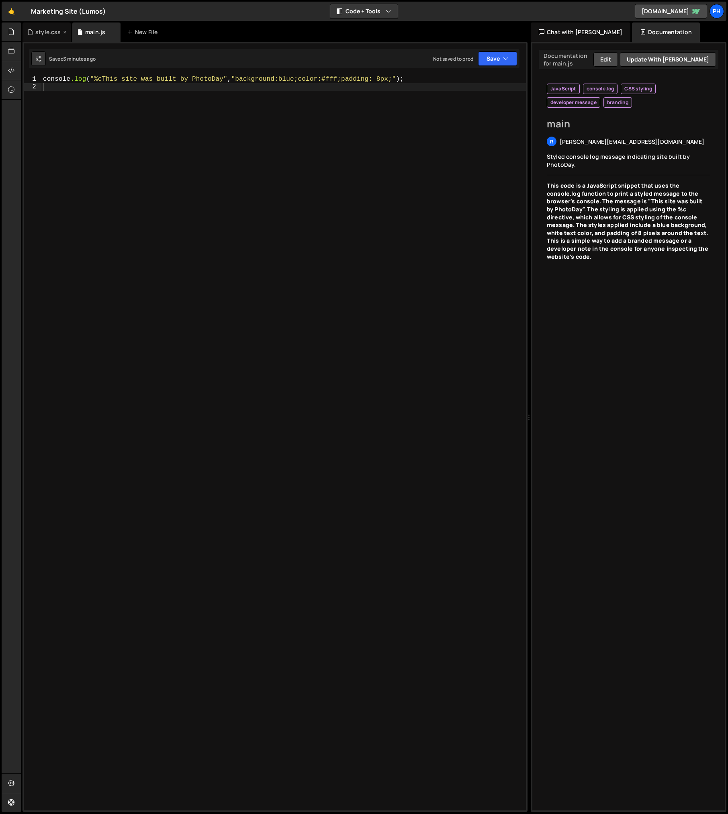
click at [40, 30] on div "style.css" at bounding box center [47, 32] width 25 height 8
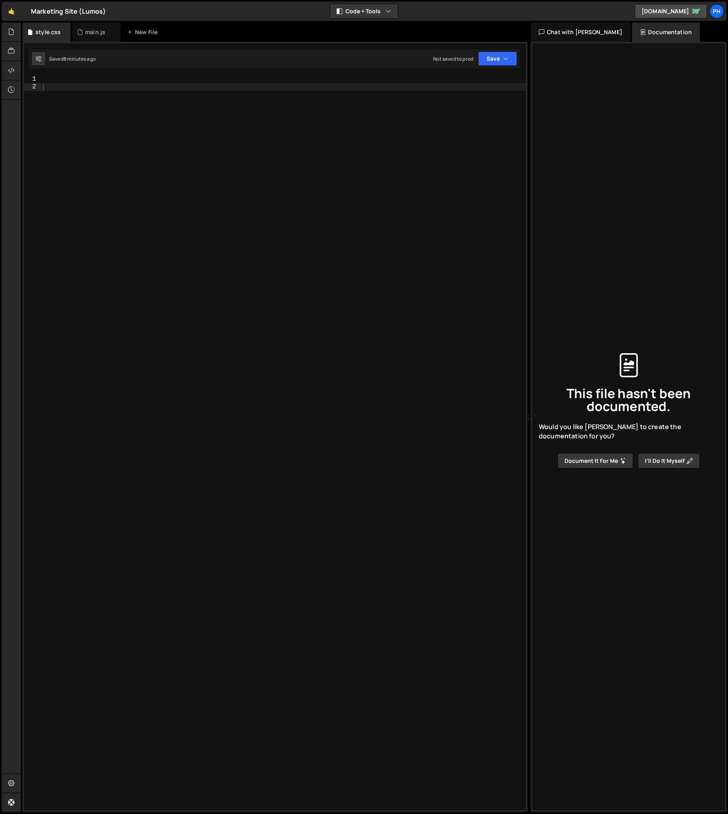
click at [54, 81] on div at bounding box center [283, 451] width 485 height 750
click at [90, 93] on div at bounding box center [283, 451] width 485 height 750
paste textarea "}"
type textarea "}"
click at [92, 32] on div "main.js" at bounding box center [95, 32] width 20 height 8
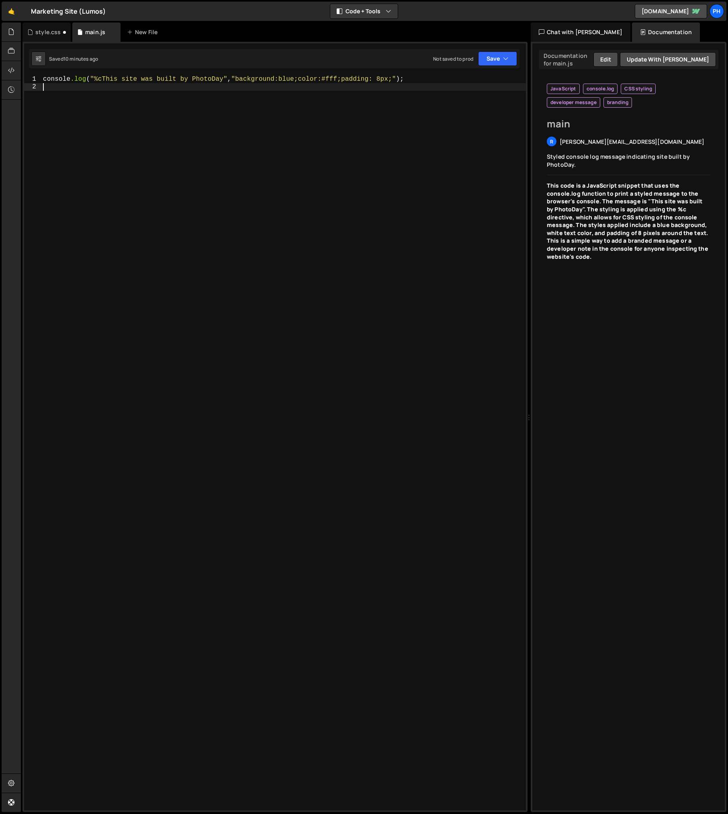
click at [83, 110] on div "console .log ( " %cThis site was built by PhotoDay " , " background:blue;color:…" at bounding box center [283, 451] width 485 height 750
paste textarea "</script>"
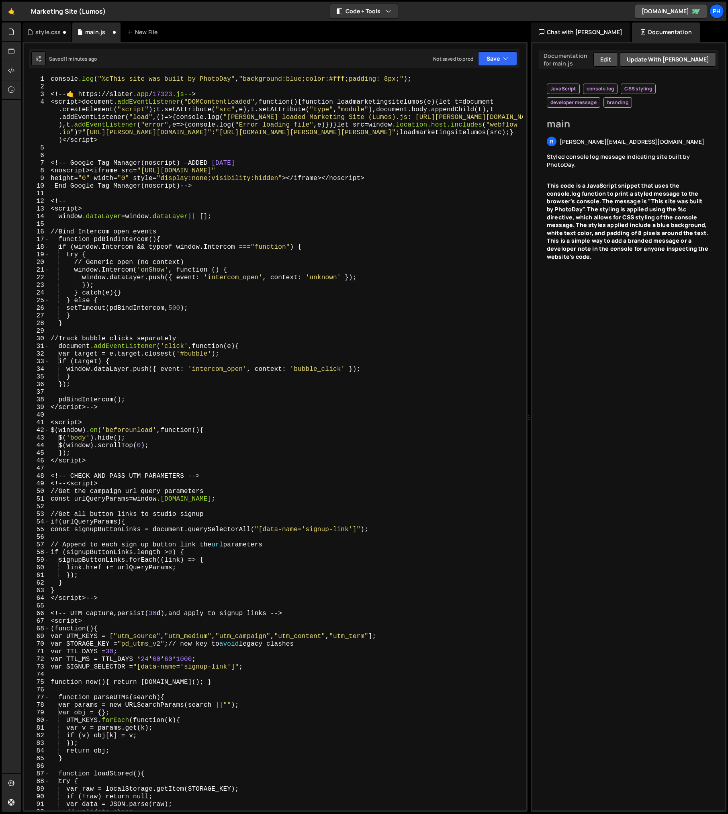
click at [108, 104] on div "console .log ( " %cThis site was built by PhotoDay " , " background:blue;color:…" at bounding box center [286, 451] width 474 height 750
type textarea "<script>document.addEventListener("DOMContentLoaded", function() {function load…"
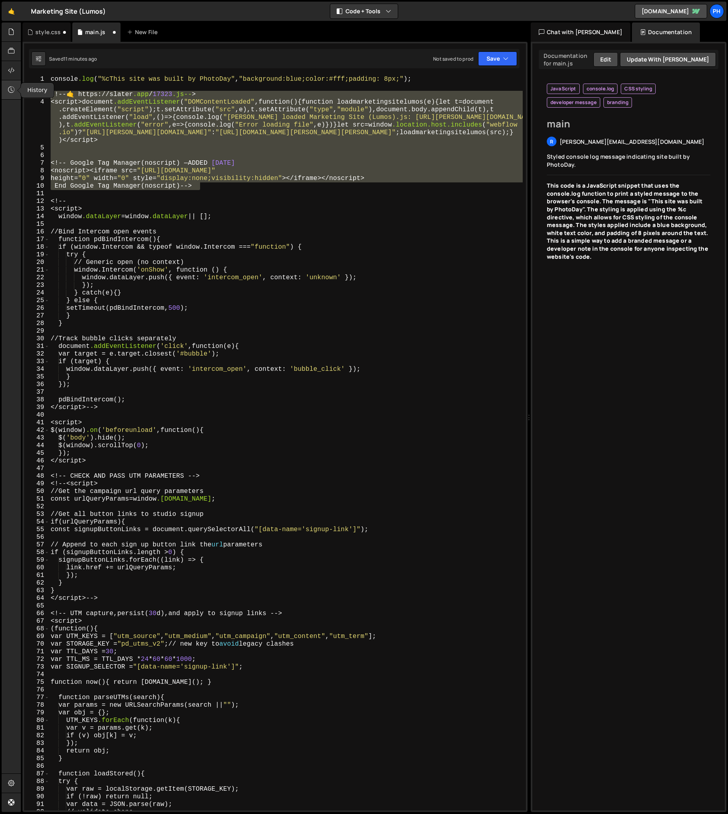
drag, startPoint x: 218, startPoint y: 186, endPoint x: 10, endPoint y: 96, distance: 225.8
click at [10, 96] on div "Hold on a sec... Are you certain you wish to leave this page? Any changes you'v…" at bounding box center [364, 407] width 728 height 814
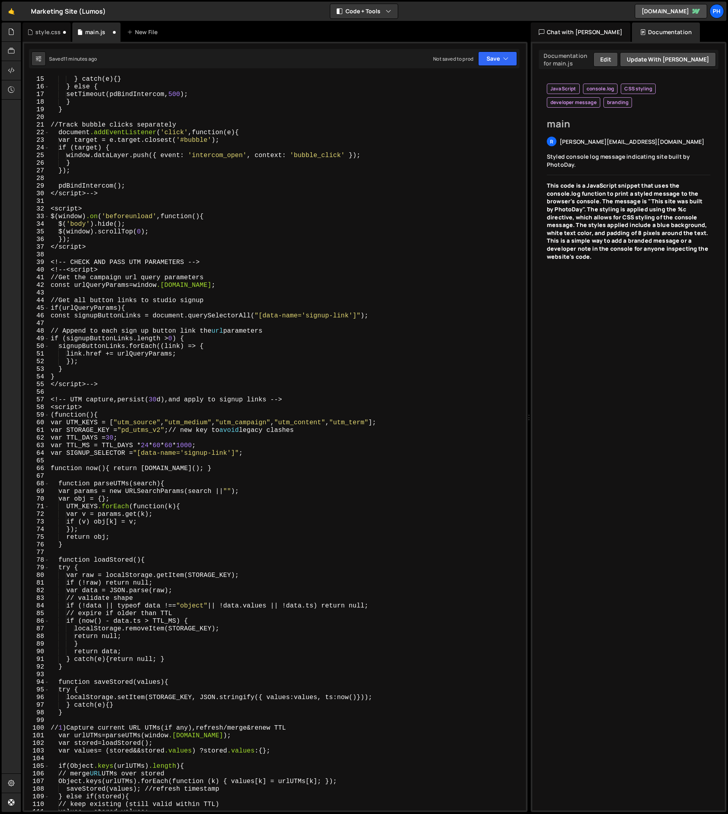
scroll to position [112, 0]
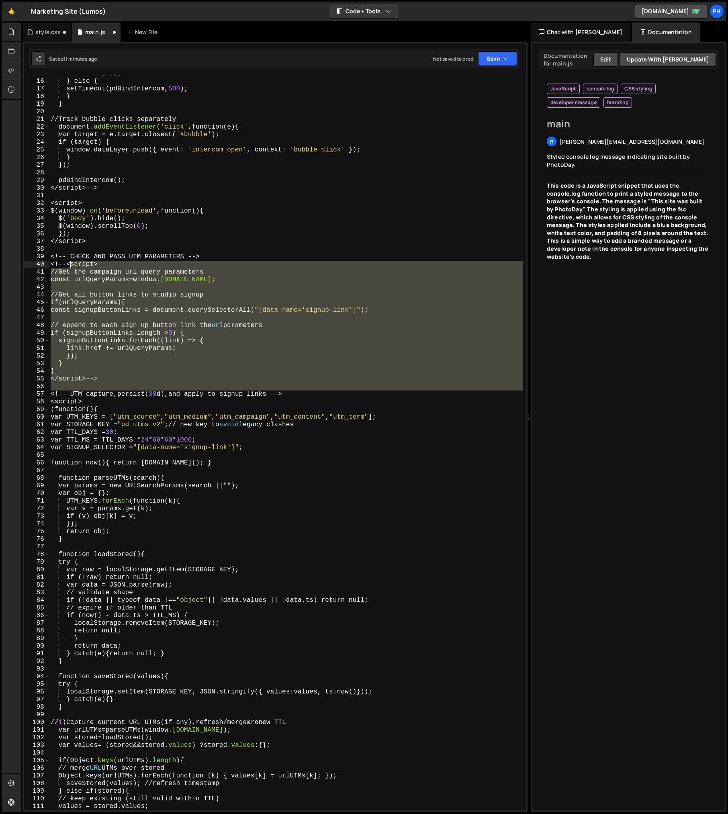
drag, startPoint x: 50, startPoint y: 394, endPoint x: 69, endPoint y: 266, distance: 129.9
click at [69, 266] on div "} catch ( e ) { } } else { setTimeout(pdBindIntercom, 500 ) ; } } // Track bubb…" at bounding box center [286, 445] width 474 height 750
click at [78, 270] on div "} catch ( e ) { } } else { setTimeout(pdBindIntercom, 500 ) ; } } // Track bubb…" at bounding box center [286, 443] width 474 height 735
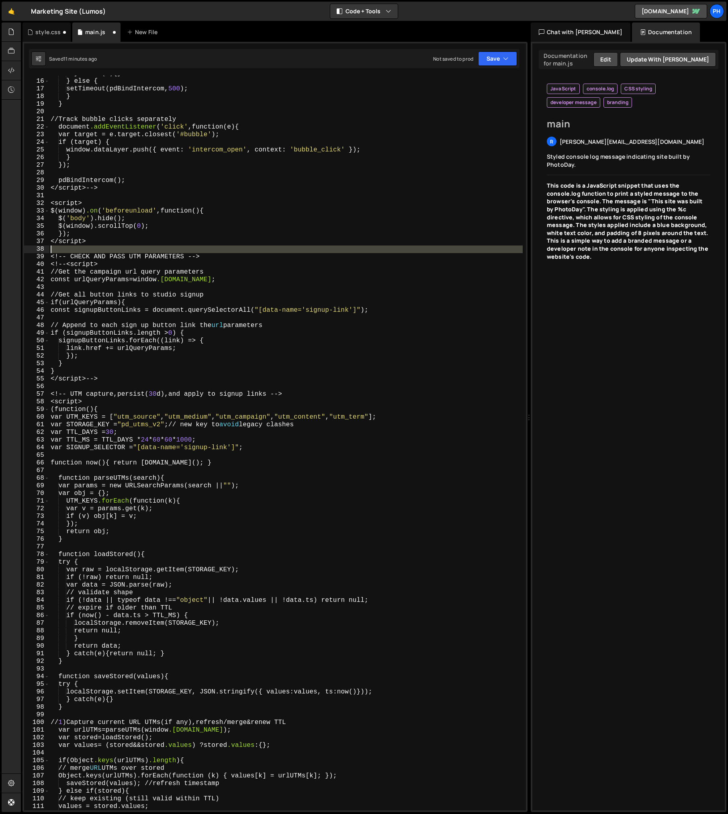
drag, startPoint x: 51, startPoint y: 256, endPoint x: 51, endPoint y: 251, distance: 5.2
click at [51, 251] on div "} catch ( e ) { } } else { setTimeout(pdBindIntercom, 500 ) ; } } // Track bubb…" at bounding box center [286, 445] width 474 height 750
click at [64, 212] on div "} catch ( e ) { } } else { setTimeout(pdBindIntercom, 500 ) ; } } // Track bubb…" at bounding box center [286, 445] width 474 height 750
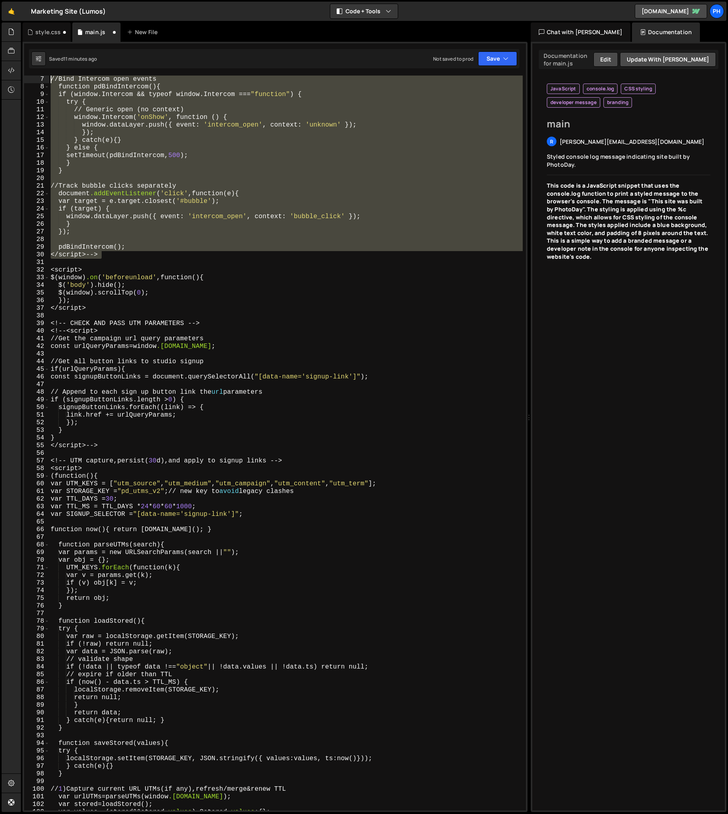
scroll to position [0, 0]
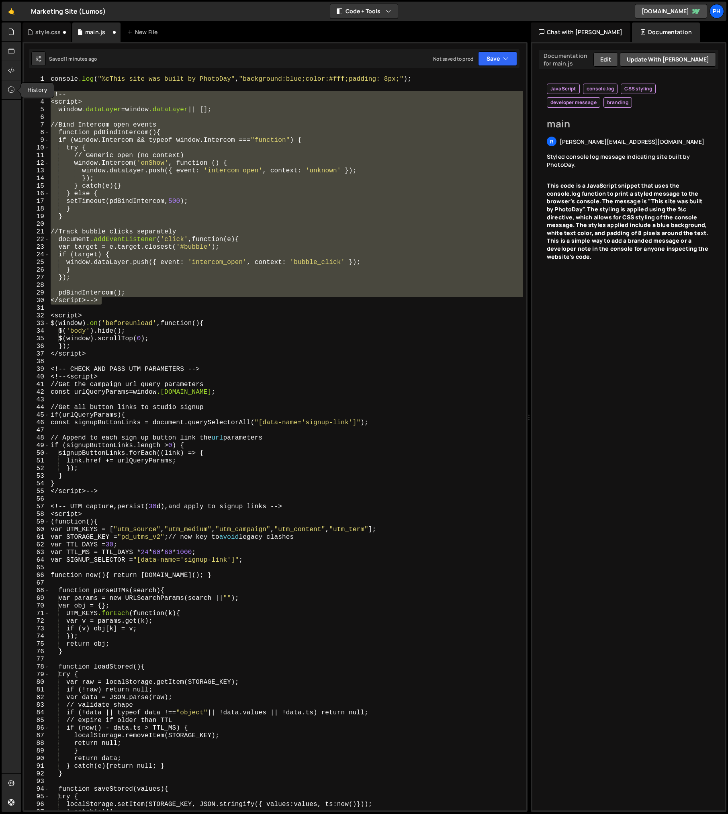
drag, startPoint x: 121, startPoint y: 225, endPoint x: 10, endPoint y: 100, distance: 167.3
click at [10, 98] on div "Hold on a sec... Are you certain you wish to leave this page? Any changes you'v…" at bounding box center [364, 407] width 728 height 814
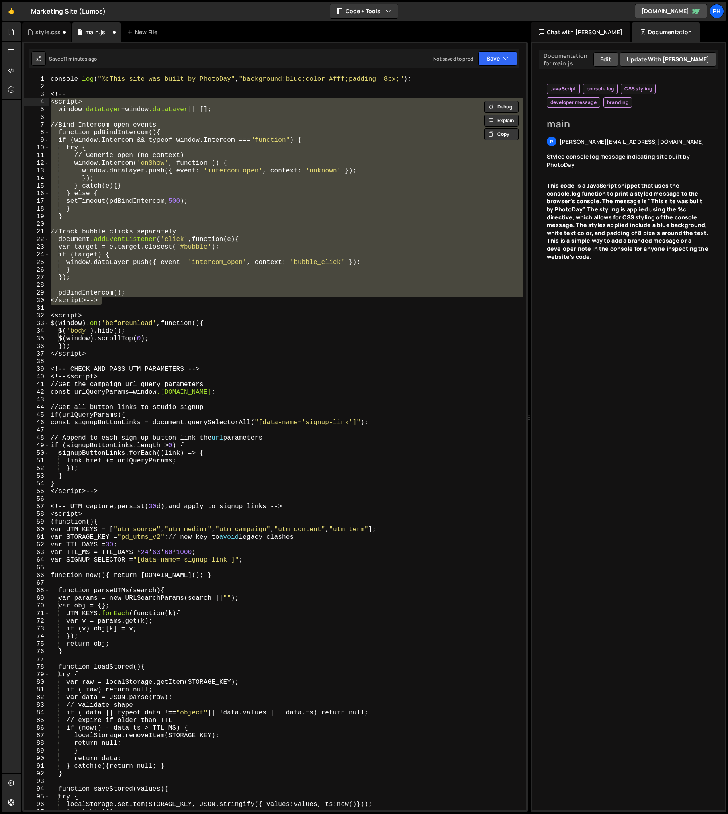
type textarea "<!-- <script>"
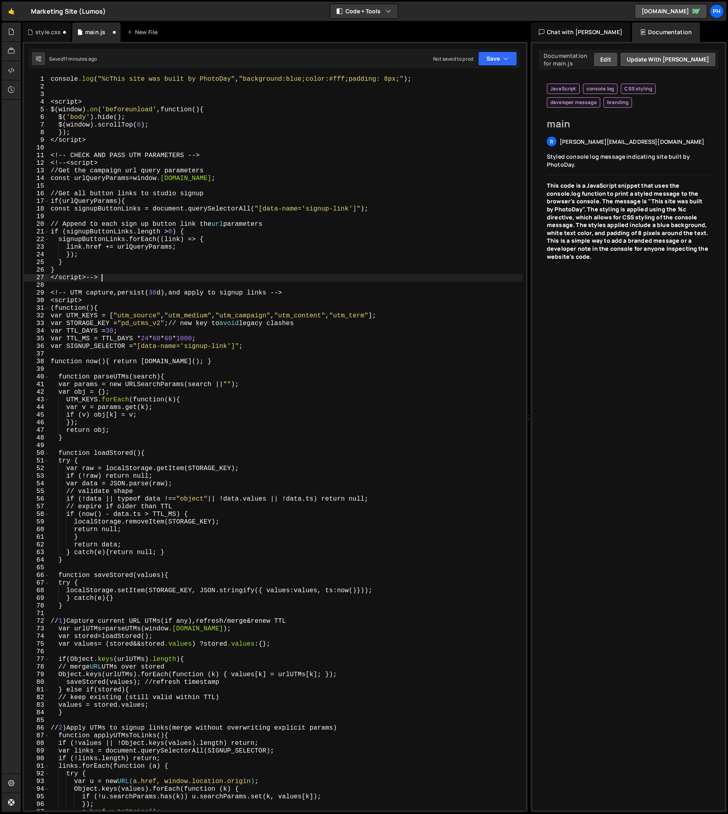
click at [115, 279] on div "console .log ( " %cThis site was built by PhotoDay " , " background:blue;color:…" at bounding box center [286, 451] width 474 height 750
type textarea "</script> -->"
drag, startPoint x: 113, startPoint y: 279, endPoint x: 51, endPoint y: 277, distance: 62.7
click at [51, 277] on div "console .log ( " %cThis site was built by PhotoDay " , " background:blue;color:…" at bounding box center [286, 451] width 474 height 750
click at [95, 104] on div "console .log ( " %cThis site was built by PhotoDay " , " background:blue;color:…" at bounding box center [286, 451] width 474 height 750
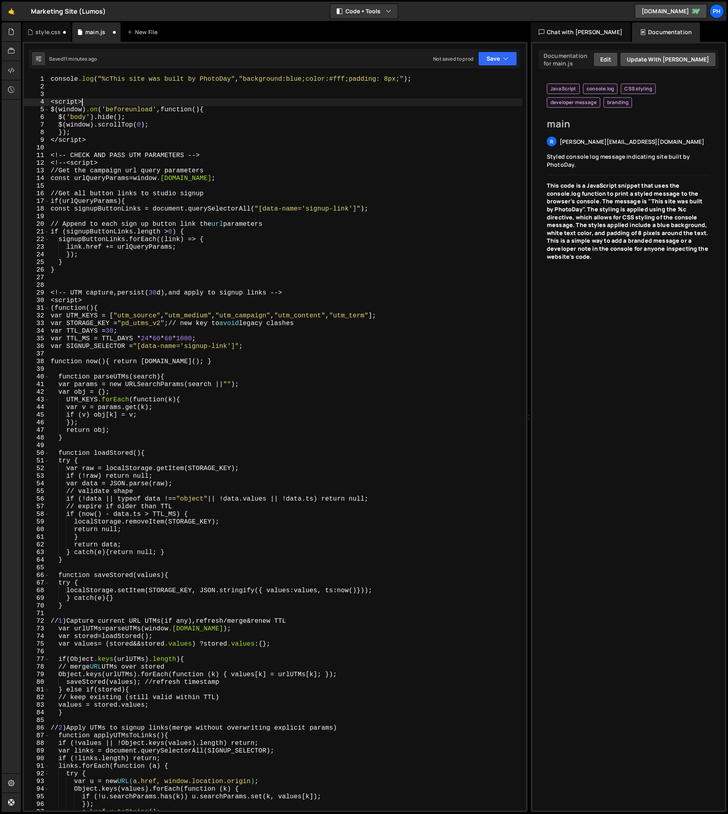
type textarea "<script>"
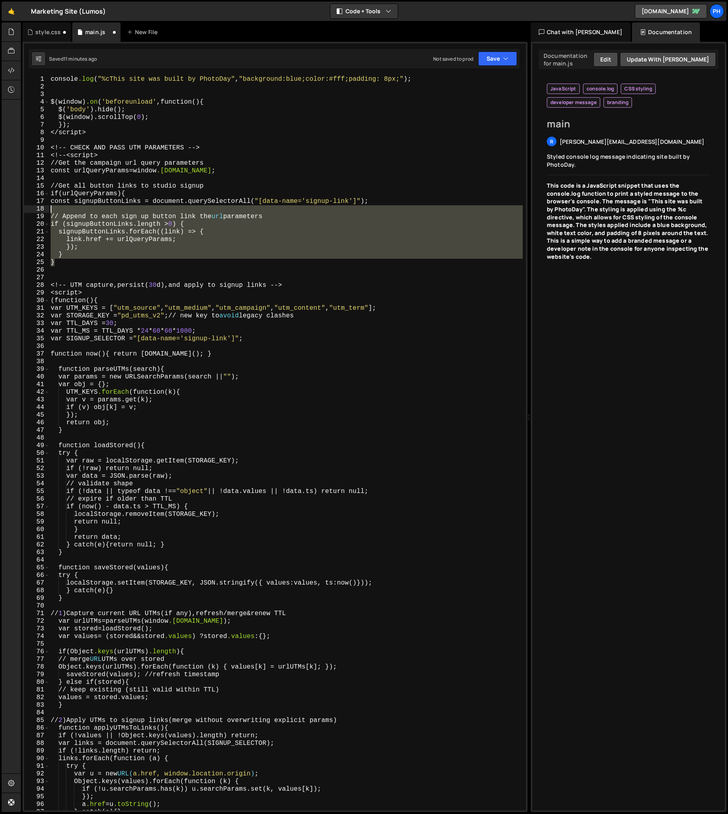
drag, startPoint x: 70, startPoint y: 264, endPoint x: 21, endPoint y: 207, distance: 75.3
click at [21, 207] on div "Files New File Javascript files 1 main.js 0 CSS files style.css 0 Copy share li…" at bounding box center [374, 417] width 707 height 790
click at [123, 159] on div "console .log ( " %cThis site was built by PhotoDay " , " background:blue;color:…" at bounding box center [286, 451] width 474 height 750
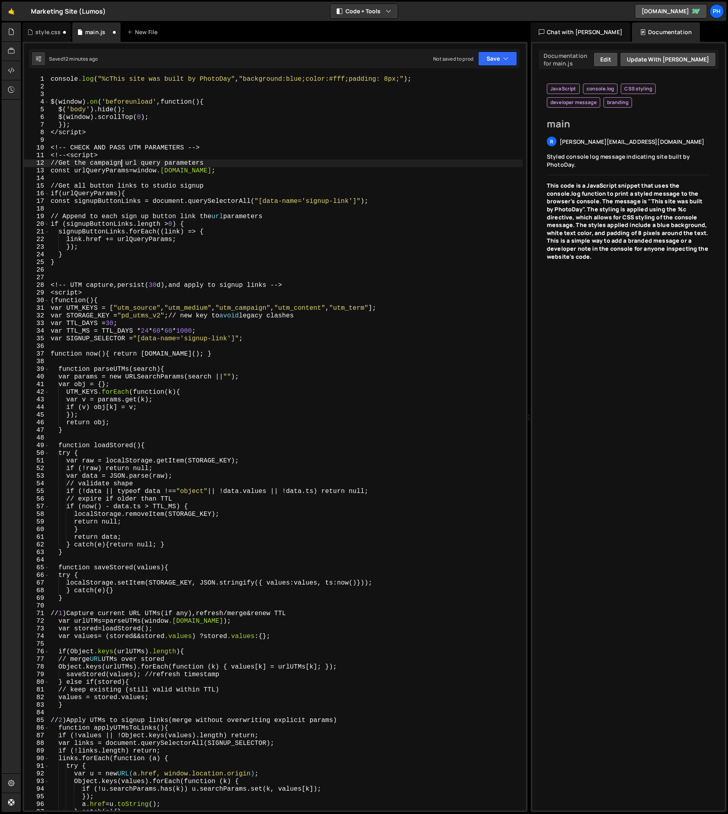
click at [116, 154] on div "console .log ( " %cThis site was built by PhotoDay " , " background:blue;color:…" at bounding box center [286, 451] width 474 height 750
type textarea "<!-- <script>"
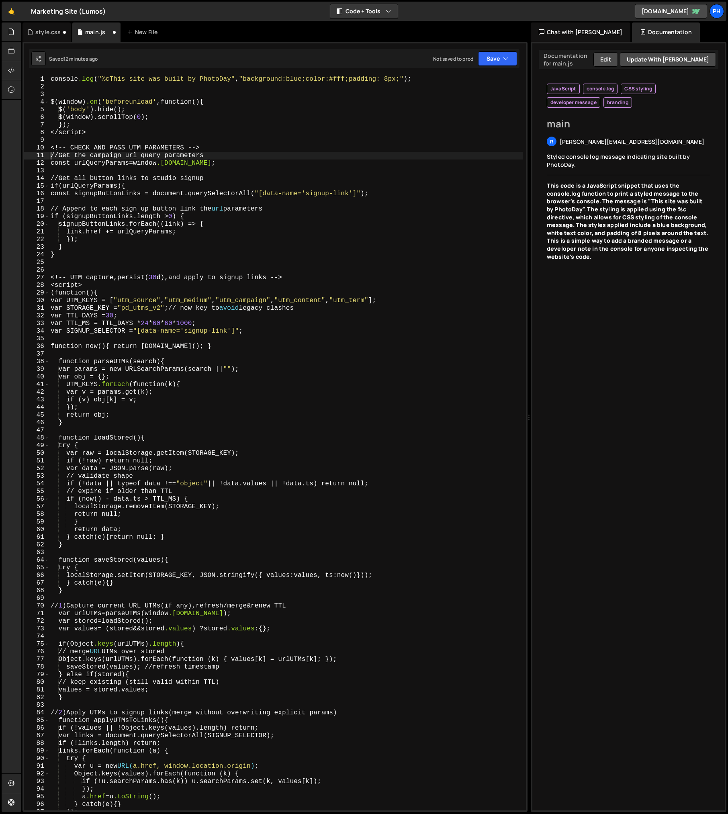
type textarea "<!-- CHECK AND PASS UTM PARAMETERS -->"
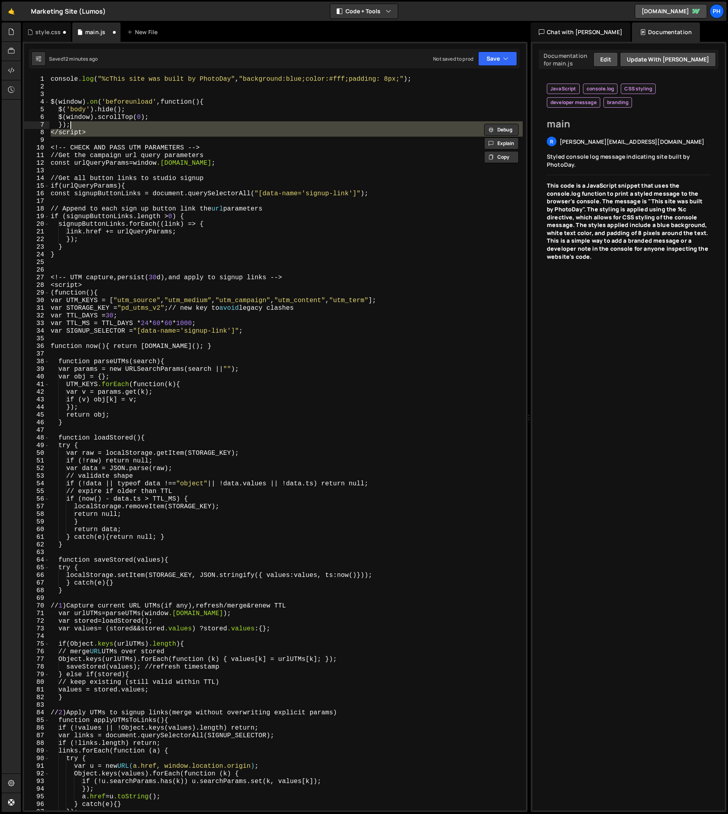
type textarea "});"
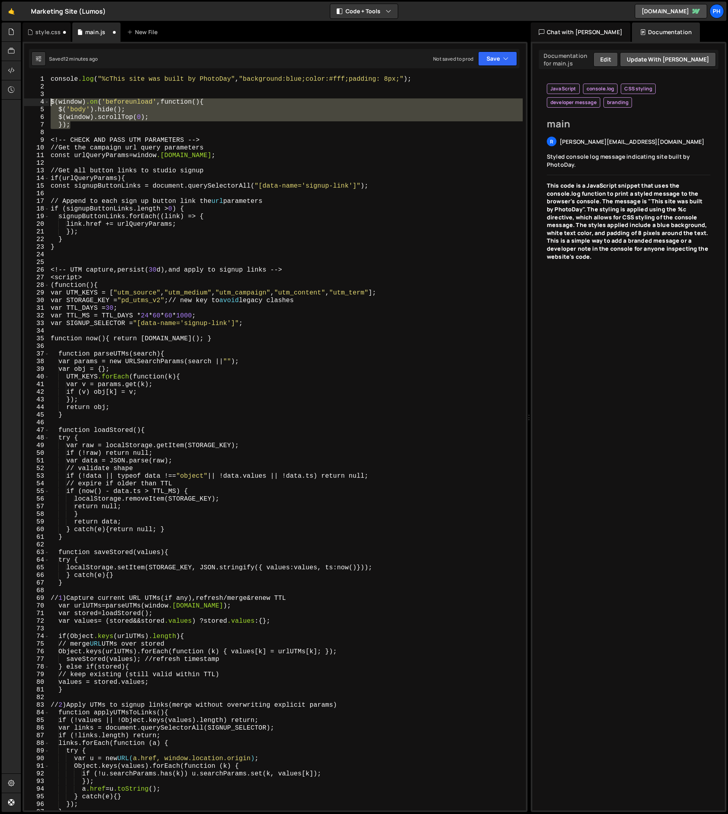
drag, startPoint x: 82, startPoint y: 126, endPoint x: 41, endPoint y: 102, distance: 47.5
click at [41, 102] on div "1 2 3 4 5 6 7 8 9 10 11 12 13 14 15 16 17 18 19 20 21 22 23 24 25 26 27 28 29 3…" at bounding box center [275, 443] width 502 height 735
type textarea "$(window).on('beforeunload', function() { $('body').hide();"
click at [506, 120] on button "Explain" at bounding box center [501, 120] width 35 height 12
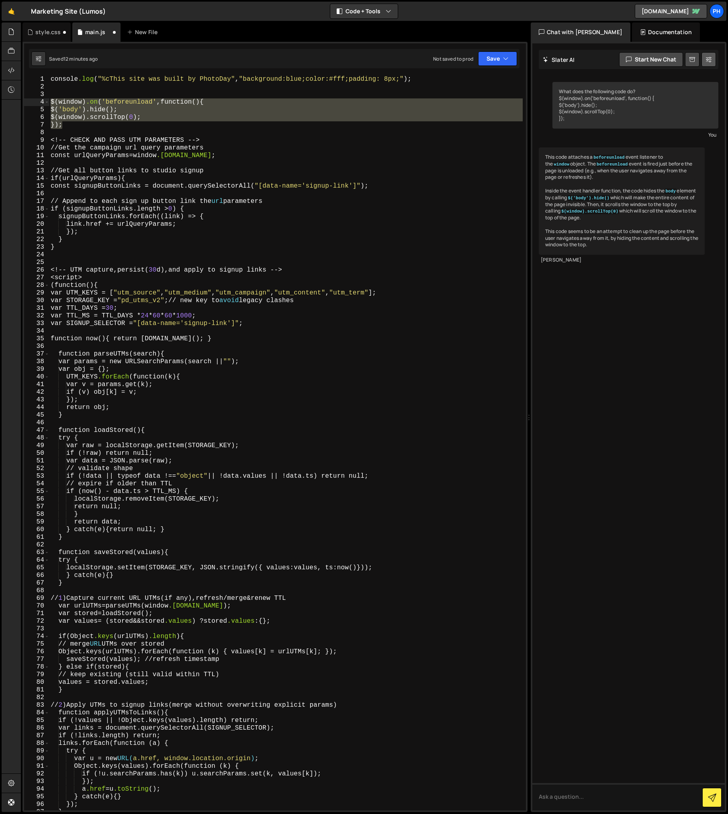
click at [706, 59] on icon at bounding box center [709, 59] width 6 height 8
select select "chat"
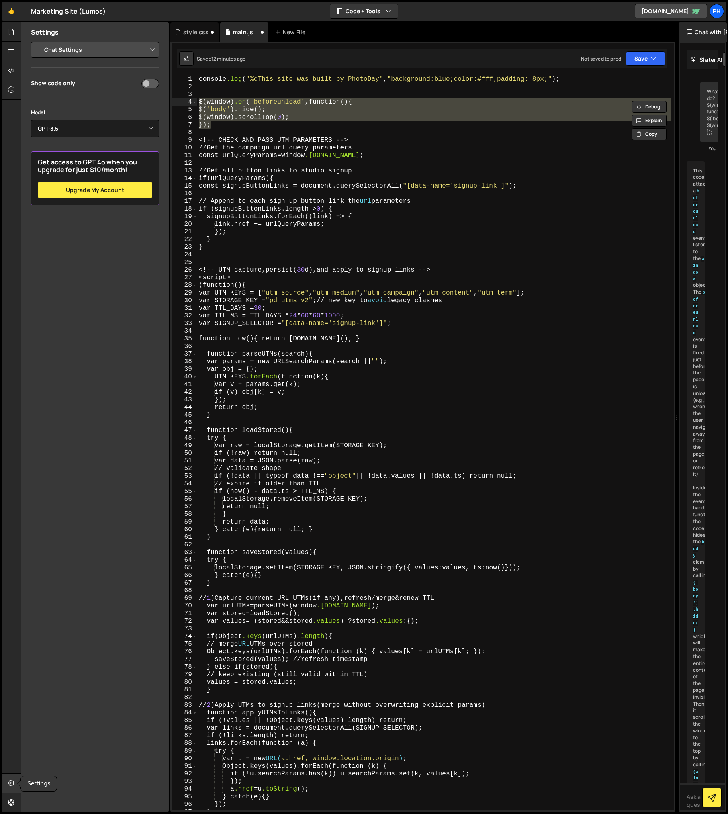
click at [9, 780] on icon at bounding box center [11, 783] width 6 height 9
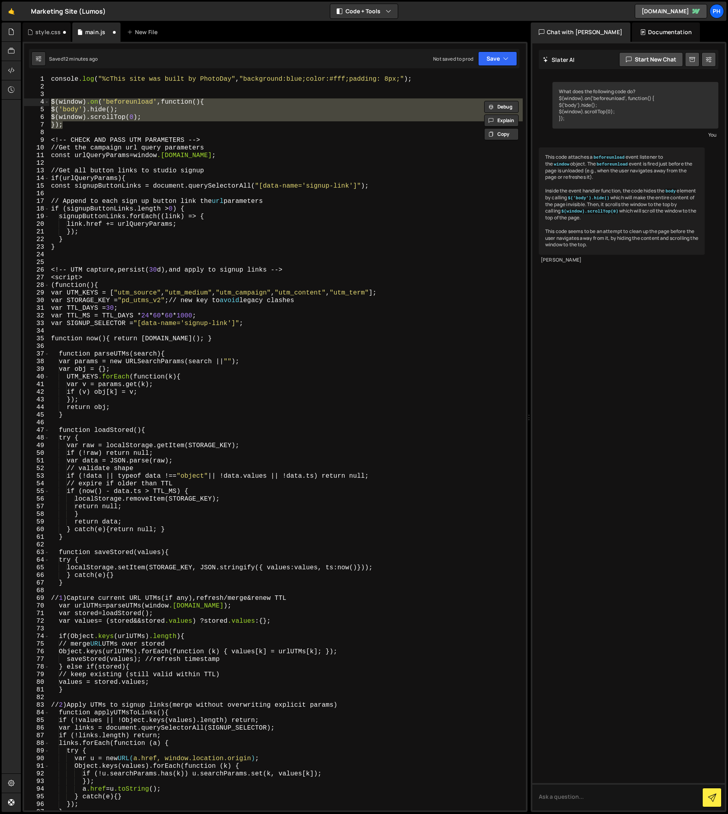
click at [615, 173] on div "This code attaches a beforeunload event listener to the window object. The befo…" at bounding box center [622, 200] width 166 height 107
click at [57, 98] on div "console .log ( " %cThis site was built by PhotoDay " , " background:blue;color:…" at bounding box center [285, 451] width 473 height 750
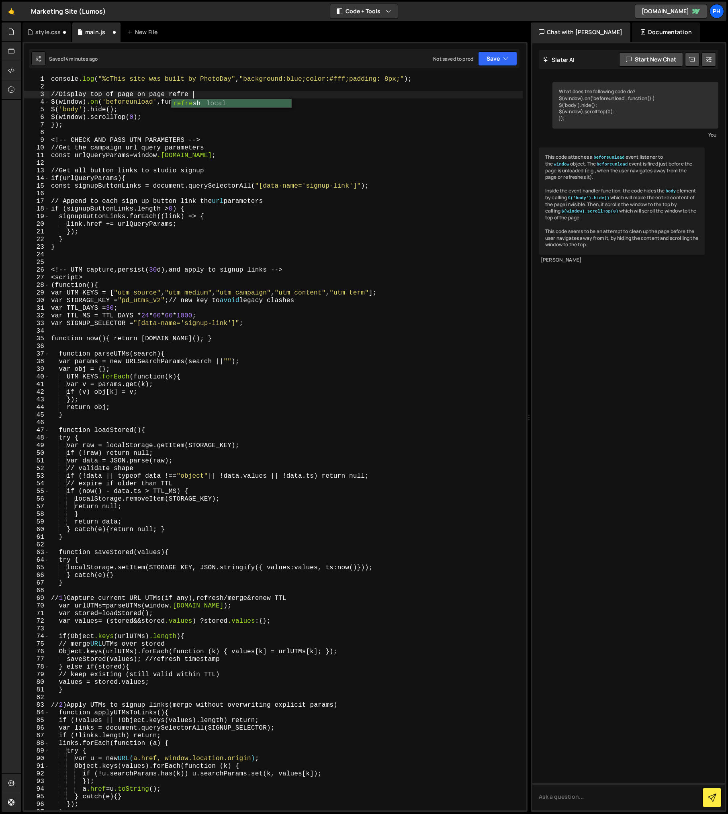
scroll to position [0, 8]
click at [78, 125] on div "console .log ( " %cThis site was built by PhotoDay " , " background:blue;color:…" at bounding box center [285, 451] width 473 height 750
type textarea "});"
type textarea "const urlQueryParams = window.location.search;"
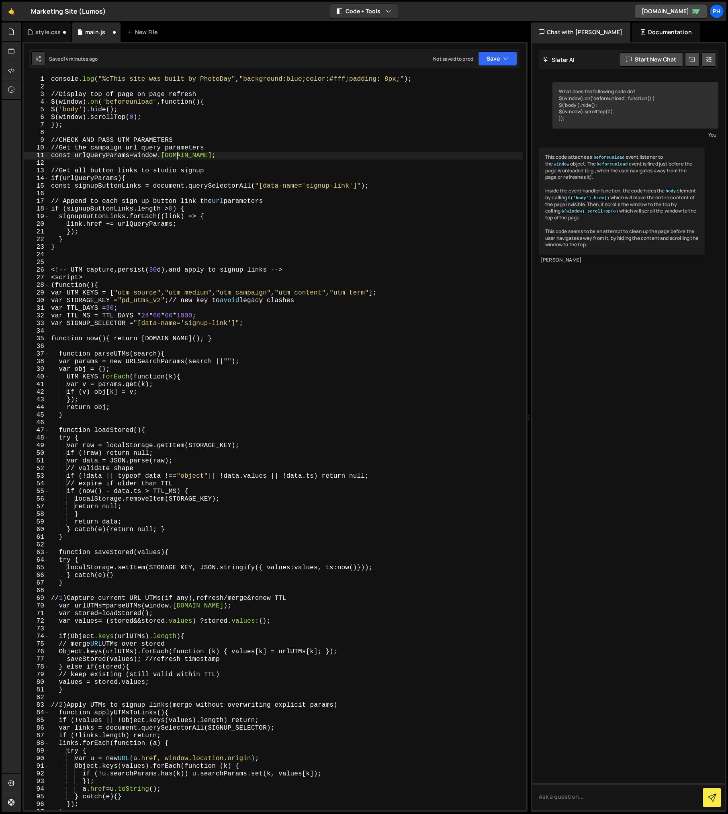
scroll to position [0, 0]
type textarea "// Get all button links to studio signup"
type textarea "// CHECK AND PASS UTM PARAMETERS"
type textarea "});"
type textarea "const urlQueryParams = window.location.search;"
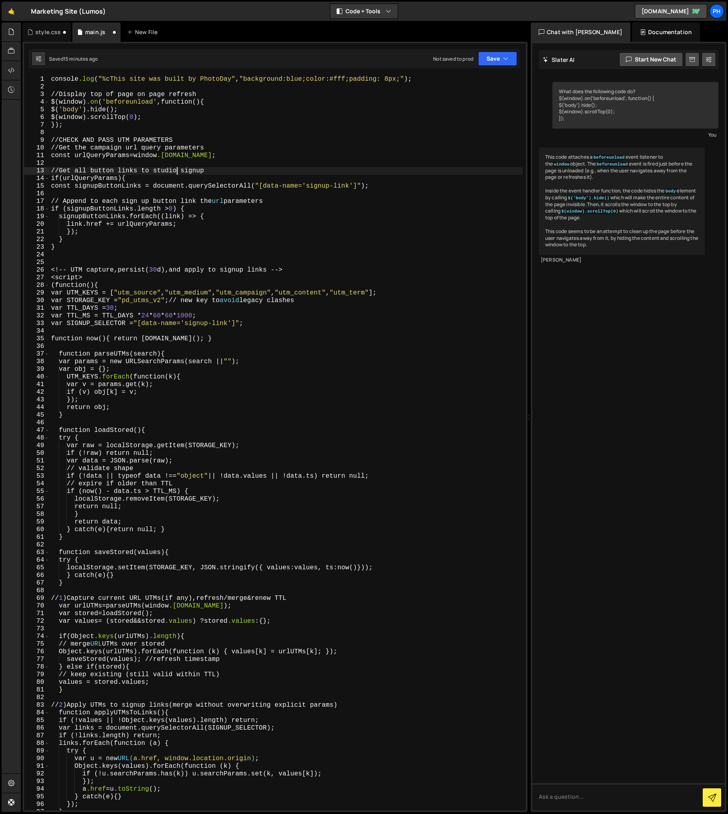
type textarea "const signupButtonLinks = document.querySelectorAll("[data-name='signup-link']"…"
type textarea "}"
type textarea "<!-- UTM capture, persist (30d), and apply to signup links -->"
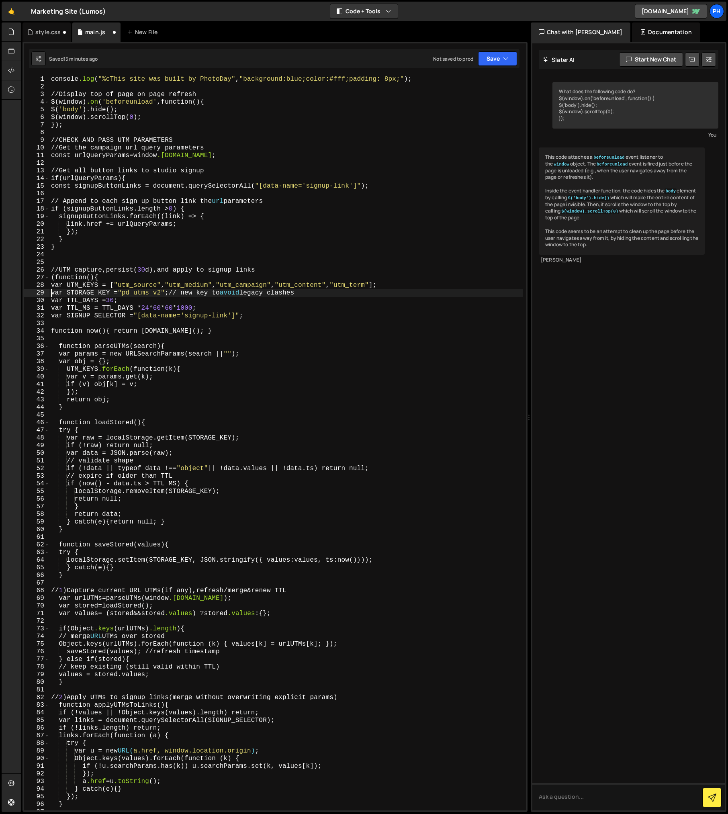
type textarea "var SIGNUP_SELECTOR = "[data-name='signup-link']";"
type textarea "function now(){ return Date.now(); }"
type textarea "}"
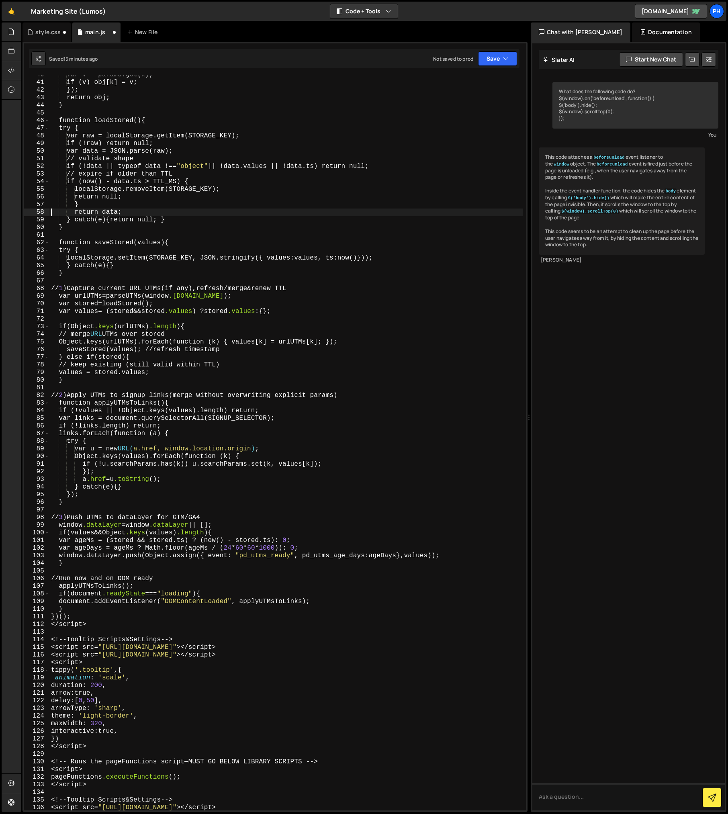
scroll to position [306, 0]
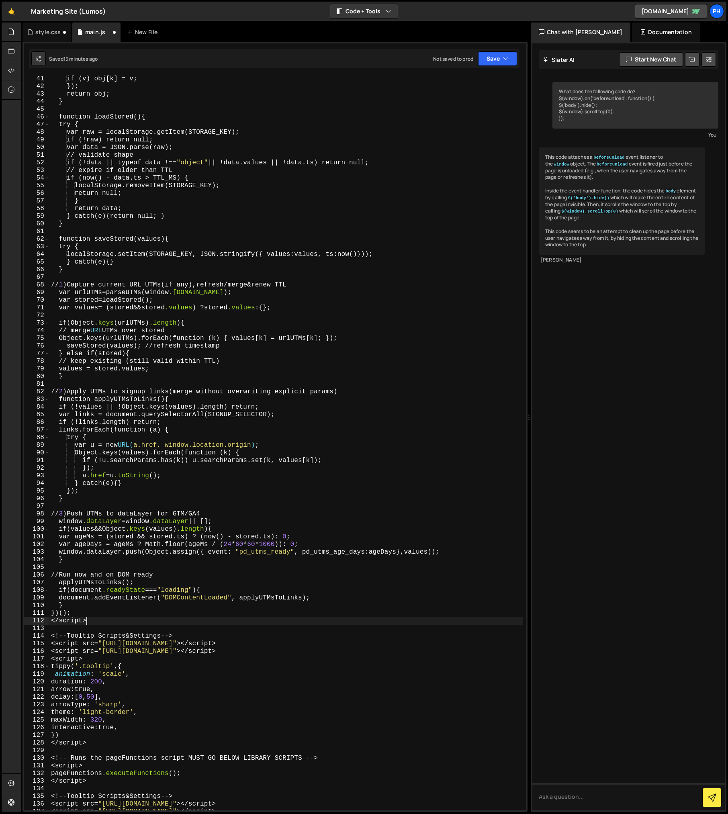
click at [90, 621] on div "if (v) obj[k] = v ; } ); return obj ; } function loadStored () { try { var raw …" at bounding box center [285, 450] width 473 height 750
type textarea "</script>"
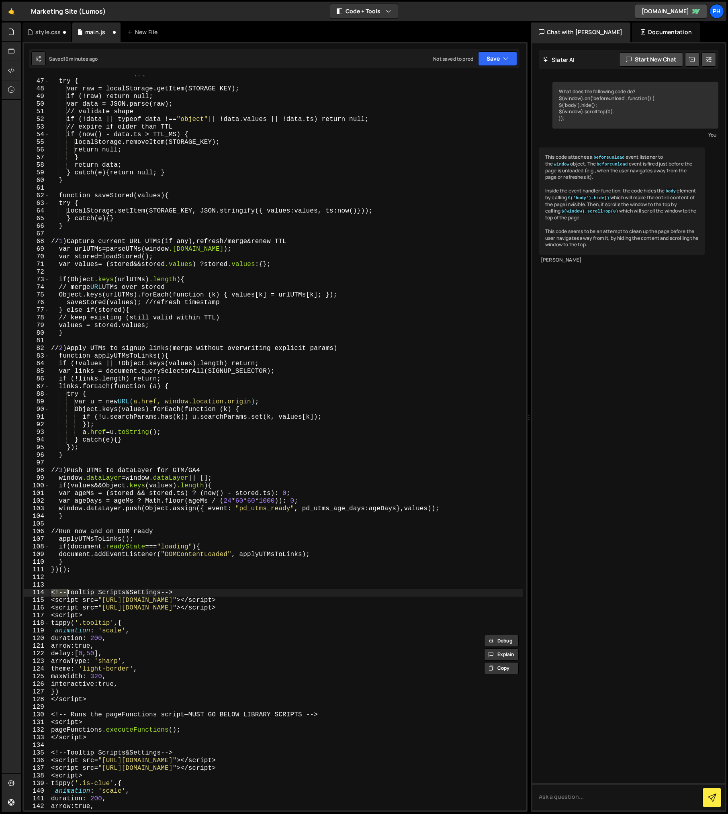
scroll to position [352, 0]
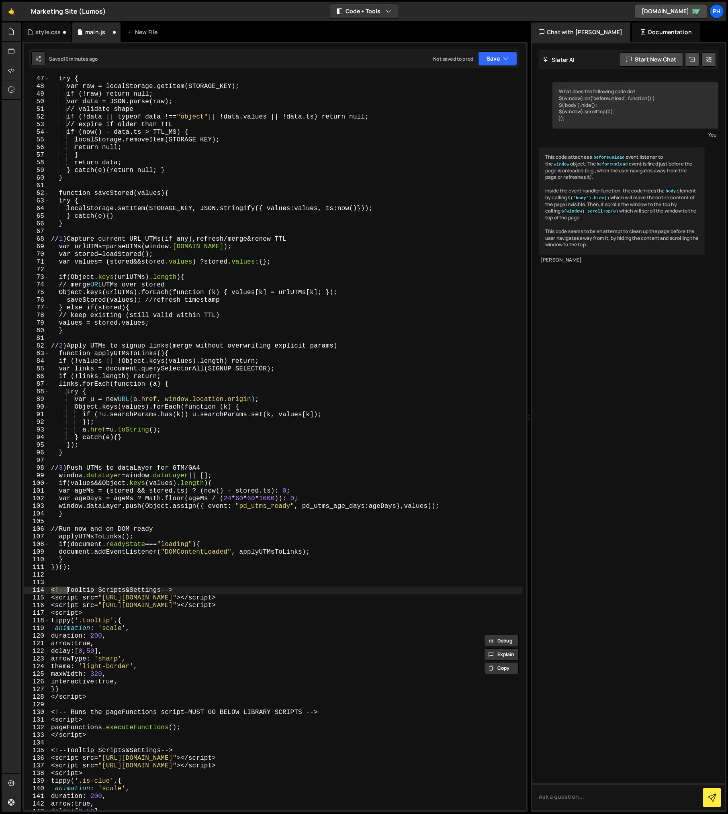
click at [99, 598] on div "try { var raw = localStorage.getItem(STORAGE_KEY) ; if (!raw) return null ; var…" at bounding box center [285, 450] width 473 height 750
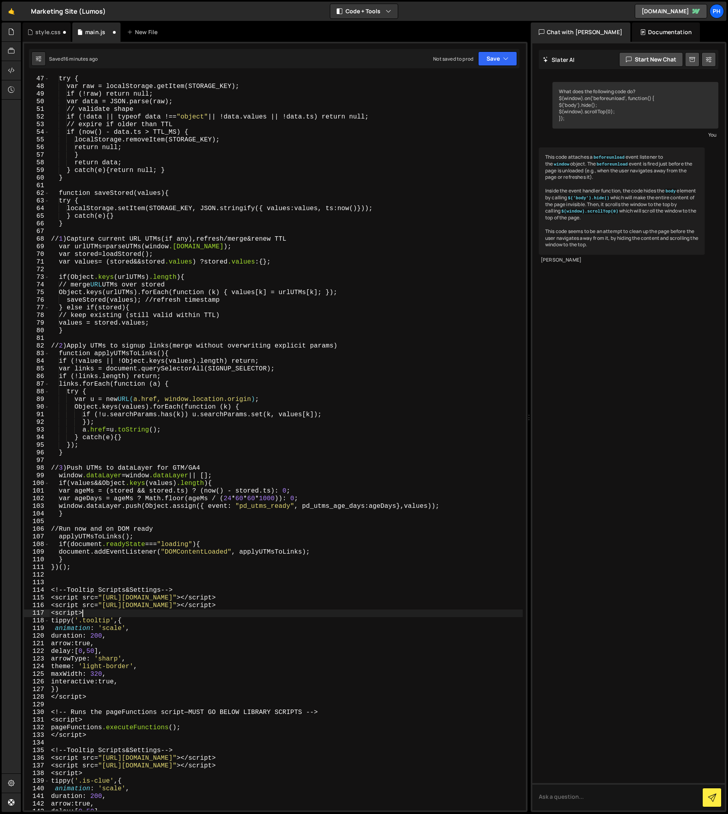
click at [107, 615] on div "try { var raw = localStorage.getItem(STORAGE_KEY) ; if (!raw) return null ; var…" at bounding box center [285, 450] width 473 height 750
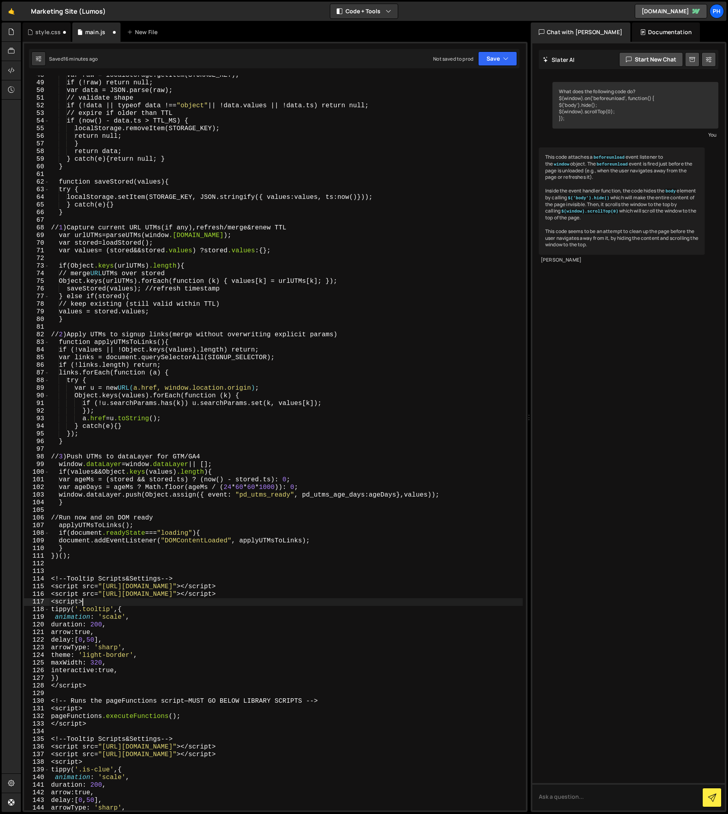
scroll to position [364, 0]
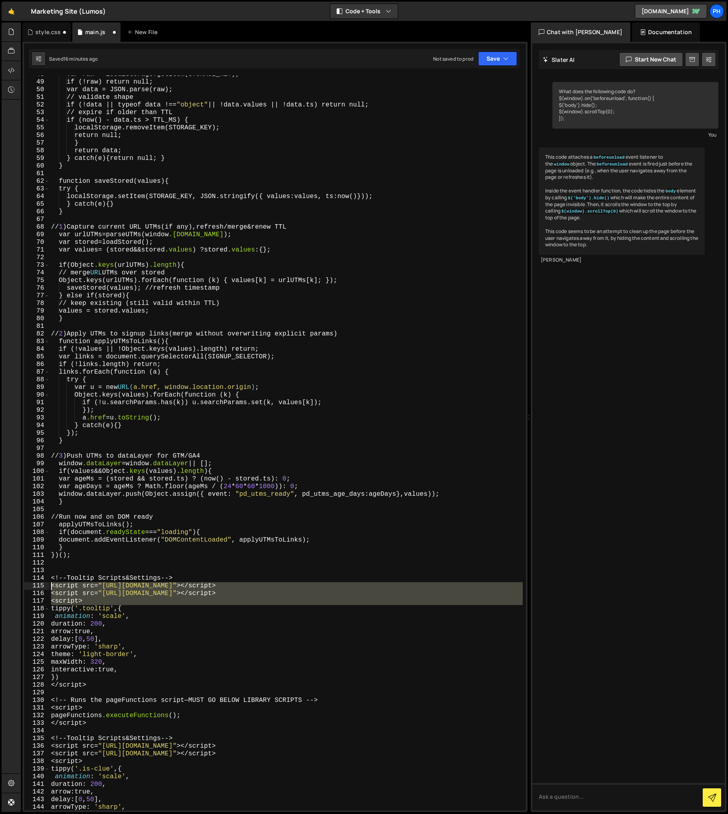
drag, startPoint x: 52, startPoint y: 609, endPoint x: 51, endPoint y: 586, distance: 23.7
click at [51, 586] on div "var raw = localStorage.getItem(STORAGE_KEY) ; if (!raw) return null ; var data …" at bounding box center [285, 446] width 473 height 750
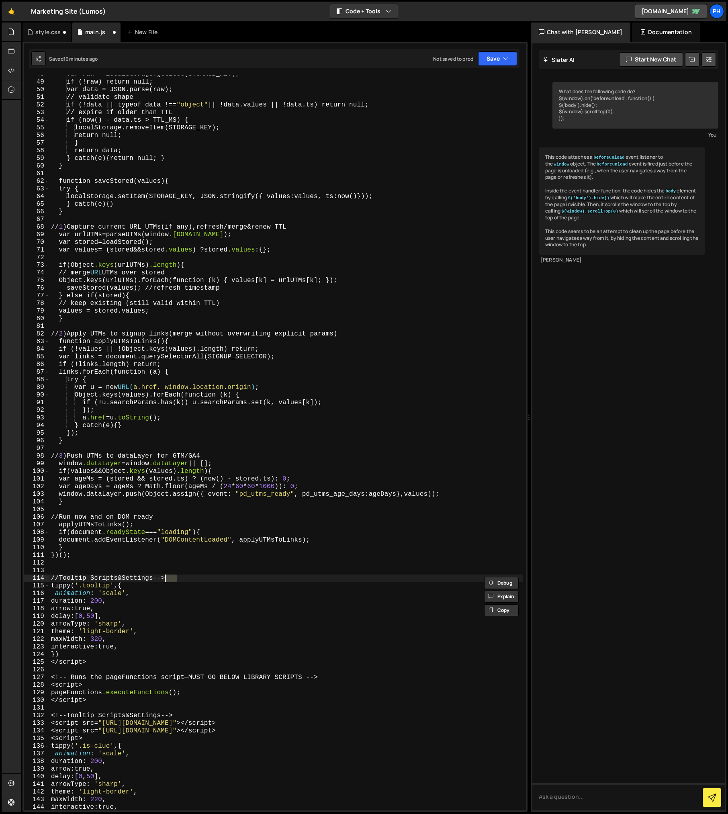
type textarea "// Tooltip Scripts & Settings"
click at [52, 668] on div "var raw = localStorage.getItem(STORAGE_KEY) ; if (!raw) return null ; var data …" at bounding box center [285, 446] width 473 height 750
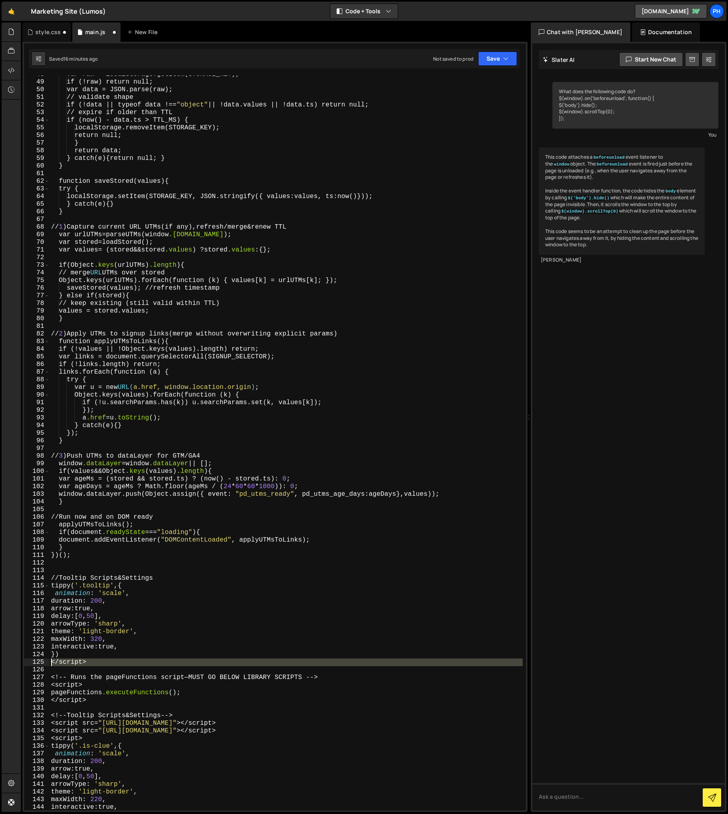
type textarea "</script>"
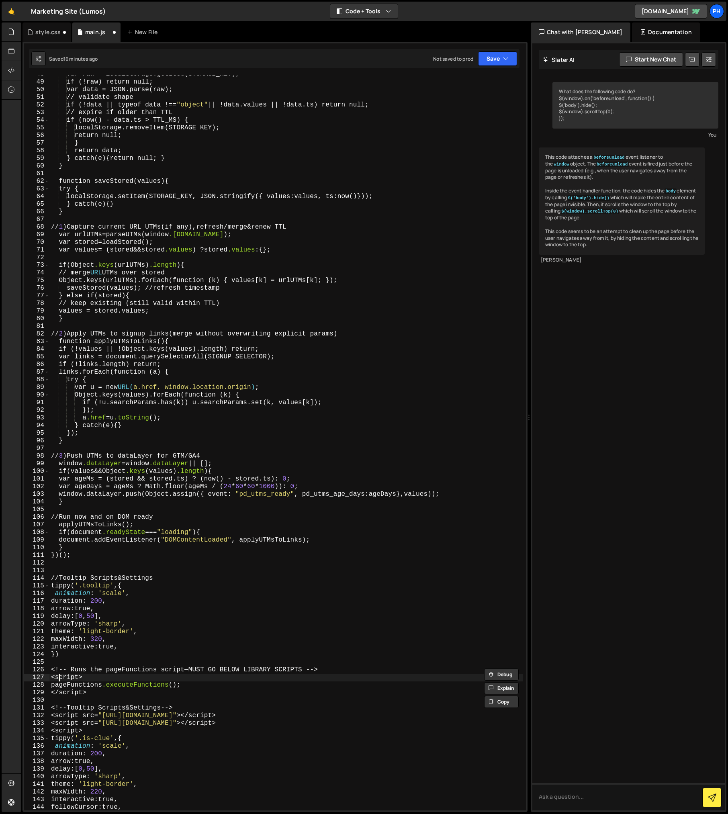
type textarea "<!-- Runs the pageFunctions script — MUST GO BELOW LIBRARY SCRIPTS -->"
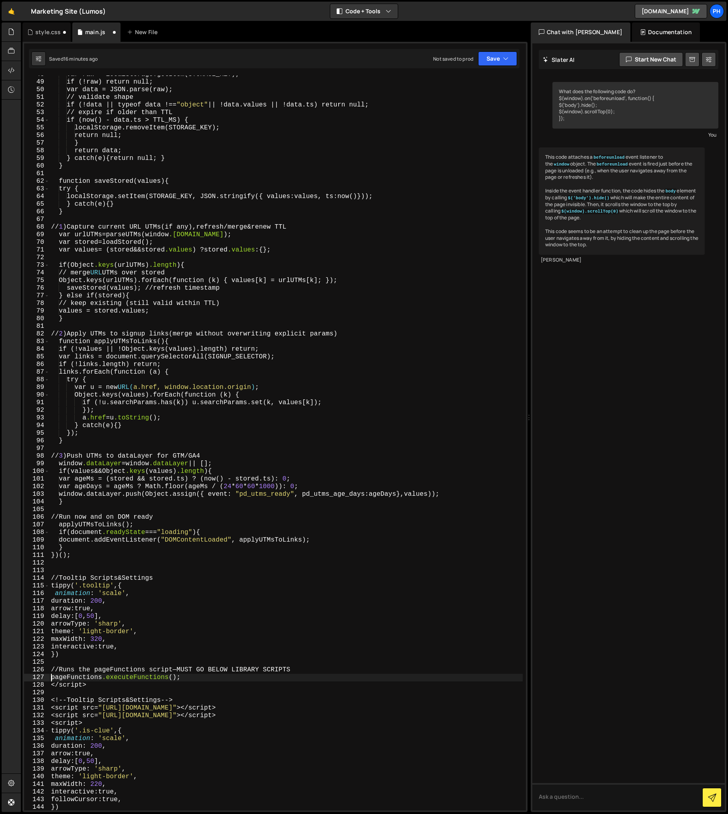
type textarea "</script>"
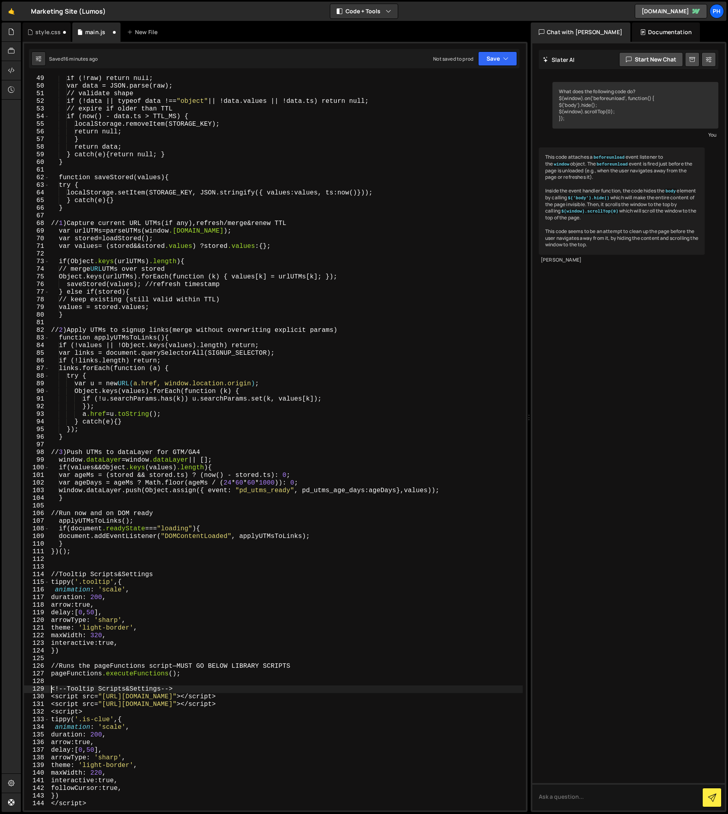
scroll to position [371, 0]
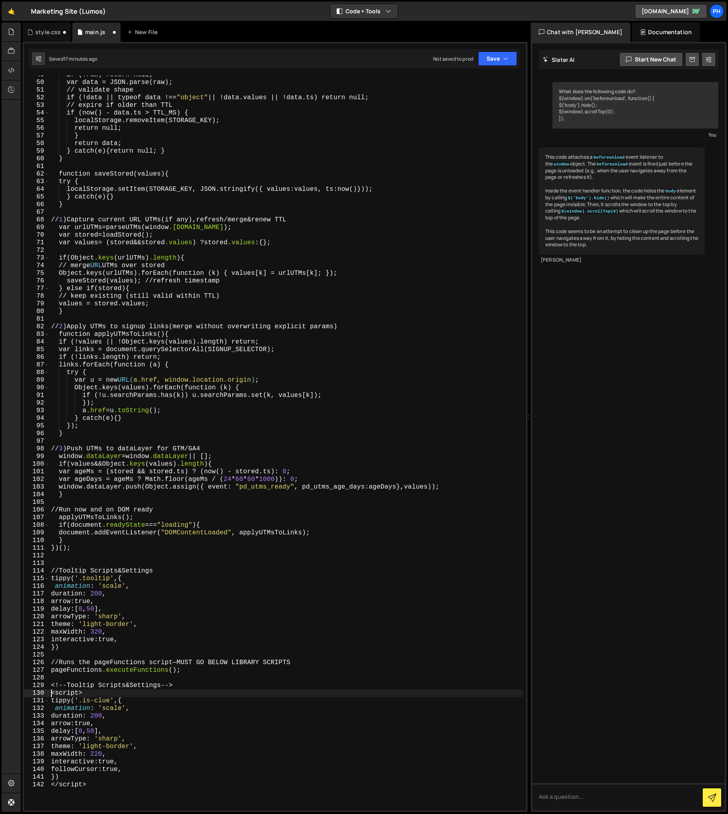
click at [52, 701] on div "if (!raw) return null ; var data = JSON.parse(raw) ; // validate shape if (!dat…" at bounding box center [285, 446] width 473 height 750
type textarea "</script>"
click at [52, 687] on div "if (!raw) return null ; var data = JSON.parse(raw) ; // validate shape if (!dat…" at bounding box center [285, 446] width 473 height 750
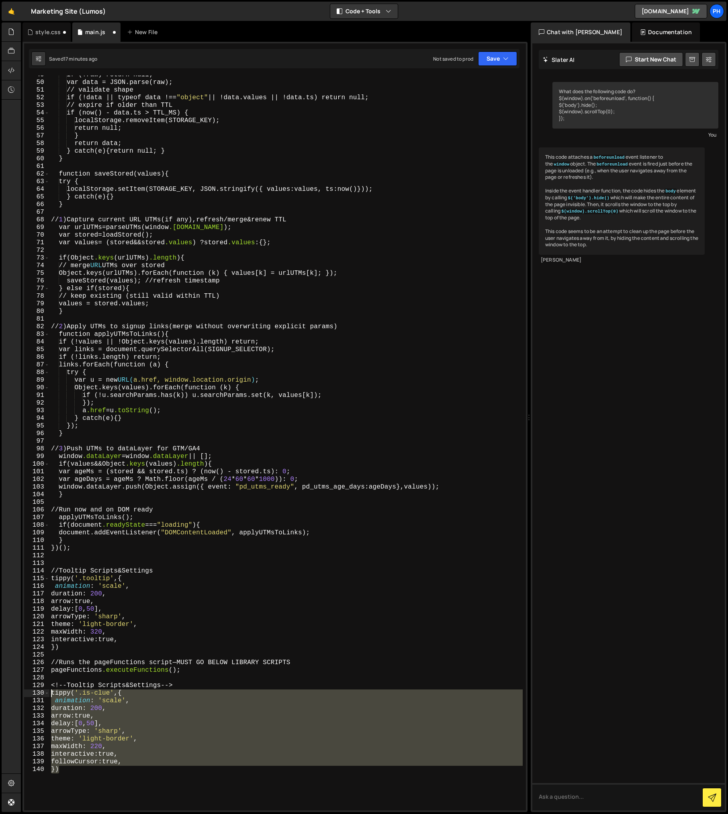
drag, startPoint x: 72, startPoint y: 771, endPoint x: 35, endPoint y: 695, distance: 83.9
click at [35, 695] on div "<!--Tooltip Scripts & Settings--> 49 50 51 52 53 54 55 56 57 58 59 60 61 62 63 …" at bounding box center [275, 443] width 502 height 735
type textarea "tippy('.is-clue', { animation: 'scale',"
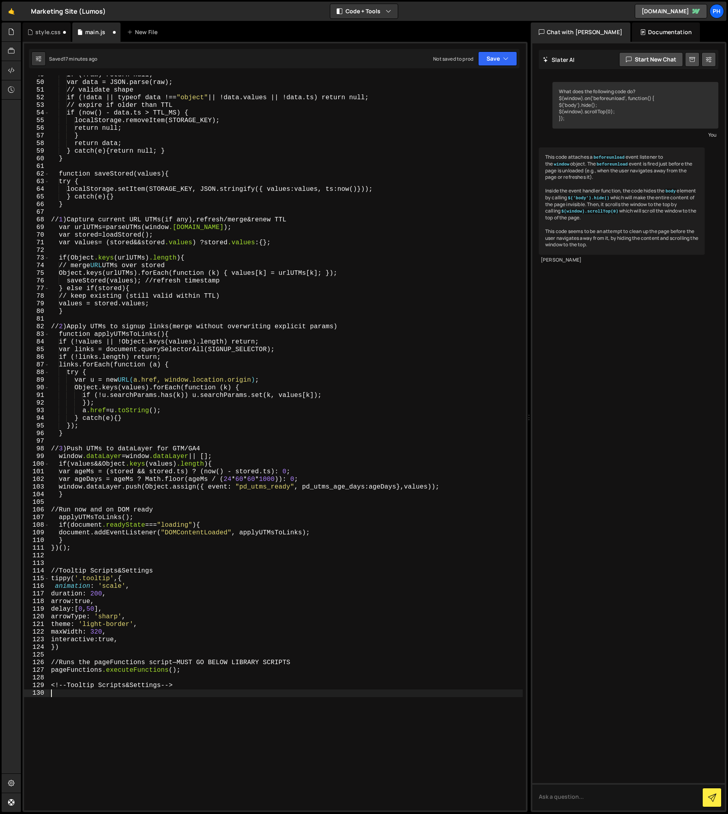
click at [71, 648] on div "if (!raw) return null ; var data = JSON.parse(raw) ; // validate shape if (!dat…" at bounding box center [285, 446] width 473 height 750
type textarea "})"
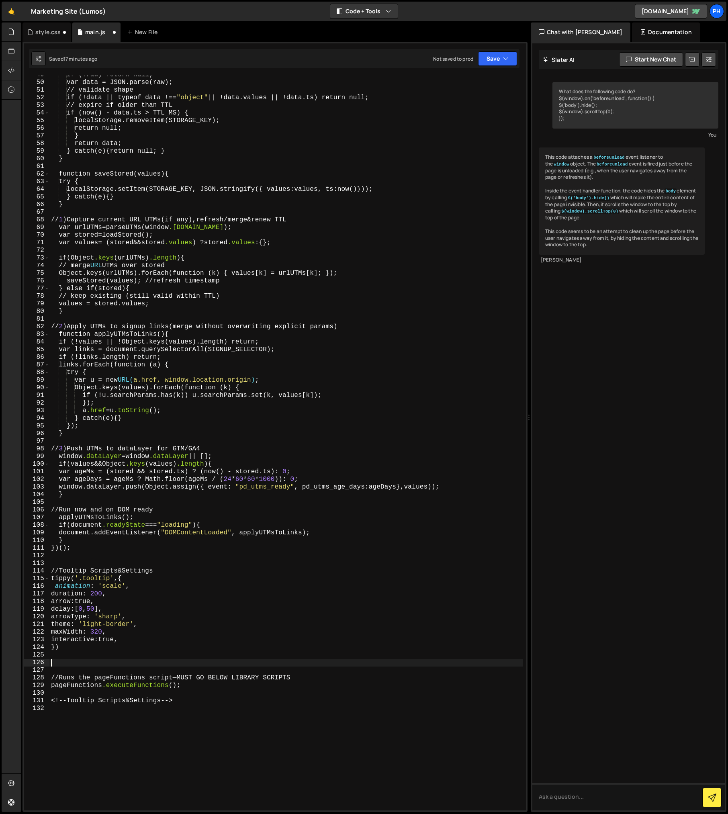
paste textarea "})"
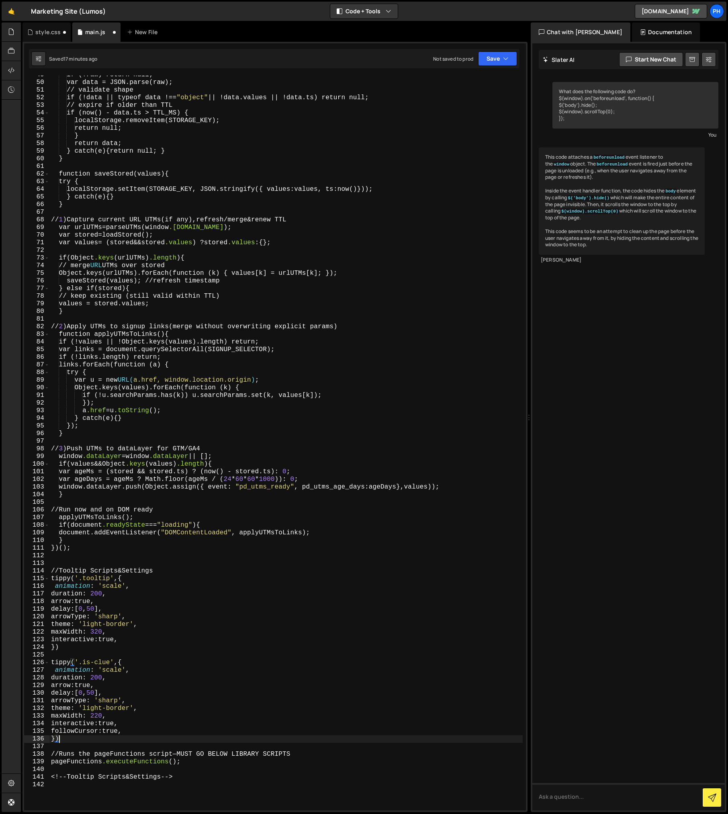
click at [53, 579] on div "if (!raw) return null ; var data = JSON.parse(raw) ; // validate shape if (!dat…" at bounding box center [285, 446] width 473 height 750
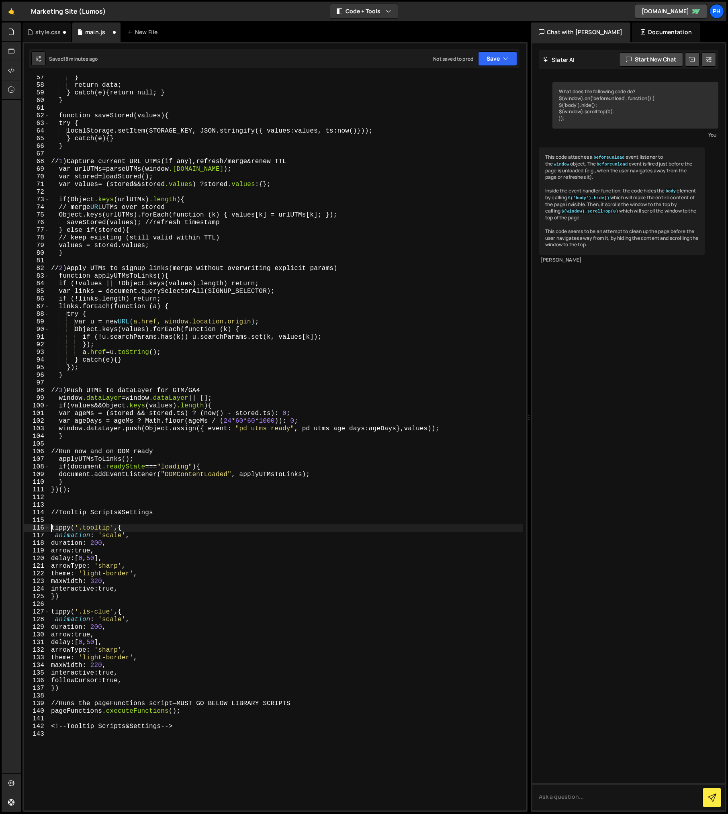
scroll to position [430, 0]
click at [65, 708] on div "} return data ; } catch ( e ) { return null ; } } function saveStored ( values …" at bounding box center [285, 448] width 473 height 750
click at [51, 711] on div "} return data ; } catch ( e ) { return null ; } } function saveStored ( values …" at bounding box center [285, 448] width 473 height 750
type textarea "pageFunctions.executeFunctions();"
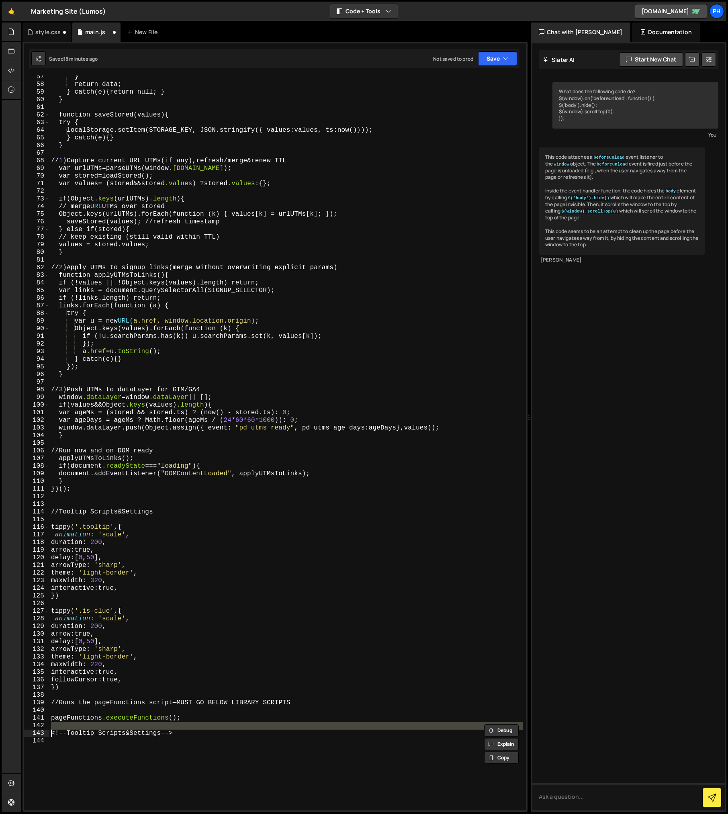
type textarea "<!--Tooltip Scripts & Settings-->"
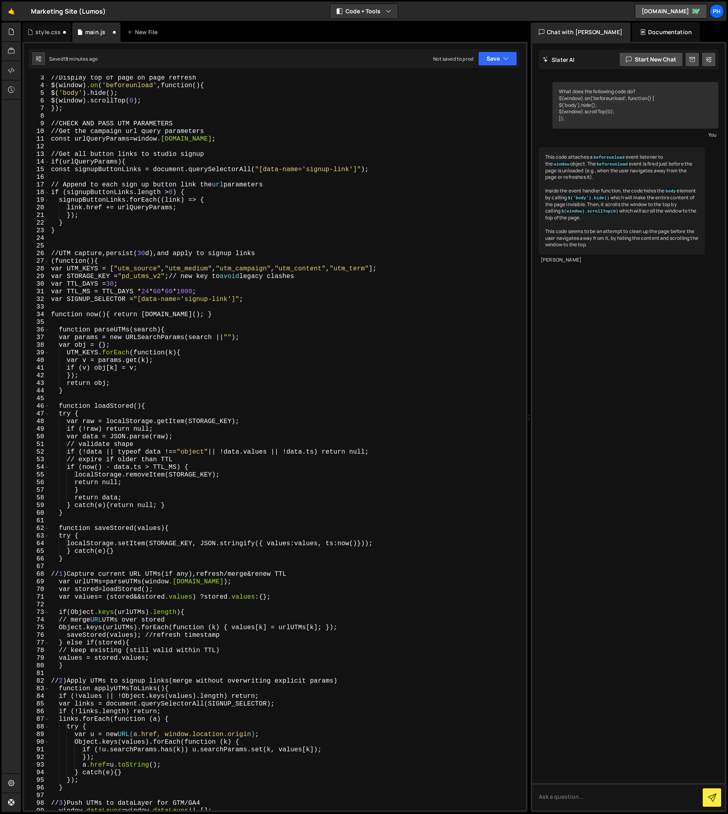
scroll to position [0, 0]
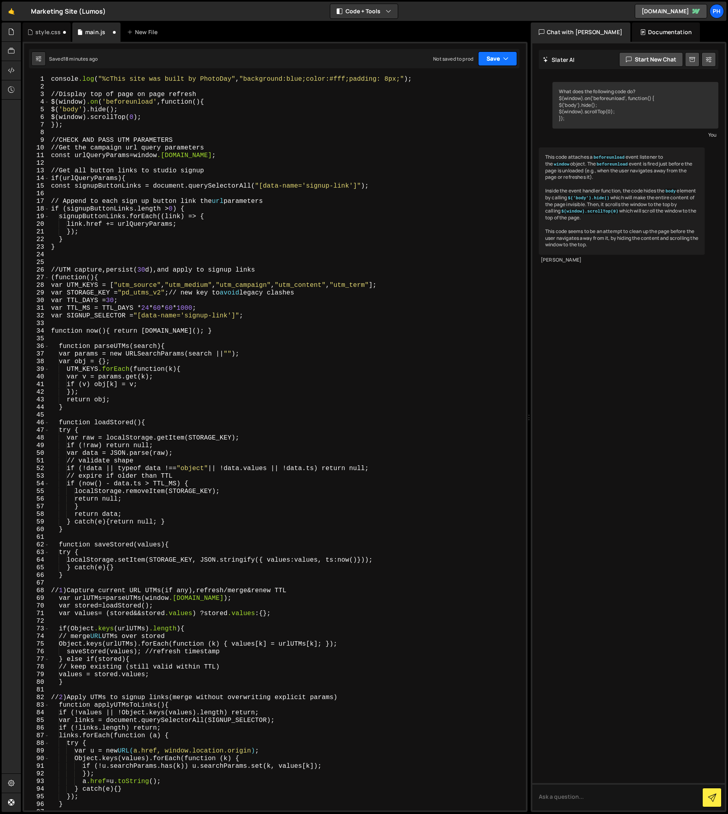
click at [487, 60] on button "Save" at bounding box center [497, 58] width 39 height 14
click at [468, 73] on button "Save to Staging S Saved 18 minutes ago" at bounding box center [470, 83] width 96 height 26
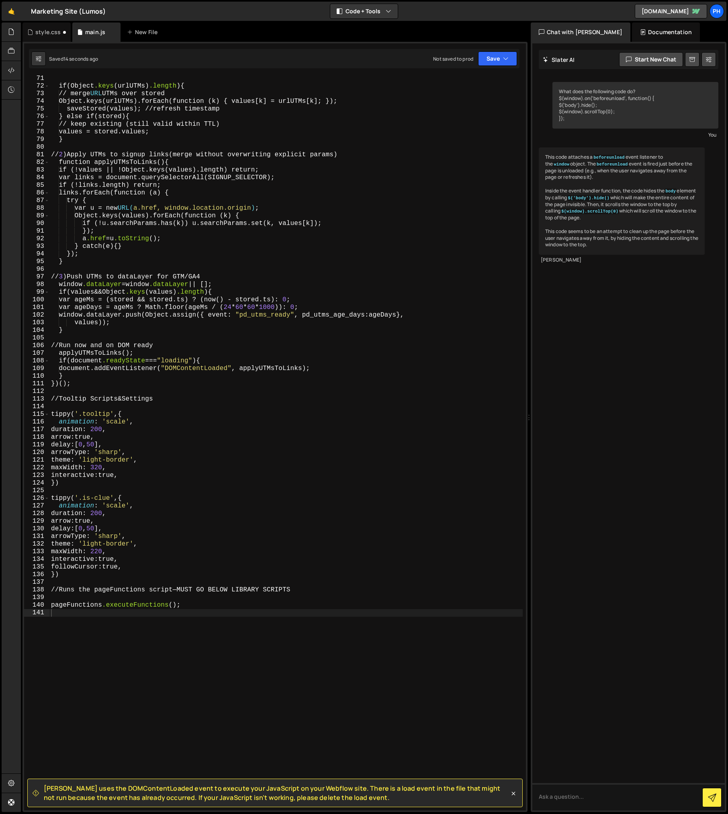
scroll to position [519, 0]
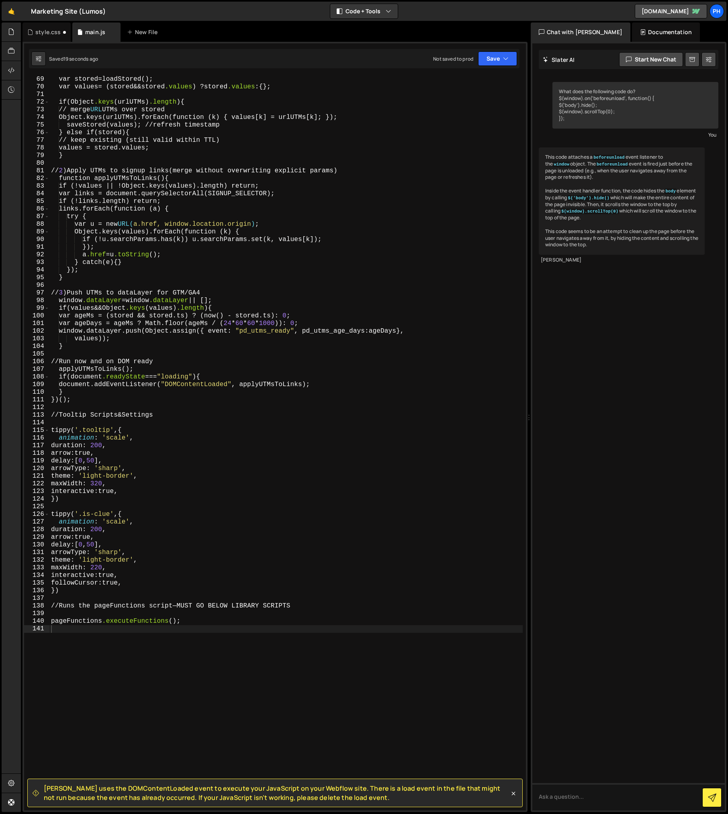
click at [92, 401] on div "var urlUTMs = parseUTMs ( window .location.search ); var stored = loadStored ()…" at bounding box center [285, 443] width 473 height 750
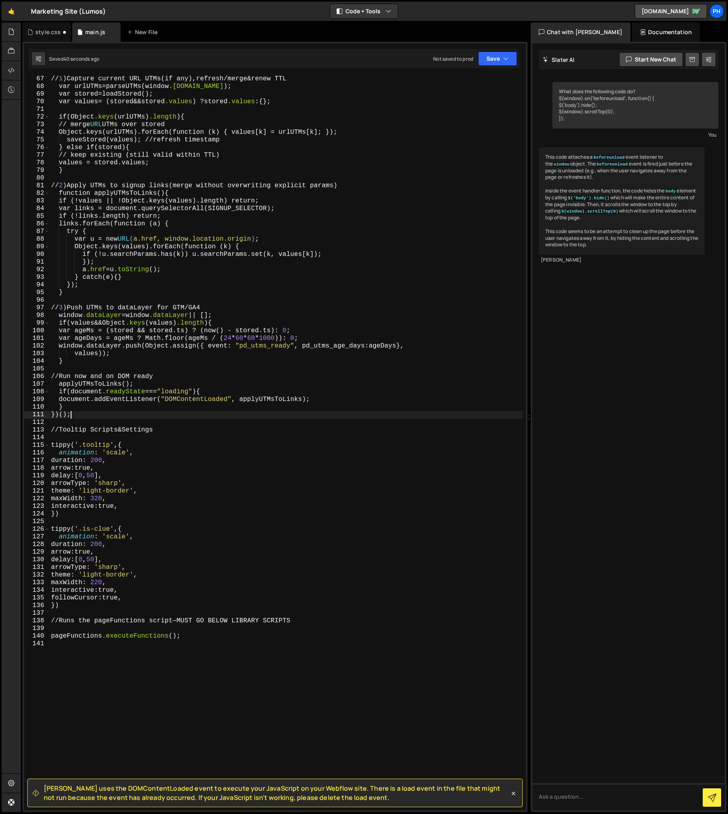
scroll to position [502, 0]
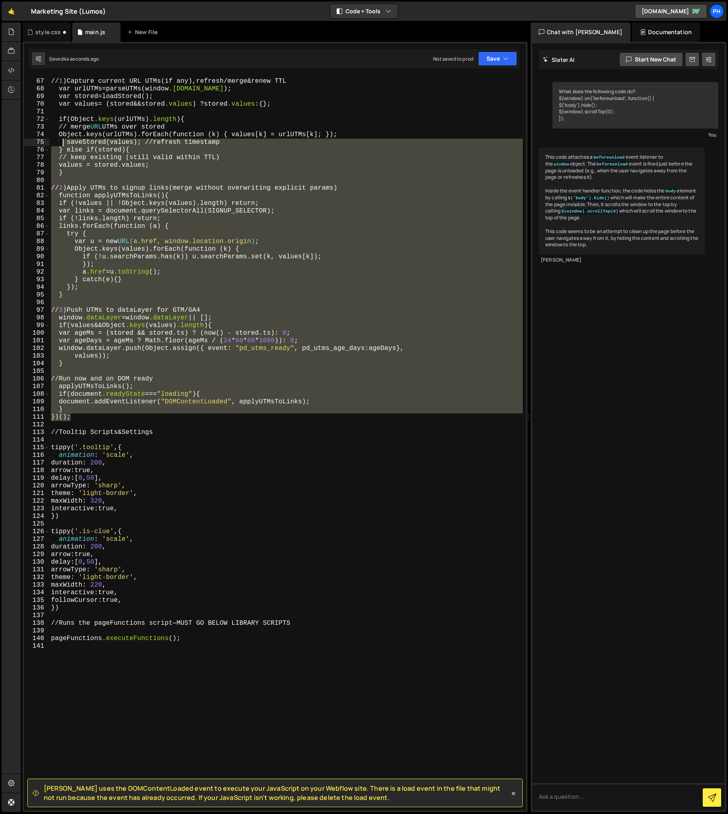
drag, startPoint x: 110, startPoint y: 419, endPoint x: 63, endPoint y: 137, distance: 285.5
click at [63, 137] on div "// 1 ) Capture current URL UTMs ( if any ), refresh / merge & renew TTL var url…" at bounding box center [285, 445] width 473 height 750
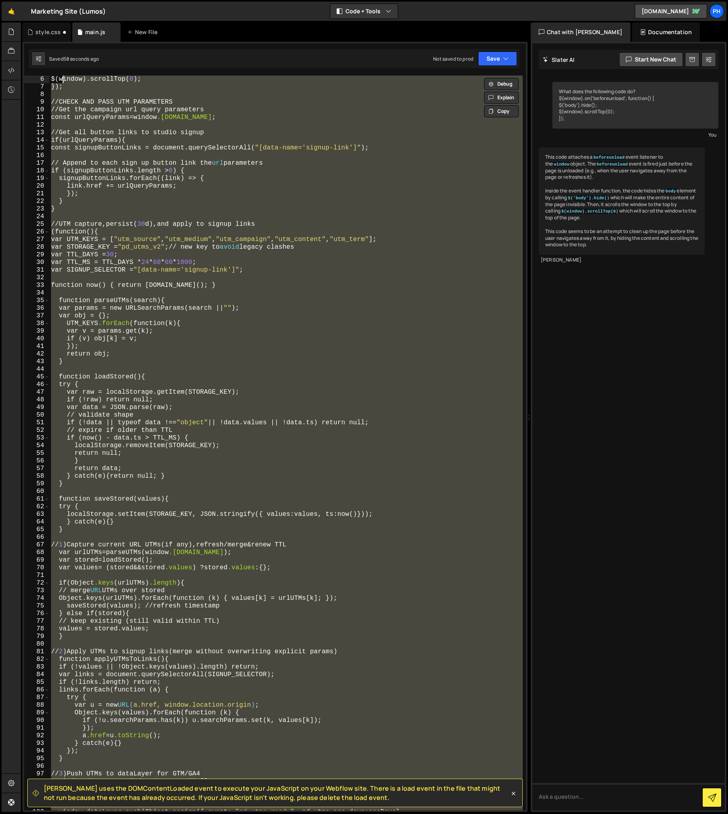
scroll to position [23, 0]
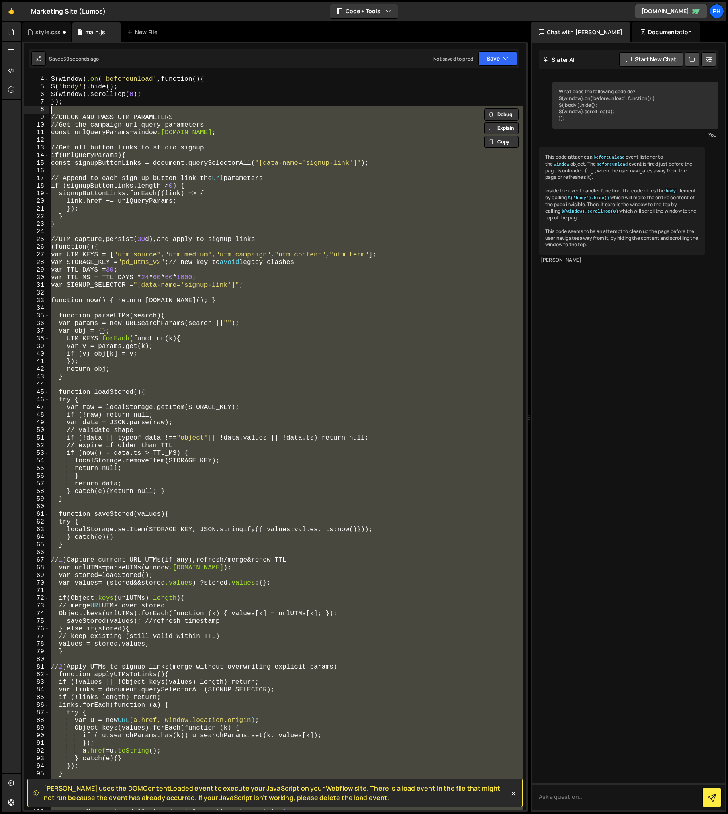
type textarea "// CHECK AND PASS UTM PARAMETERS // Get the campaign url query parameters"
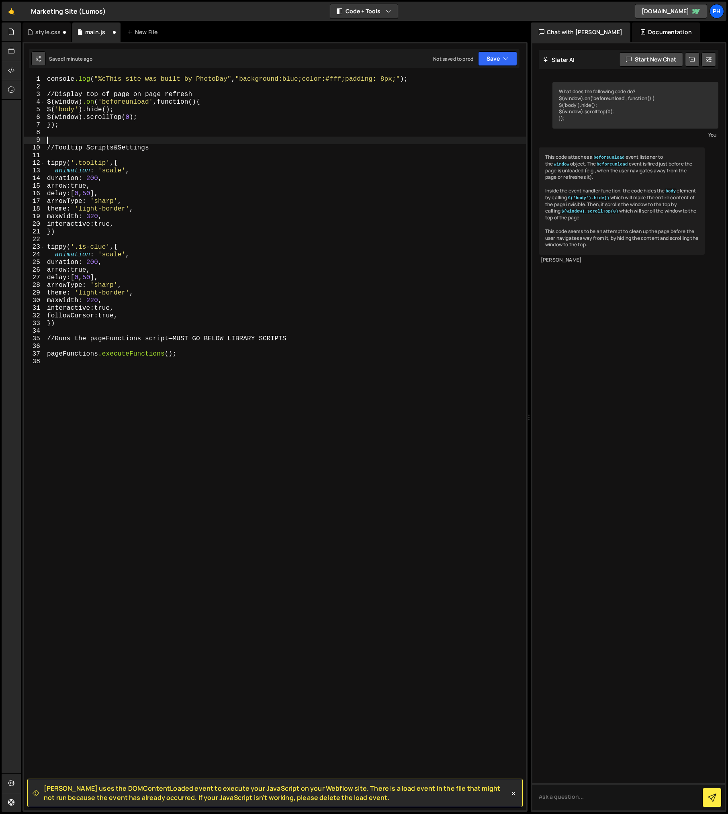
click at [44, 58] on button at bounding box center [38, 58] width 14 height 14
select select "editor"
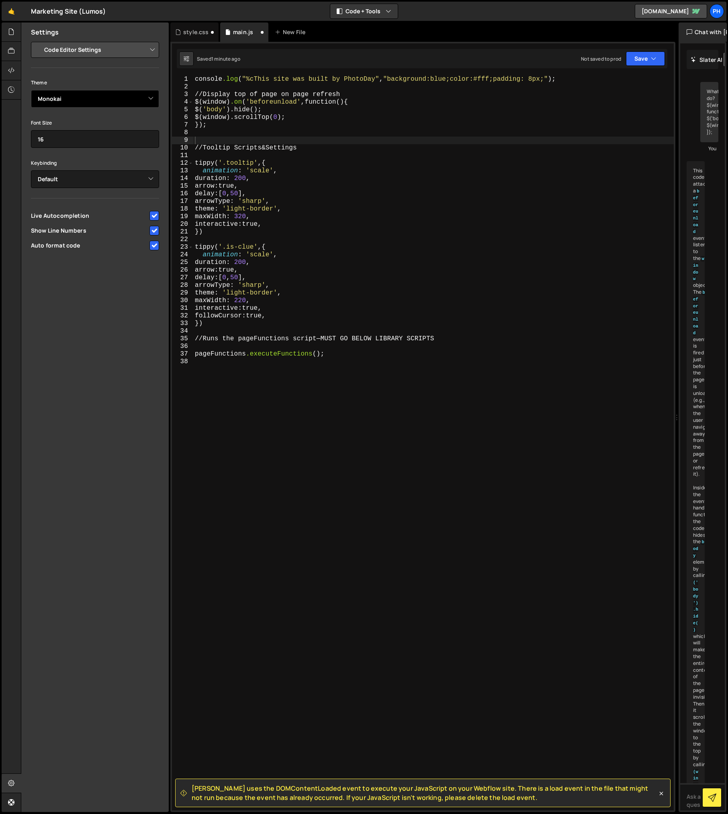
click at [64, 102] on select "Ambiance Chaos Clouds Midnight Dracula Cobalt Gruvbox Green on Black idle Finge…" at bounding box center [95, 99] width 128 height 18
click at [31, 90] on select "Ambiance Chaos Clouds Midnight Dracula Cobalt Gruvbox Green on Black idle Finge…" at bounding box center [95, 99] width 128 height 18
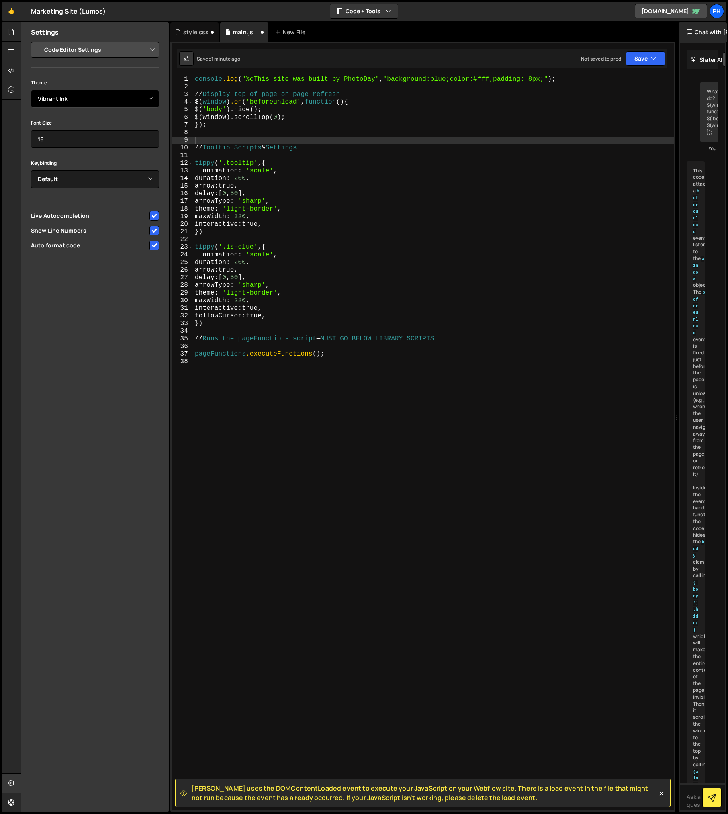
click at [67, 96] on select "Ambiance Chaos Clouds Midnight Dracula Cobalt Gruvbox Green on Black idle Finge…" at bounding box center [95, 99] width 128 height 18
click at [31, 90] on select "Ambiance Chaos Clouds Midnight Dracula Cobalt Gruvbox Green on Black idle Finge…" at bounding box center [95, 99] width 128 height 18
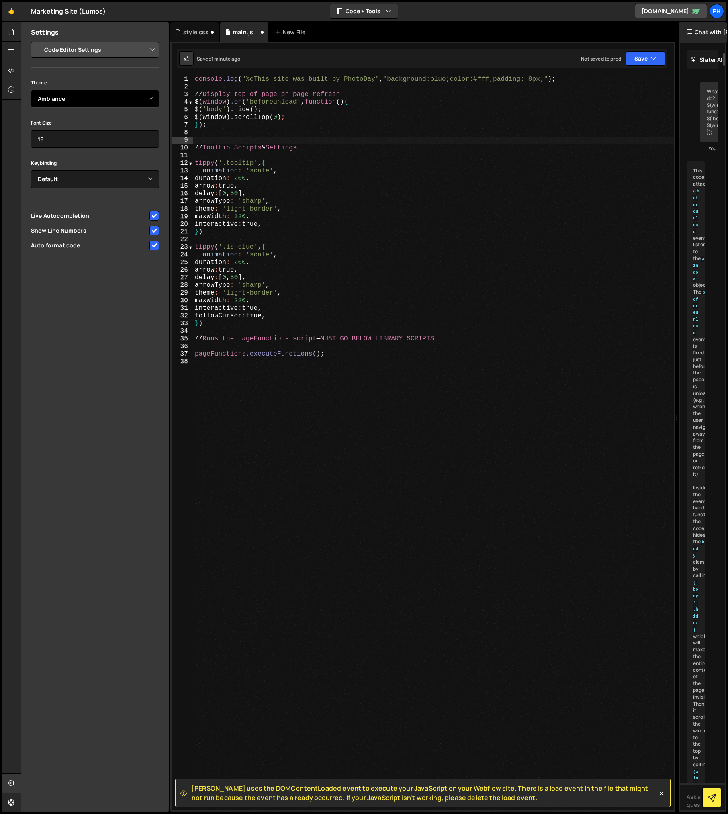
click at [57, 101] on select "Ambiance Chaos Clouds Midnight Dracula Cobalt Gruvbox Green on Black idle Finge…" at bounding box center [95, 99] width 128 height 18
click at [31, 90] on select "Ambiance Chaos Clouds Midnight Dracula Cobalt Gruvbox Green on Black idle Finge…" at bounding box center [95, 99] width 128 height 18
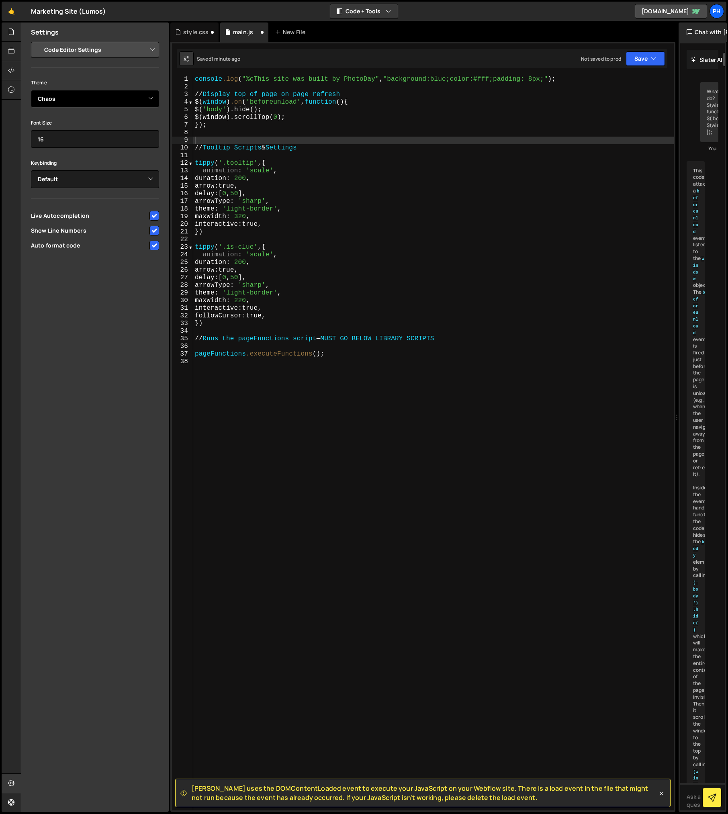
click at [56, 97] on select "Ambiance Chaos Clouds Midnight Dracula Cobalt Gruvbox Green on Black idle Finge…" at bounding box center [95, 99] width 128 height 18
click at [31, 90] on select "Ambiance Chaos Clouds Midnight Dracula Cobalt Gruvbox Green on Black idle Finge…" at bounding box center [95, 99] width 128 height 18
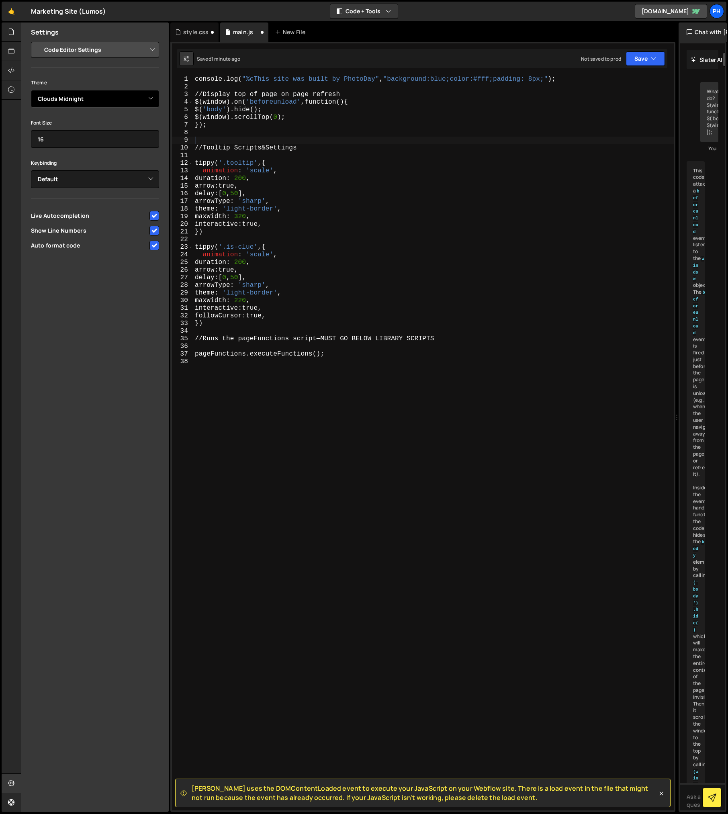
click at [57, 96] on select "Ambiance Chaos Clouds Midnight Dracula Cobalt Gruvbox Green on Black idle Finge…" at bounding box center [95, 99] width 128 height 18
click at [31, 90] on select "Ambiance Chaos Clouds Midnight Dracula Cobalt Gruvbox Green on Black idle Finge…" at bounding box center [95, 99] width 128 height 18
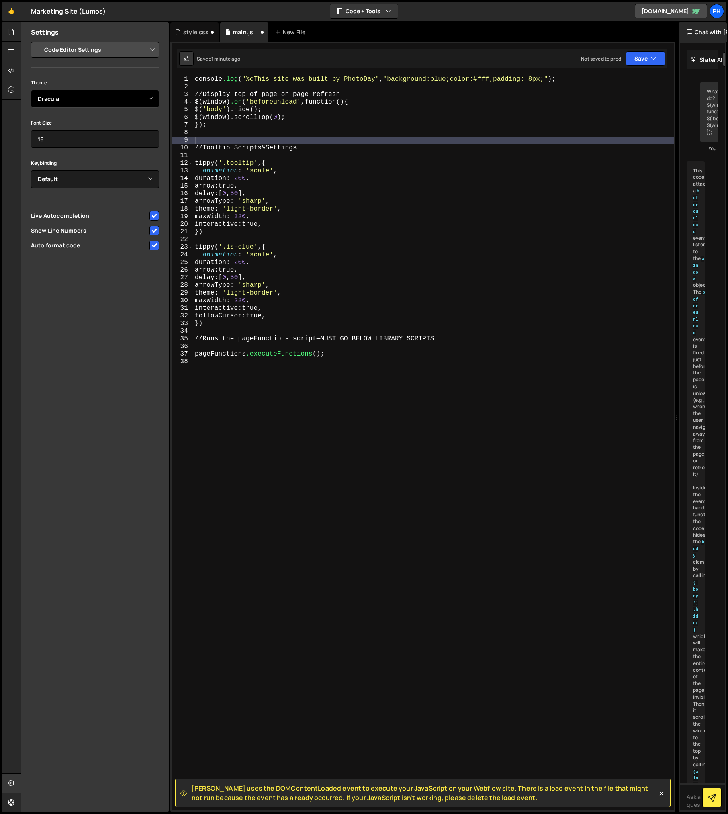
click at [57, 102] on select "Ambiance Chaos Clouds Midnight Dracula Cobalt Gruvbox Green on Black idle Finge…" at bounding box center [95, 99] width 128 height 18
click at [31, 90] on select "Ambiance Chaos Clouds Midnight Dracula Cobalt Gruvbox Green on Black idle Finge…" at bounding box center [95, 99] width 128 height 18
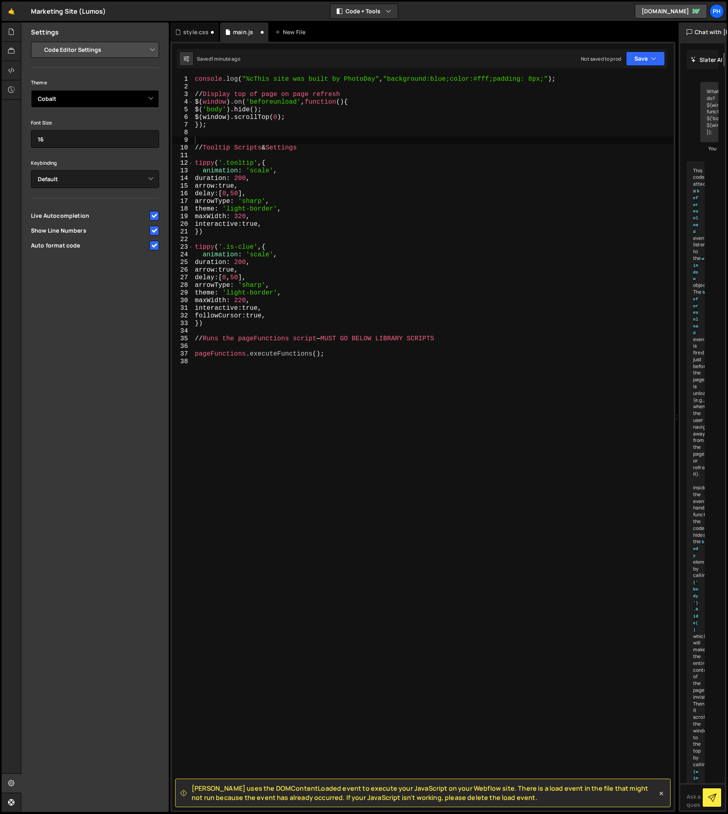
click at [60, 100] on select "Ambiance Chaos Clouds Midnight Dracula Cobalt Gruvbox Green on Black idle Finge…" at bounding box center [95, 99] width 128 height 18
click at [31, 90] on select "Ambiance Chaos Clouds Midnight Dracula Cobalt Gruvbox Green on Black idle Finge…" at bounding box center [95, 99] width 128 height 18
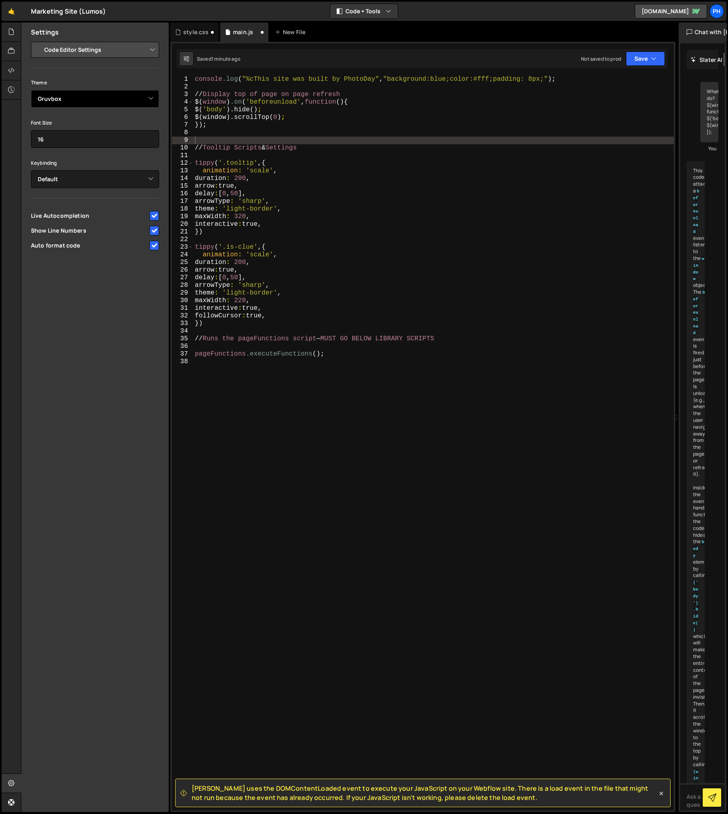
click at [62, 105] on select "Ambiance Chaos Clouds Midnight Dracula Cobalt Gruvbox Green on Black idle Finge…" at bounding box center [95, 99] width 128 height 18
click at [31, 90] on select "Ambiance Chaos Clouds Midnight Dracula Cobalt Gruvbox Green on Black idle Finge…" at bounding box center [95, 99] width 128 height 18
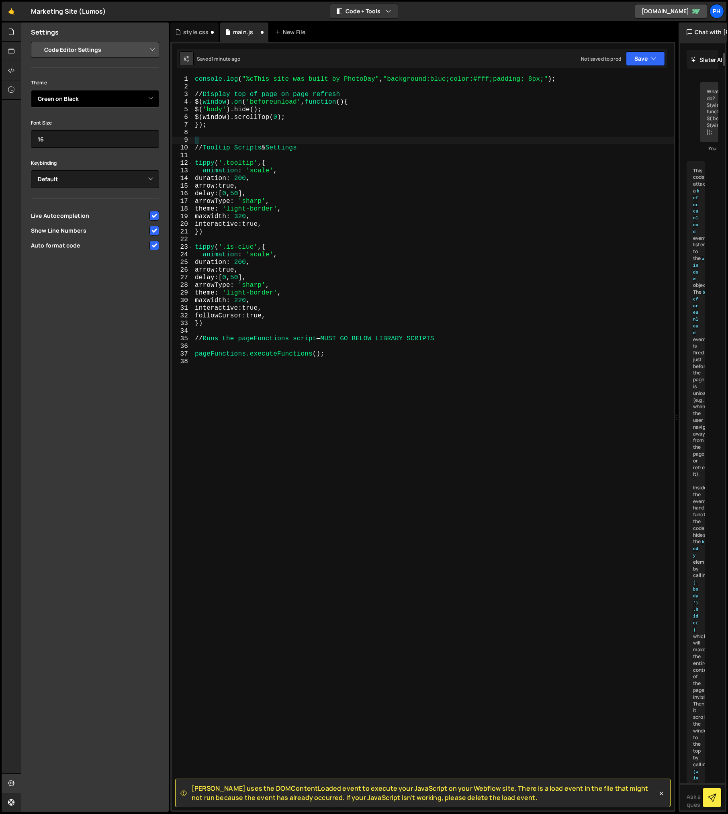
click at [57, 102] on select "Ambiance Chaos Clouds Midnight Dracula Cobalt Gruvbox Green on Black idle Finge…" at bounding box center [95, 99] width 128 height 18
click at [31, 90] on select "Ambiance Chaos Clouds Midnight Dracula Cobalt Gruvbox Green on Black idle Finge…" at bounding box center [95, 99] width 128 height 18
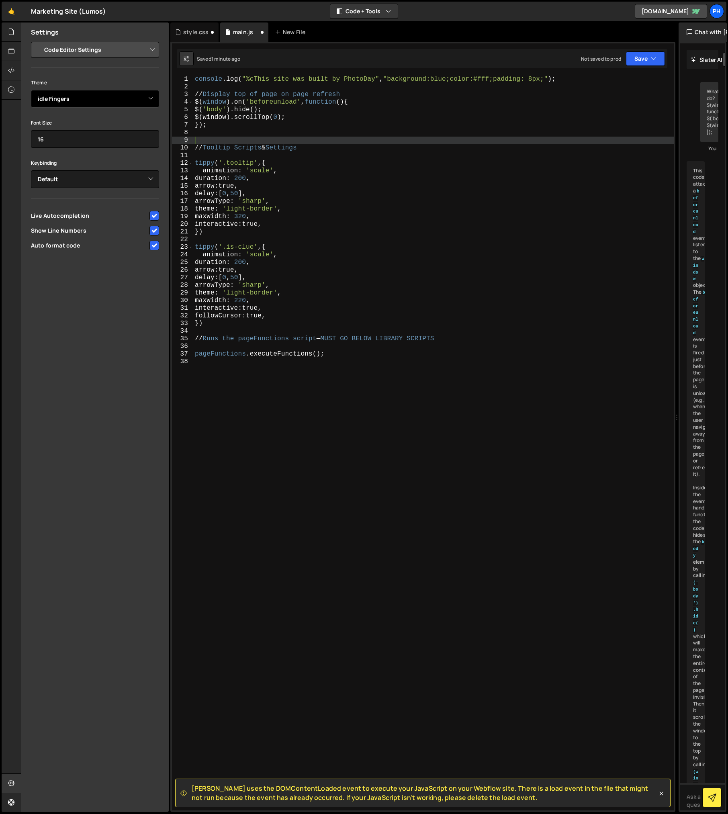
click at [52, 102] on select "Ambiance Chaos Clouds Midnight Dracula Cobalt Gruvbox Green on Black idle Finge…" at bounding box center [95, 99] width 128 height 18
click at [31, 90] on select "Ambiance Chaos Clouds Midnight Dracula Cobalt Gruvbox Green on Black idle Finge…" at bounding box center [95, 99] width 128 height 18
click at [51, 103] on select "Ambiance Chaos Clouds Midnight Dracula Cobalt Gruvbox Green on Black idle Finge…" at bounding box center [95, 99] width 128 height 18
click at [31, 90] on select "Ambiance Chaos Clouds Midnight Dracula Cobalt Gruvbox Green on Black idle Finge…" at bounding box center [95, 99] width 128 height 18
click at [53, 102] on select "Ambiance Chaos Clouds Midnight Dracula Cobalt Gruvbox Green on Black idle Finge…" at bounding box center [95, 99] width 128 height 18
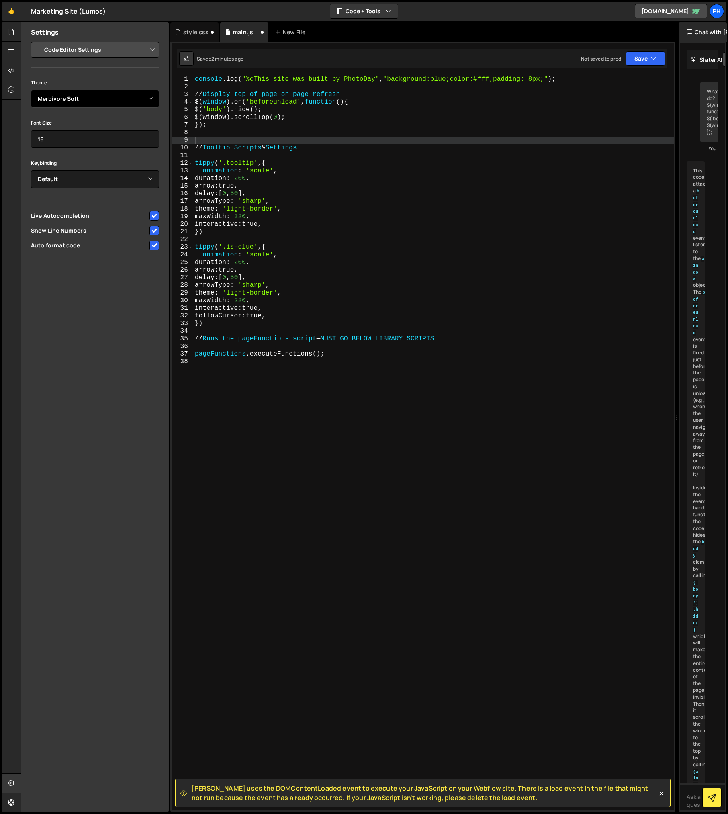
click at [31, 90] on select "Ambiance Chaos Clouds Midnight Dracula Cobalt Gruvbox Green on Black idle Finge…" at bounding box center [95, 99] width 128 height 18
click at [56, 100] on select "Ambiance Chaos Clouds Midnight Dracula Cobalt Gruvbox Green on Black idle Finge…" at bounding box center [95, 99] width 128 height 18
click at [31, 90] on select "Ambiance Chaos Clouds Midnight Dracula Cobalt Gruvbox Green on Black idle Finge…" at bounding box center [95, 99] width 128 height 18
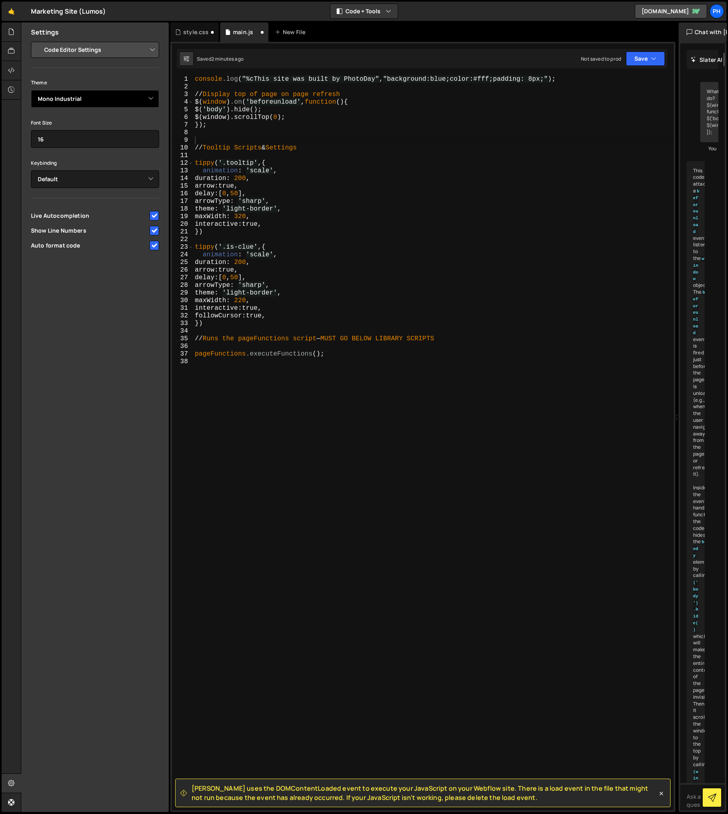
click at [56, 102] on select "Ambiance Chaos Clouds Midnight Dracula Cobalt Gruvbox Green on Black idle Finge…" at bounding box center [95, 99] width 128 height 18
click at [31, 90] on select "Ambiance Chaos Clouds Midnight Dracula Cobalt Gruvbox Green on Black idle Finge…" at bounding box center [95, 99] width 128 height 18
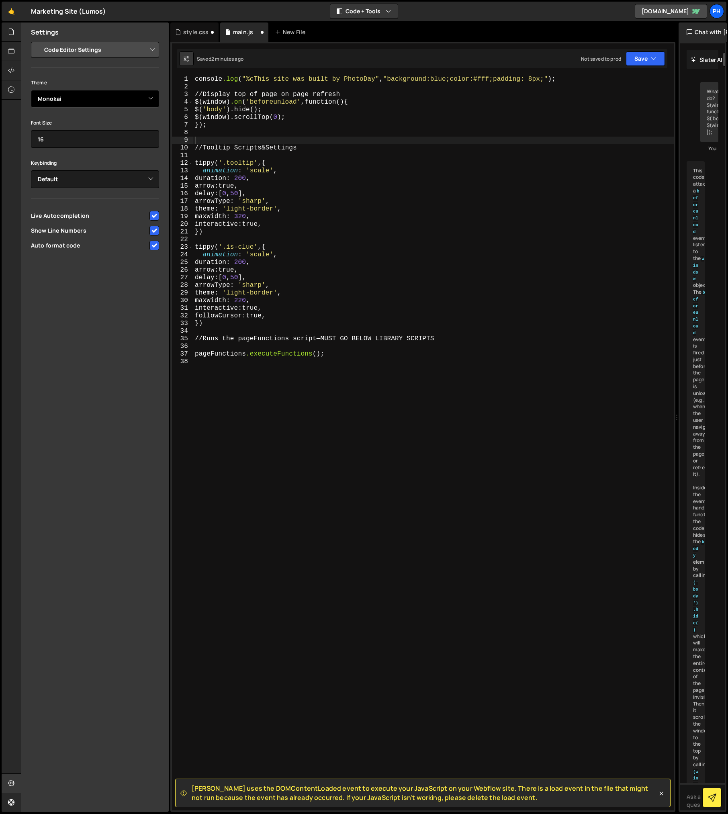
click at [58, 100] on select "Ambiance Chaos Clouds Midnight Dracula Cobalt Gruvbox Green on Black idle Finge…" at bounding box center [95, 99] width 128 height 18
click at [31, 90] on select "Ambiance Chaos Clouds Midnight Dracula Cobalt Gruvbox Green on Black idle Finge…" at bounding box center [95, 99] width 128 height 18
click at [59, 100] on select "Ambiance Chaos Clouds Midnight Dracula Cobalt Gruvbox Green on Black idle Finge…" at bounding box center [95, 99] width 128 height 18
click at [31, 90] on select "Ambiance Chaos Clouds Midnight Dracula Cobalt Gruvbox Green on Black idle Finge…" at bounding box center [95, 99] width 128 height 18
click at [58, 98] on select "Ambiance Chaos Clouds Midnight Dracula Cobalt Gruvbox Green on Black idle Finge…" at bounding box center [95, 99] width 128 height 18
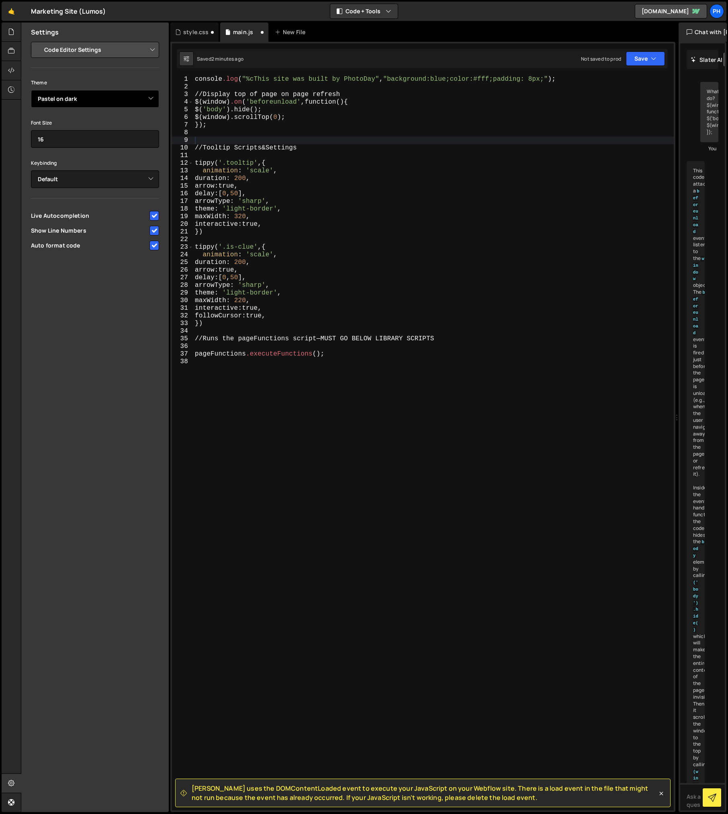
click at [31, 90] on select "Ambiance Chaos Clouds Midnight Dracula Cobalt Gruvbox Green on Black idle Finge…" at bounding box center [95, 99] width 128 height 18
click at [58, 99] on select "Ambiance Chaos Clouds Midnight Dracula Cobalt Gruvbox Green on Black idle Finge…" at bounding box center [95, 99] width 128 height 18
click at [31, 90] on select "Ambiance Chaos Clouds Midnight Dracula Cobalt Gruvbox Green on Black idle Finge…" at bounding box center [95, 99] width 128 height 18
click at [57, 101] on select "Ambiance Chaos Clouds Midnight Dracula Cobalt Gruvbox Green on Black idle Finge…" at bounding box center [95, 99] width 128 height 18
click at [31, 90] on select "Ambiance Chaos Clouds Midnight Dracula Cobalt Gruvbox Green on Black idle Finge…" at bounding box center [95, 99] width 128 height 18
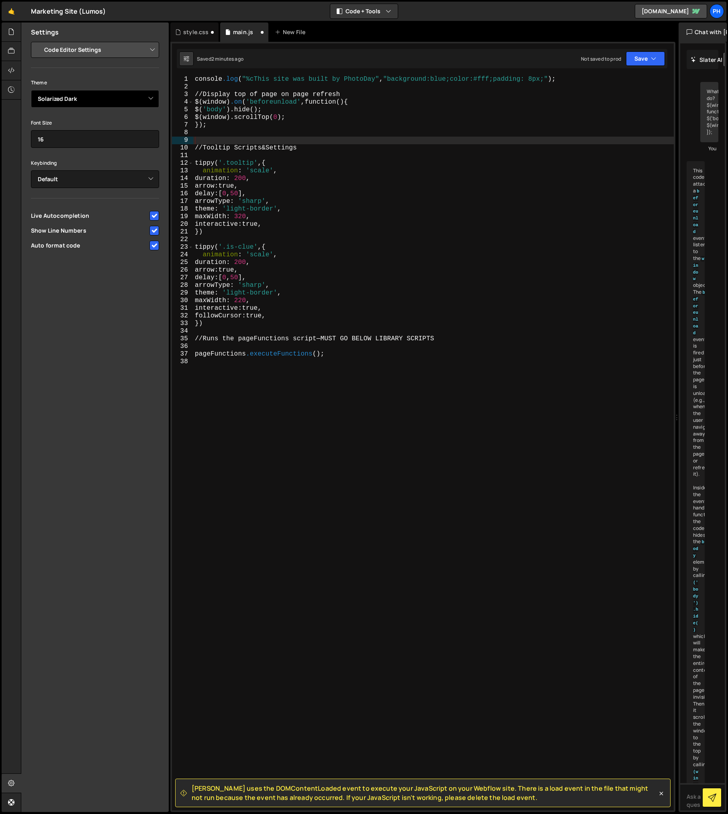
click at [57, 98] on select "Ambiance Chaos Clouds Midnight Dracula Cobalt Gruvbox Green on Black idle Finge…" at bounding box center [95, 99] width 128 height 18
click at [31, 90] on select "Ambiance Chaos Clouds Midnight Dracula Cobalt Gruvbox Green on Black idle Finge…" at bounding box center [95, 99] width 128 height 18
click at [57, 98] on select "Ambiance Chaos Clouds Midnight Dracula Cobalt Gruvbox Green on Black idle Finge…" at bounding box center [95, 99] width 128 height 18
click at [31, 90] on select "Ambiance Chaos Clouds Midnight Dracula Cobalt Gruvbox Green on Black idle Finge…" at bounding box center [95, 99] width 128 height 18
click at [56, 102] on select "Ambiance Chaos Clouds Midnight Dracula Cobalt Gruvbox Green on Black idle Finge…" at bounding box center [95, 99] width 128 height 18
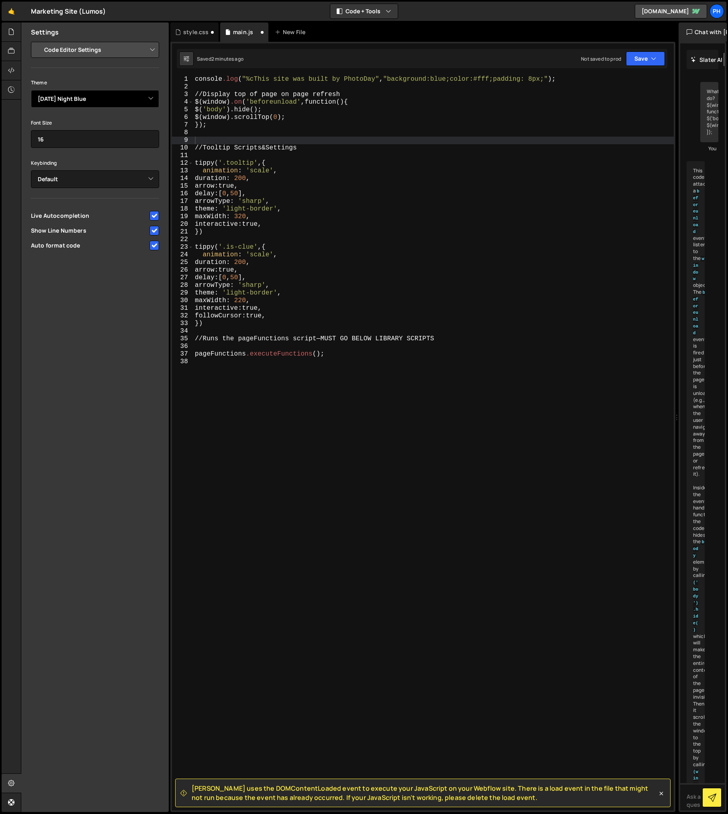
click at [31, 90] on select "Ambiance Chaos Clouds Midnight Dracula Cobalt Gruvbox Green on Black idle Finge…" at bounding box center [95, 99] width 128 height 18
click at [58, 99] on select "Ambiance Chaos Clouds Midnight Dracula Cobalt Gruvbox Green on Black idle Finge…" at bounding box center [95, 99] width 128 height 18
click at [31, 90] on select "Ambiance Chaos Clouds Midnight Dracula Cobalt Gruvbox Green on Black idle Finge…" at bounding box center [95, 99] width 128 height 18
click at [57, 102] on select "Ambiance Chaos Clouds Midnight Dracula Cobalt Gruvbox Green on Black idle Finge…" at bounding box center [95, 99] width 128 height 18
click at [31, 90] on select "Ambiance Chaos Clouds Midnight Dracula Cobalt Gruvbox Green on Black idle Finge…" at bounding box center [95, 99] width 128 height 18
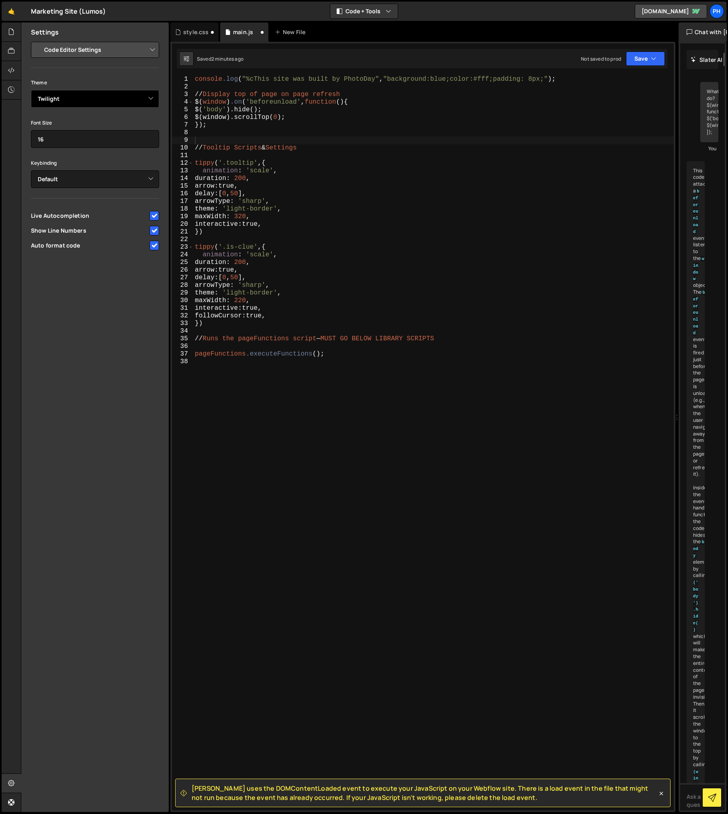
click at [56, 102] on select "Ambiance Chaos Clouds Midnight Dracula Cobalt Gruvbox Green on Black idle Finge…" at bounding box center [95, 99] width 128 height 18
click at [31, 90] on select "Ambiance Chaos Clouds Midnight Dracula Cobalt Gruvbox Green on Black idle Finge…" at bounding box center [95, 99] width 128 height 18
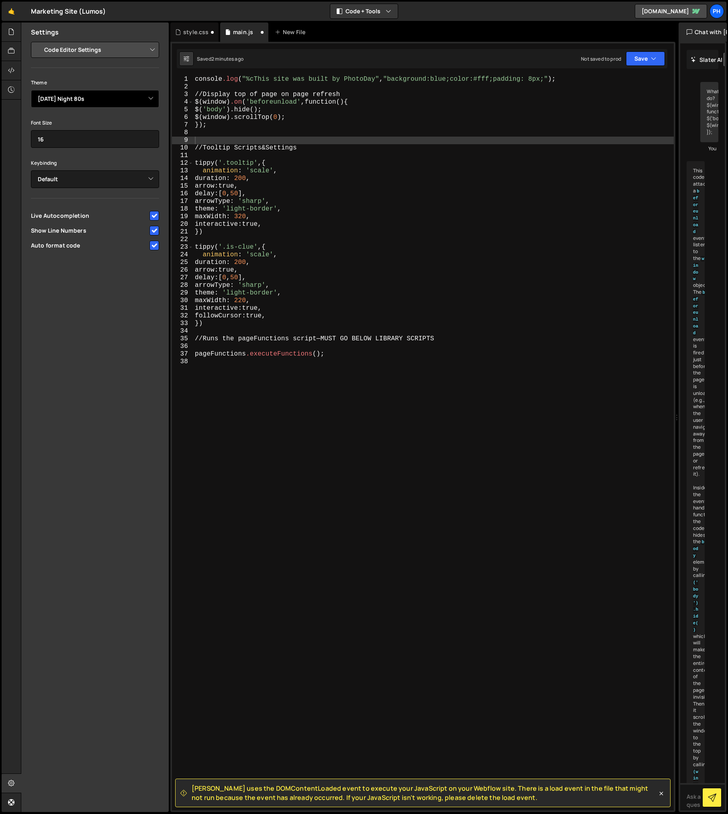
click at [53, 104] on select "Ambiance Chaos Clouds Midnight Dracula Cobalt Gruvbox Green on Black idle Finge…" at bounding box center [95, 99] width 128 height 18
click at [31, 90] on select "Ambiance Chaos Clouds Midnight Dracula Cobalt Gruvbox Green on Black idle Finge…" at bounding box center [95, 99] width 128 height 18
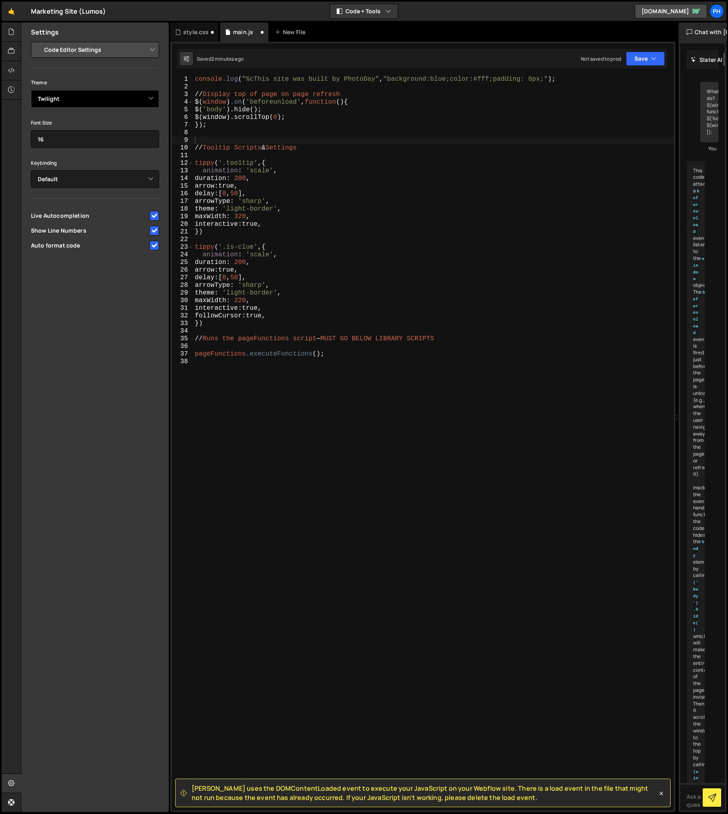
click at [55, 100] on select "Ambiance Chaos Clouds Midnight Dracula Cobalt Gruvbox Green on Black idle Finge…" at bounding box center [95, 99] width 128 height 18
click at [31, 90] on select "Ambiance Chaos Clouds Midnight Dracula Cobalt Gruvbox Green on Black idle Finge…" at bounding box center [95, 99] width 128 height 18
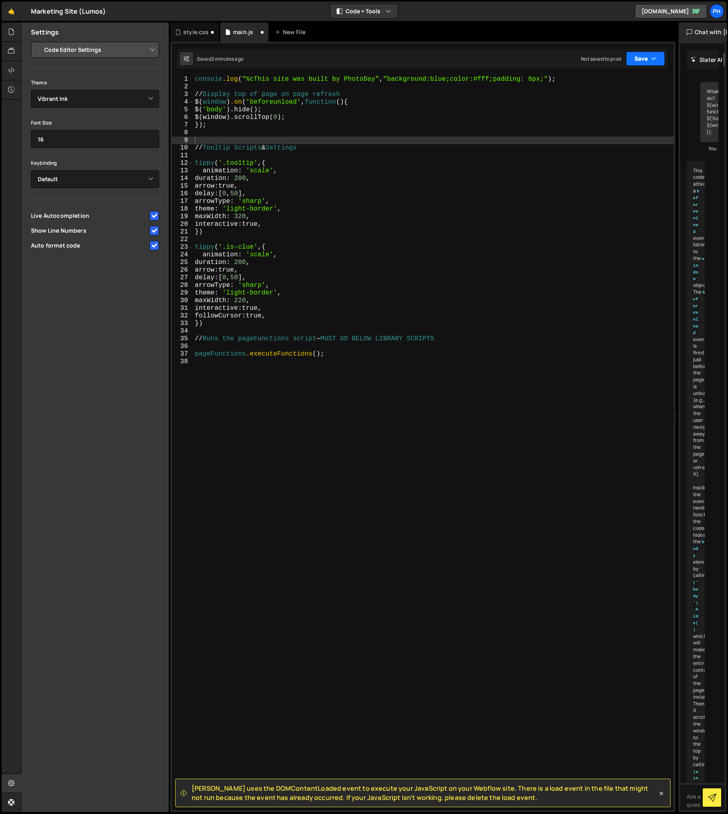
click at [639, 58] on button "Save" at bounding box center [645, 58] width 39 height 14
click at [619, 79] on div "Save to Staging S" at bounding box center [619, 78] width 84 height 8
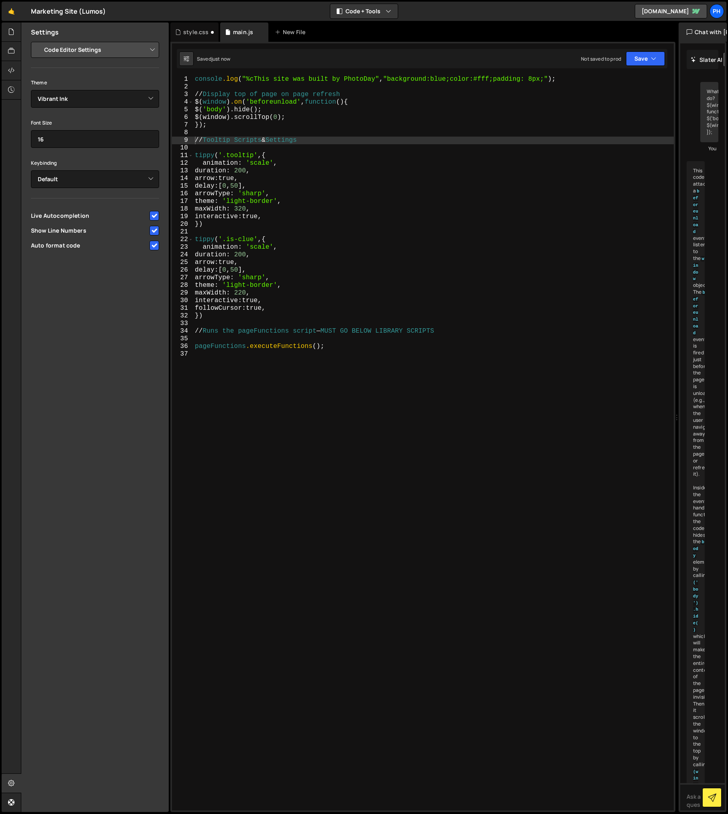
click at [259, 145] on div "console .log ( " %cThis site was built by PhotoDay " , " background:blue;color:…" at bounding box center [433, 451] width 480 height 750
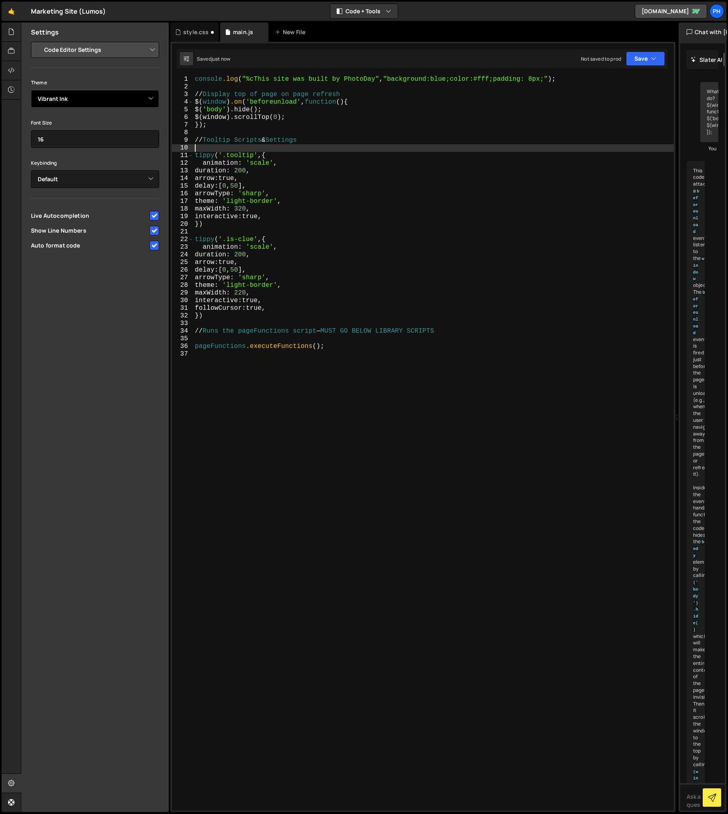
click at [75, 91] on select "Ambiance Chaos Clouds Midnight Dracula Cobalt Gruvbox Green on Black idle Finge…" at bounding box center [95, 99] width 128 height 18
click at [31, 90] on select "Ambiance Chaos Clouds Midnight Dracula Cobalt Gruvbox Green on Black idle Finge…" at bounding box center [95, 99] width 128 height 18
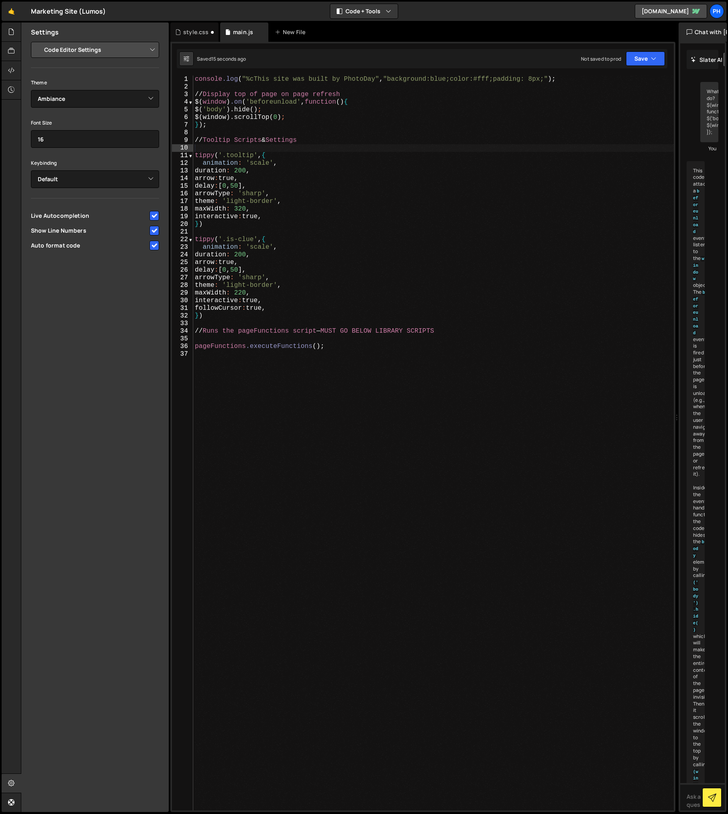
click at [50, 52] on select "Project Settings Code Editor Settings Chat Settings" at bounding box center [97, 50] width 118 height 18
click at [67, 102] on select "Ambiance Chaos Clouds Midnight Dracula Cobalt Gruvbox Green on Black idle Finge…" at bounding box center [95, 99] width 128 height 18
click at [31, 90] on select "Ambiance Chaos Clouds Midnight Dracula Cobalt Gruvbox Green on Black idle Finge…" at bounding box center [95, 99] width 128 height 18
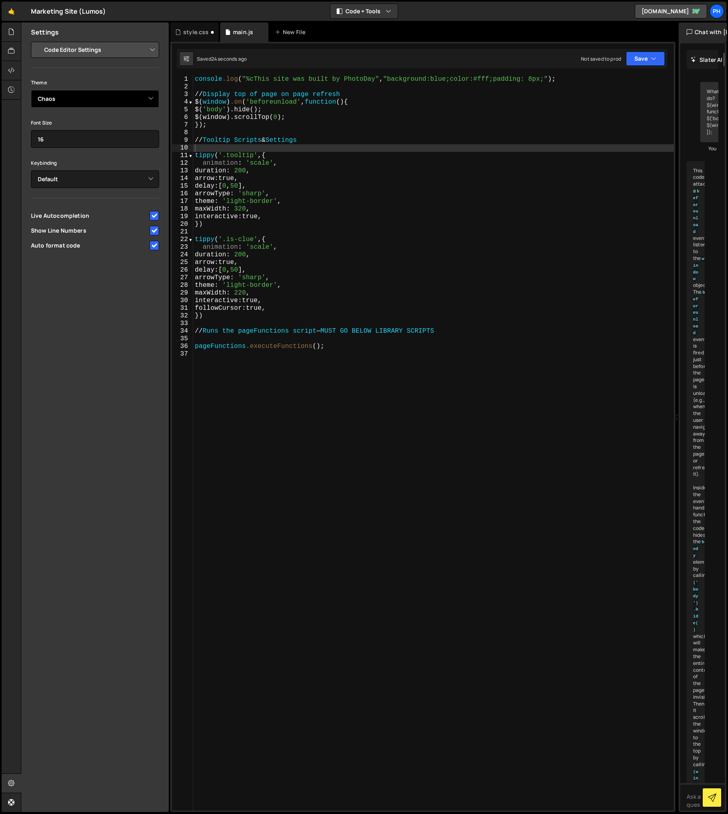
click at [58, 98] on select "Ambiance Chaos Clouds Midnight Dracula Cobalt Gruvbox Green on Black idle Finge…" at bounding box center [95, 99] width 128 height 18
click at [31, 90] on select "Ambiance Chaos Clouds Midnight Dracula Cobalt Gruvbox Green on Black idle Finge…" at bounding box center [95, 99] width 128 height 18
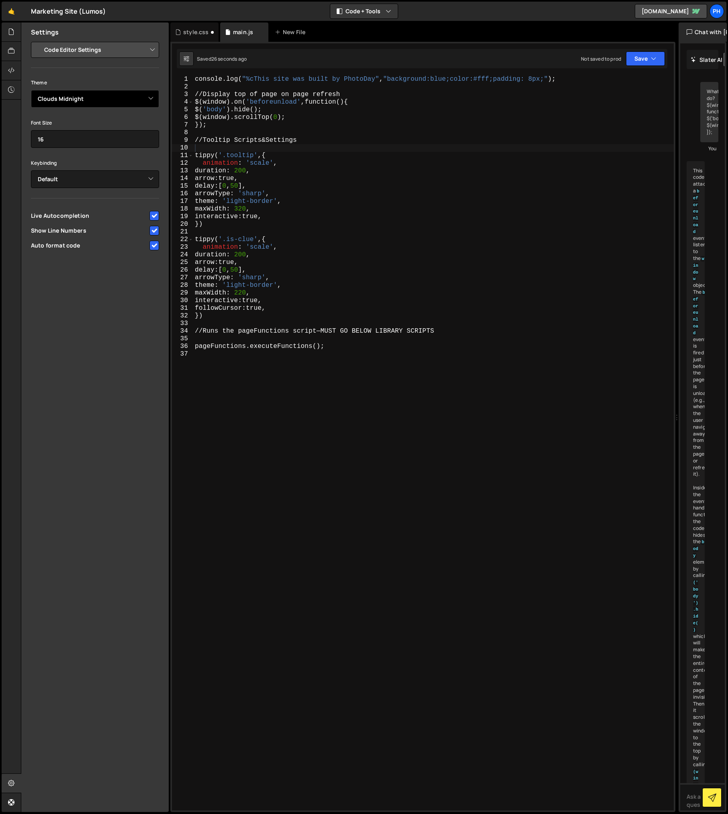
click at [55, 96] on select "Ambiance Chaos Clouds Midnight Dracula Cobalt Gruvbox Green on Black idle Finge…" at bounding box center [95, 99] width 128 height 18
click at [31, 90] on select "Ambiance Chaos Clouds Midnight Dracula Cobalt Gruvbox Green on Black idle Finge…" at bounding box center [95, 99] width 128 height 18
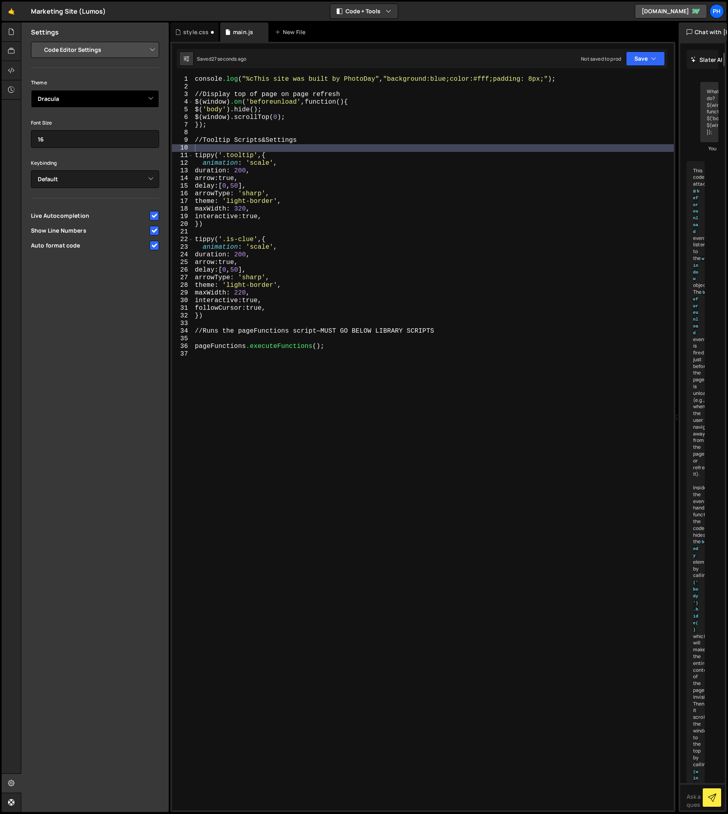
click at [57, 98] on select "Ambiance Chaos Clouds Midnight Dracula Cobalt Gruvbox Green on Black idle Finge…" at bounding box center [95, 99] width 128 height 18
select select "ace/theme/cobalt"
click at [31, 90] on select "Ambiance Chaos Clouds Midnight Dracula Cobalt Gruvbox Green on Black idle Finge…" at bounding box center [95, 99] width 128 height 18
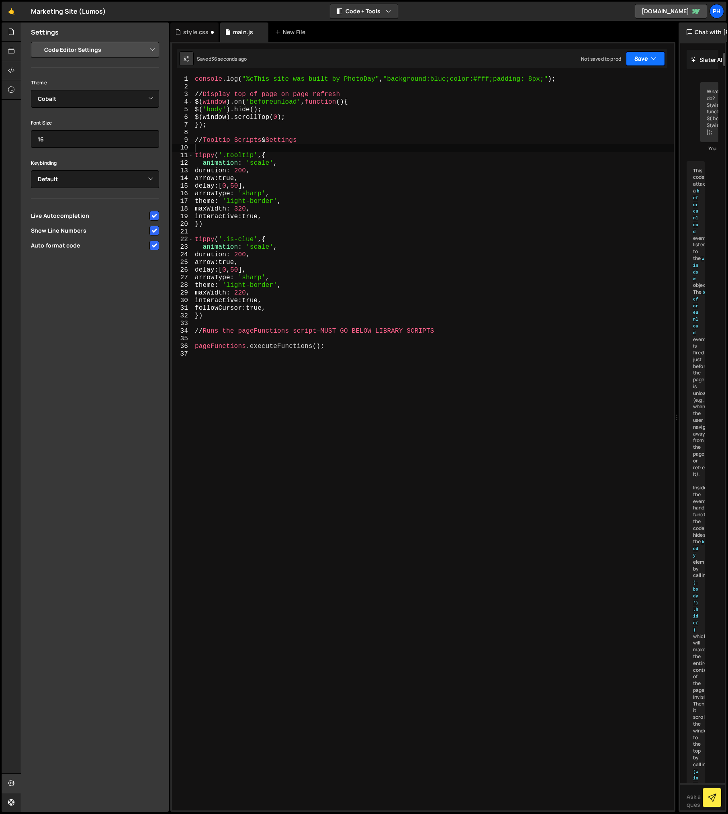
click at [640, 61] on button "Save" at bounding box center [645, 58] width 39 height 14
click at [613, 82] on div "Saved 37 seconds ago" at bounding box center [619, 87] width 84 height 10
click at [190, 30] on div "style.css" at bounding box center [195, 32] width 25 height 8
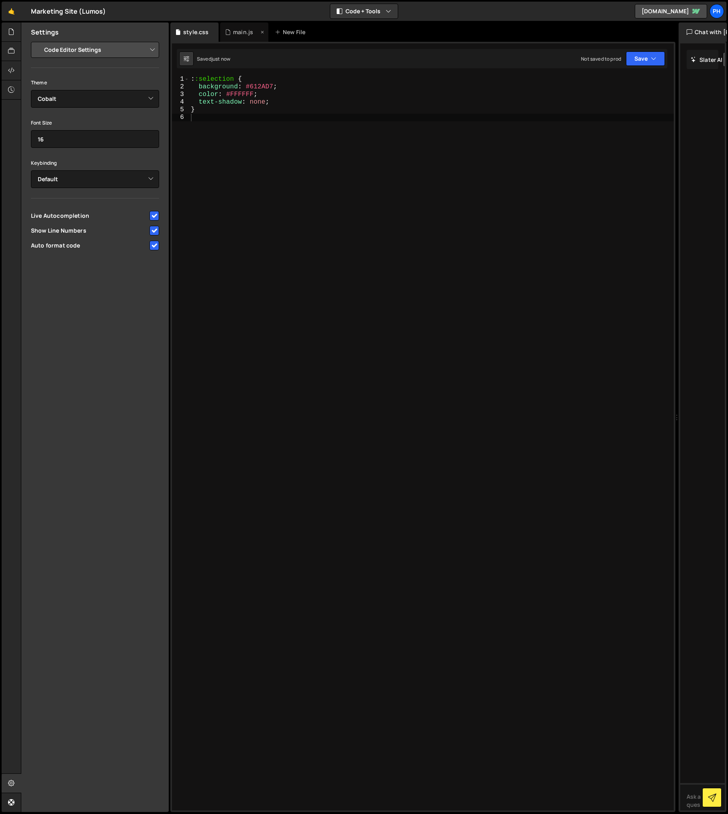
click at [244, 34] on div "main.js" at bounding box center [243, 32] width 20 height 8
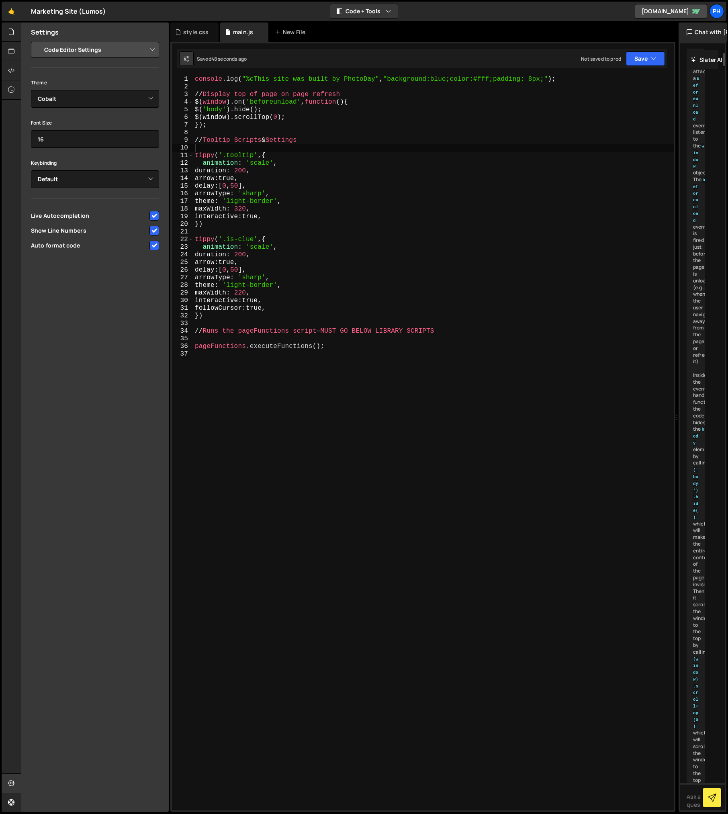
scroll to position [0, 0]
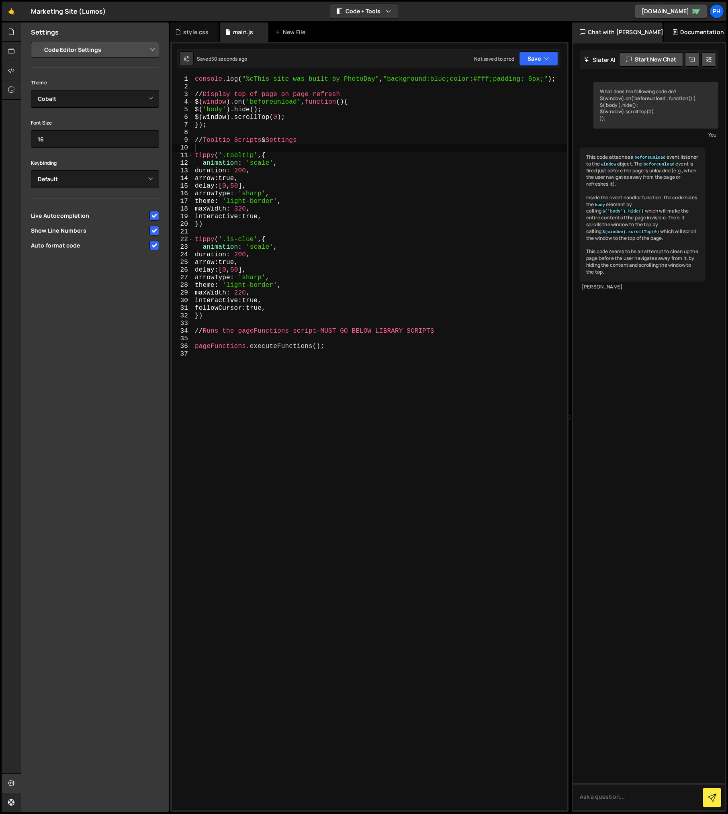
drag, startPoint x: 674, startPoint y: 418, endPoint x: 565, endPoint y: 449, distance: 113.2
click at [565, 449] on div "Files New File Javascript files 1 main.js 0 CSS files style.css 0 Copy share li…" at bounding box center [374, 417] width 707 height 790
click at [198, 34] on div "style.css" at bounding box center [195, 32] width 25 height 8
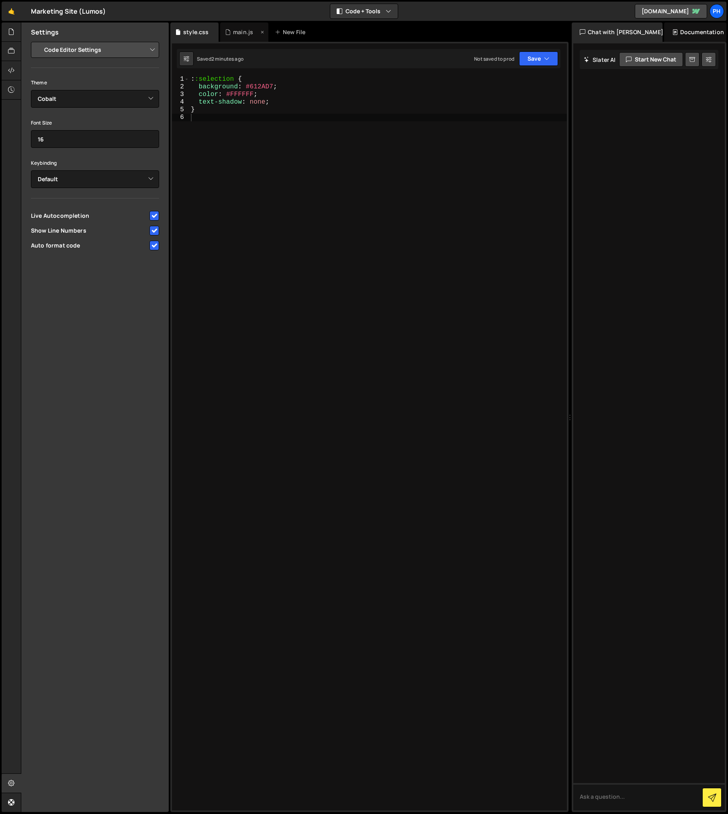
click at [241, 33] on div "main.js" at bounding box center [243, 32] width 20 height 8
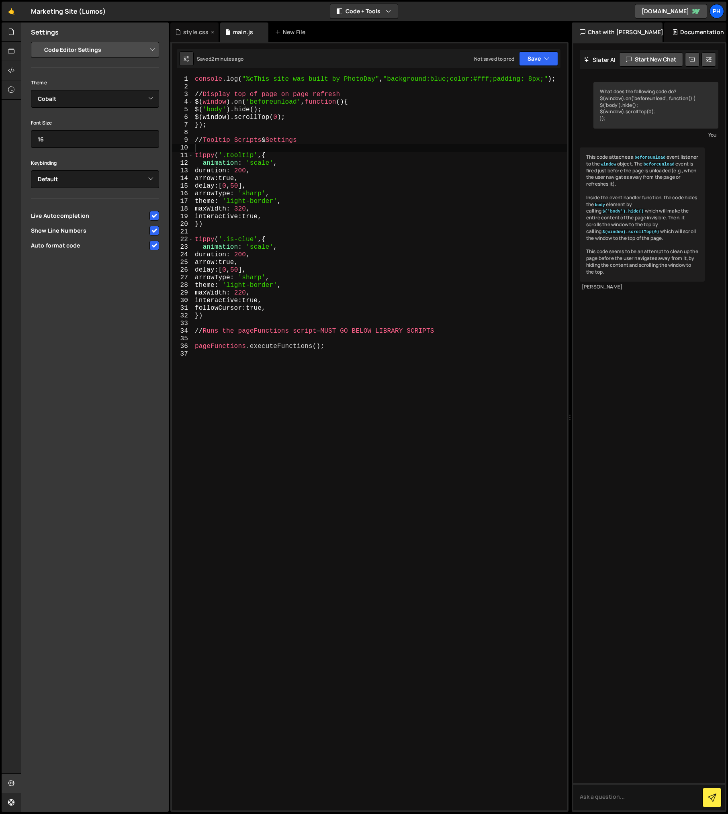
click at [195, 34] on div "style.css" at bounding box center [195, 32] width 25 height 8
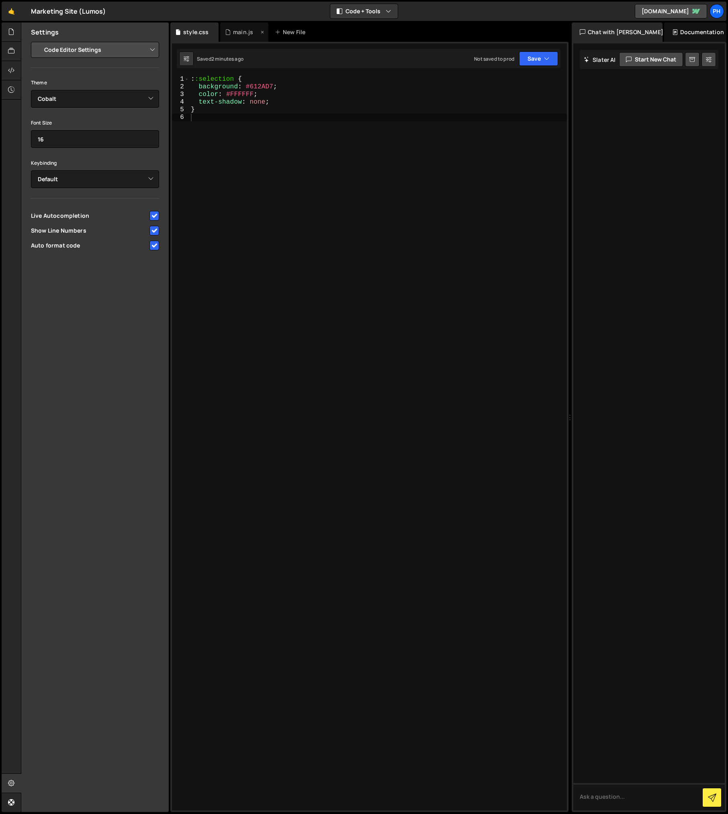
click at [239, 33] on div "main.js" at bounding box center [243, 32] width 20 height 8
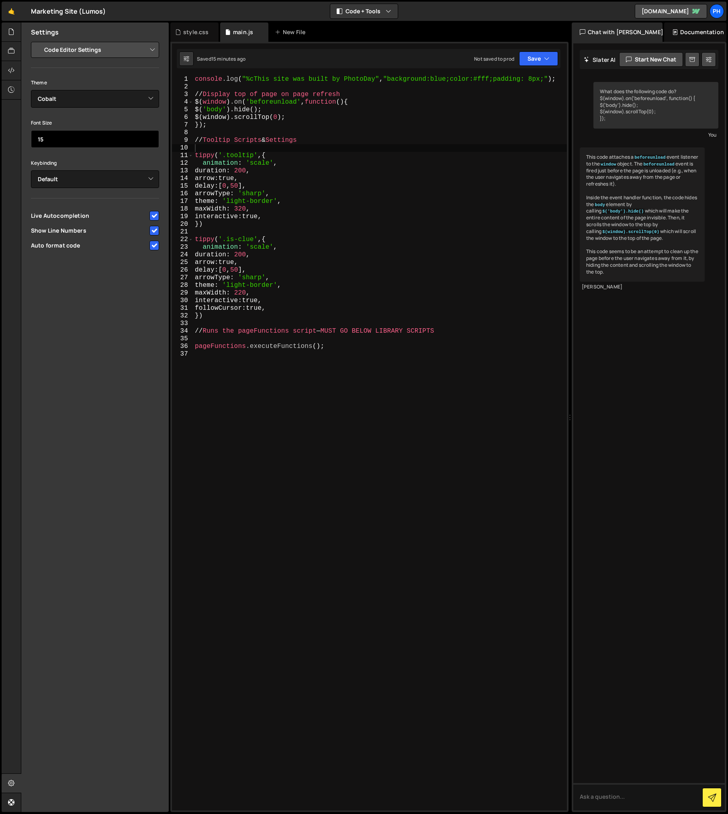
click at [149, 142] on input "15" at bounding box center [95, 139] width 128 height 18
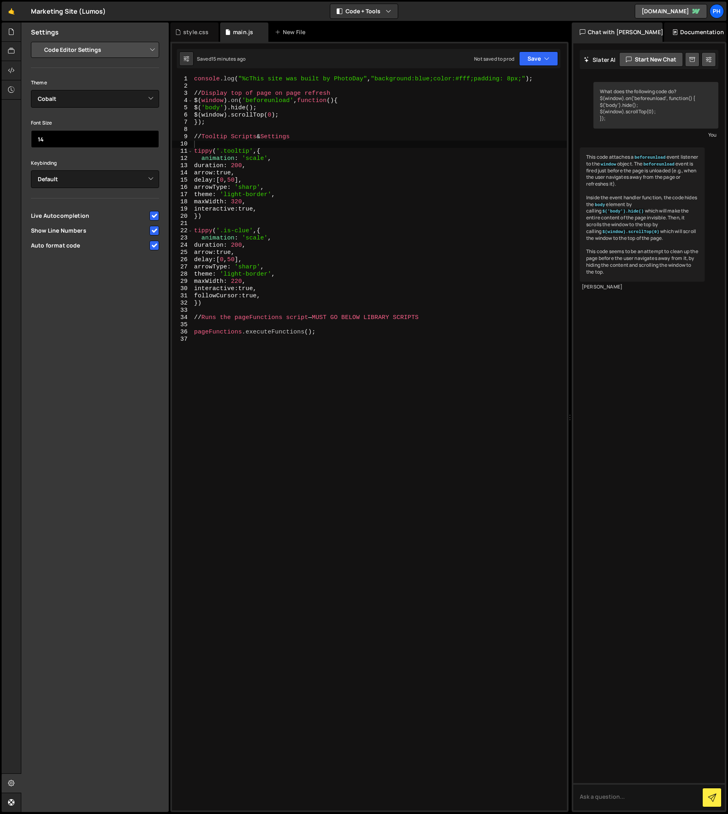
type input "14"
click at [149, 142] on input "14" at bounding box center [95, 139] width 128 height 18
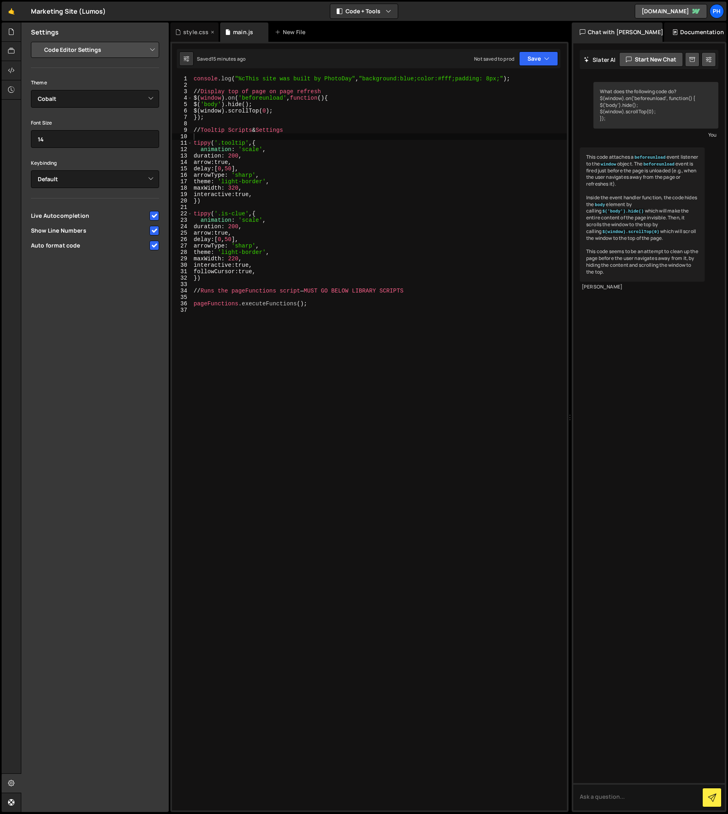
click at [193, 33] on div "style.css" at bounding box center [195, 32] width 25 height 8
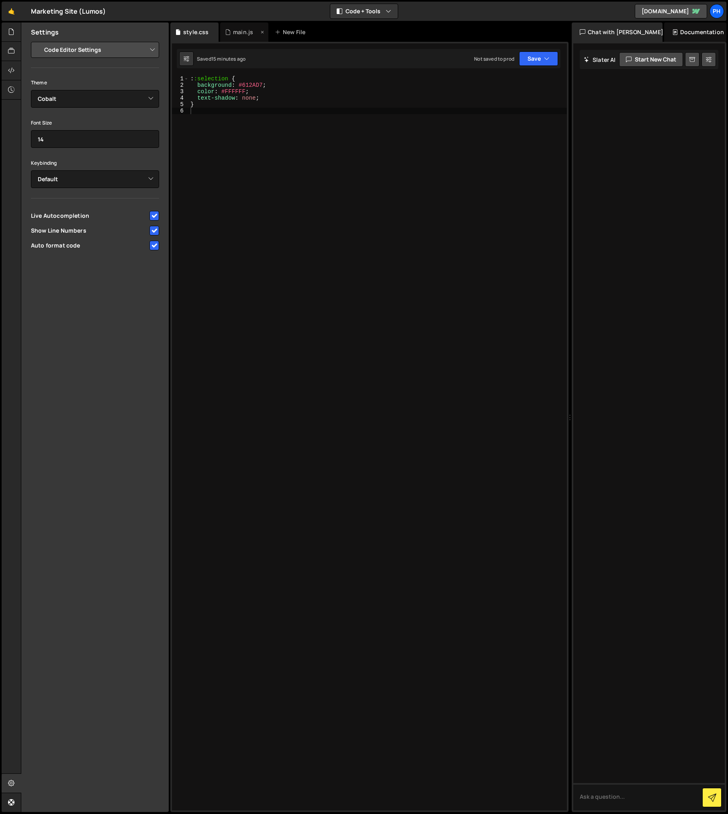
click at [240, 32] on div "main.js" at bounding box center [243, 32] width 20 height 8
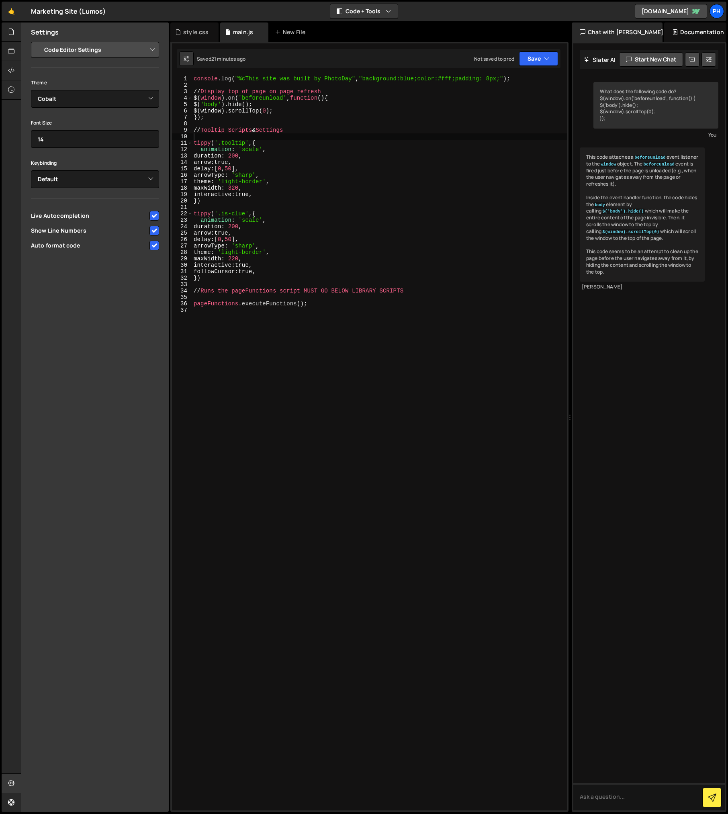
click at [76, 351] on div "Settings Project Settings Code Editor Settings Chat Settings Project Title Mark…" at bounding box center [94, 416] width 147 height 789
click at [12, 784] on icon at bounding box center [11, 783] width 6 height 9
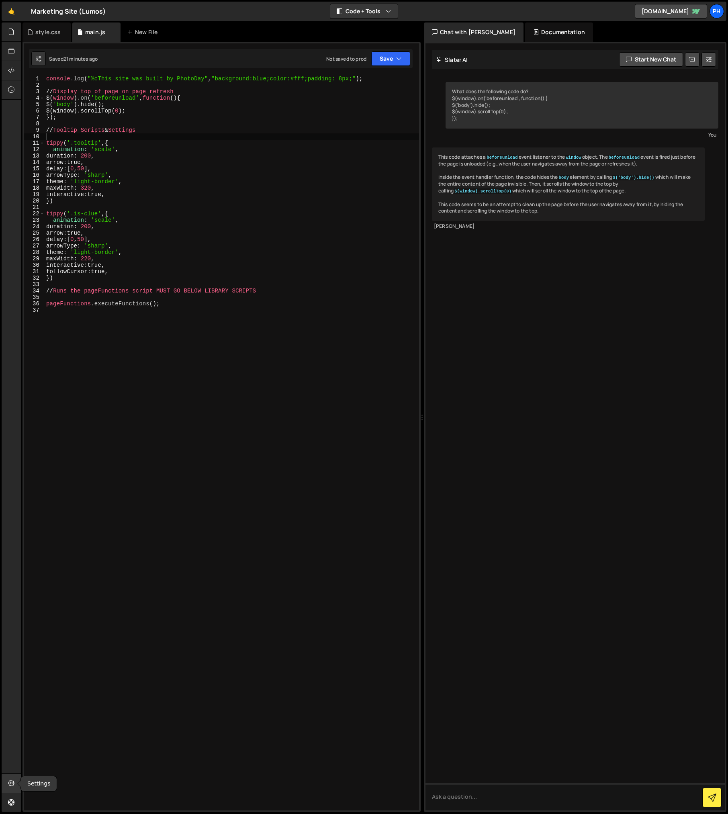
click at [12, 779] on icon at bounding box center [11, 783] width 6 height 9
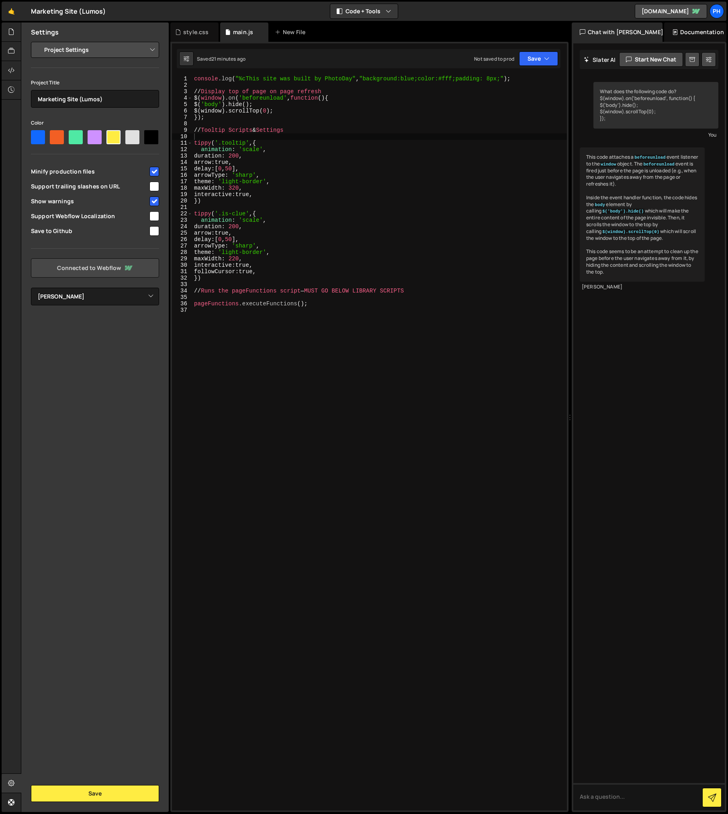
click at [80, 273] on link "Connected to Webflow" at bounding box center [95, 267] width 128 height 19
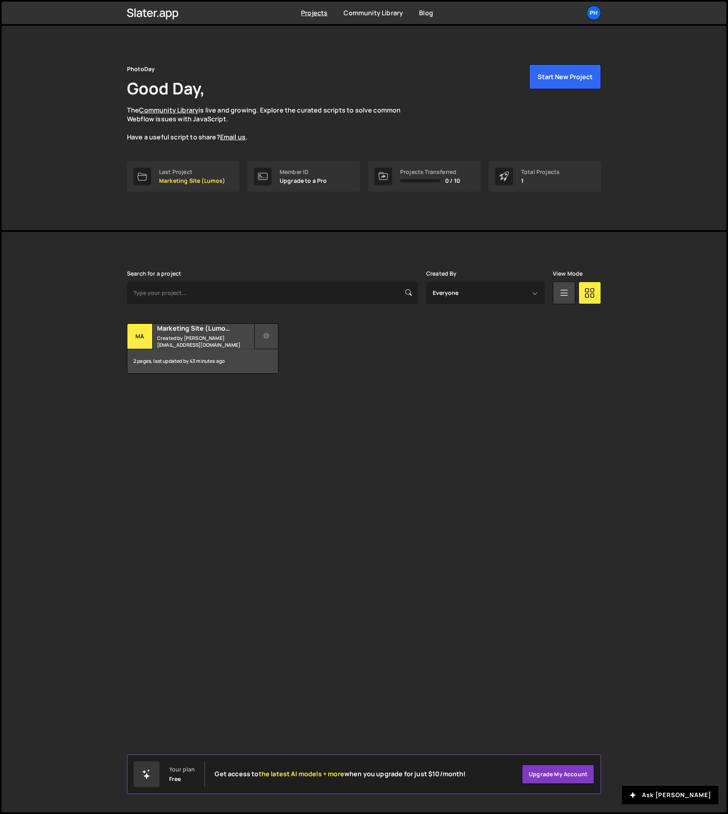
click at [269, 337] on icon at bounding box center [267, 336] width 6 height 8
click at [272, 372] on link "Edit Project" at bounding box center [303, 368] width 96 height 13
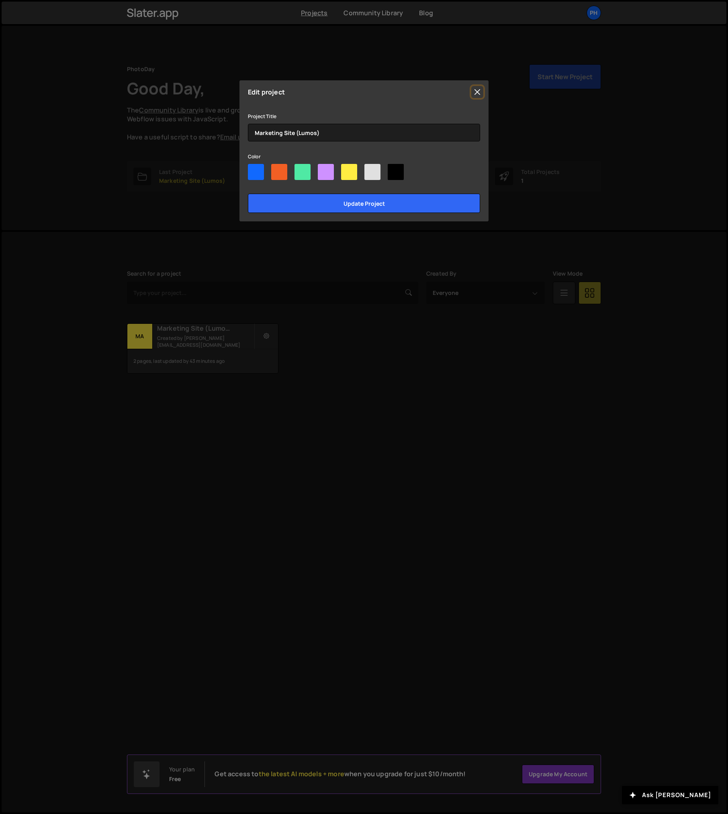
click at [478, 90] on button "Close" at bounding box center [477, 92] width 12 height 12
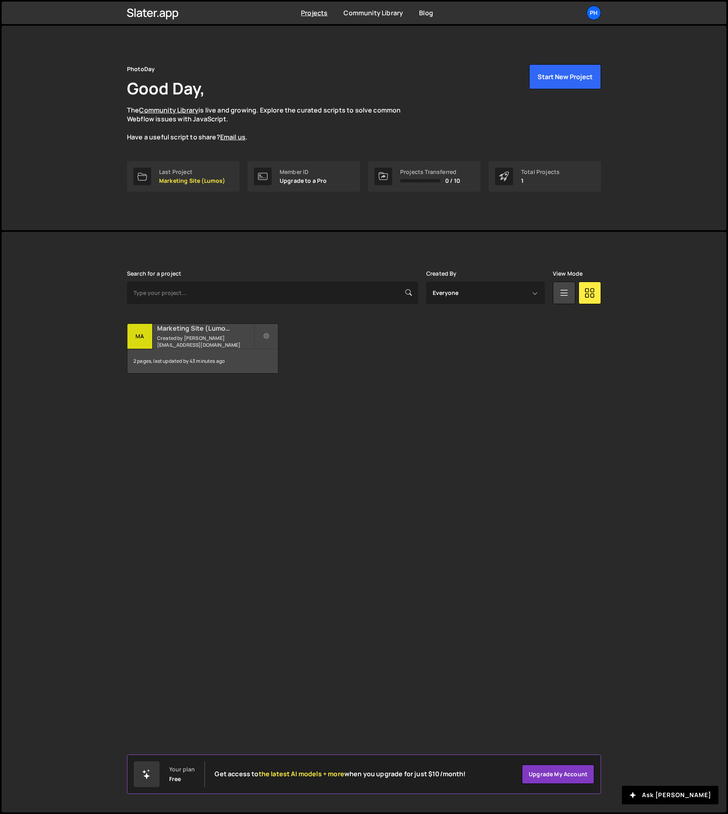
click at [141, 337] on div "Ma" at bounding box center [139, 336] width 25 height 25
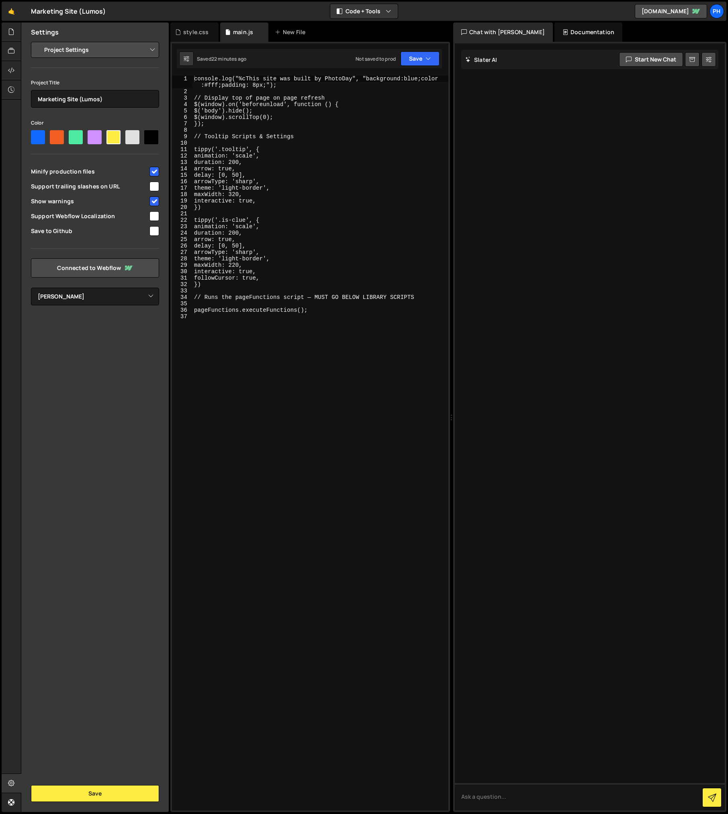
select select "68e109d91d5a9819d99fe93b"
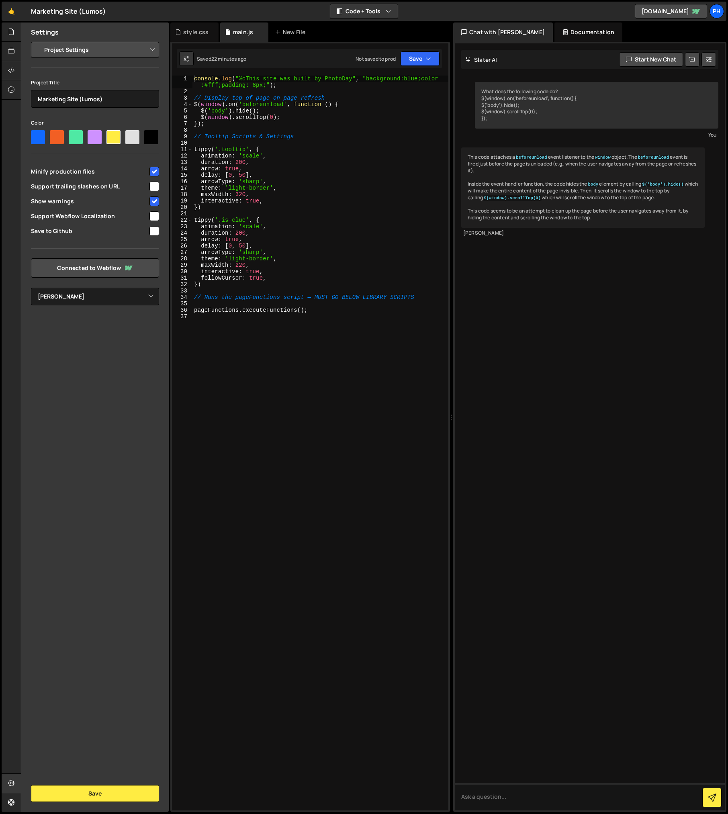
click at [75, 47] on select "Project Settings Code Editor Settings Chat Settings" at bounding box center [97, 50] width 118 height 18
select select "editor"
click at [38, 41] on select "Project Settings Code Editor Settings Chat Settings" at bounding box center [97, 50] width 118 height 18
select select "ace/theme/cobalt"
type input "14"
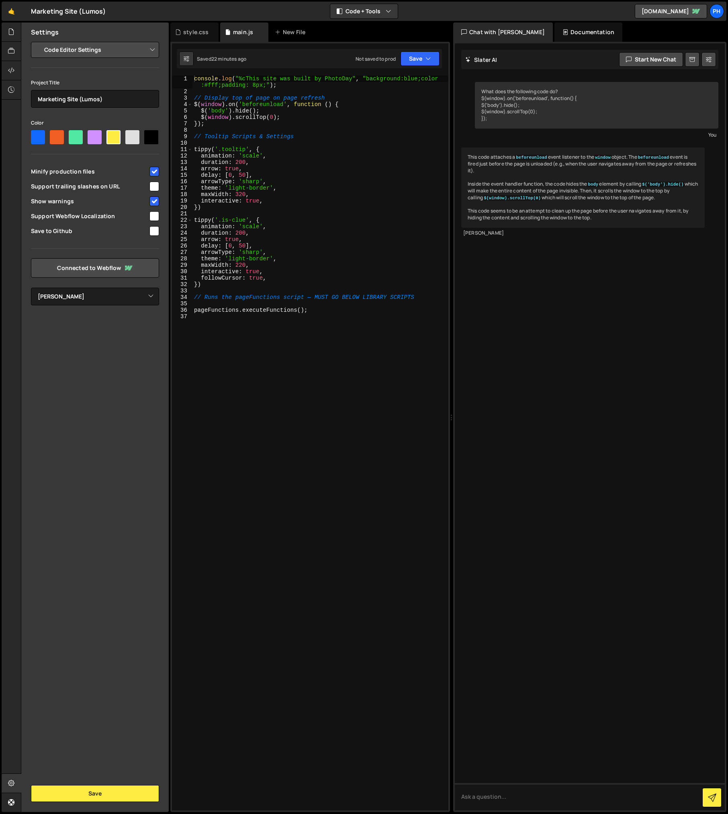
checkbox input "true"
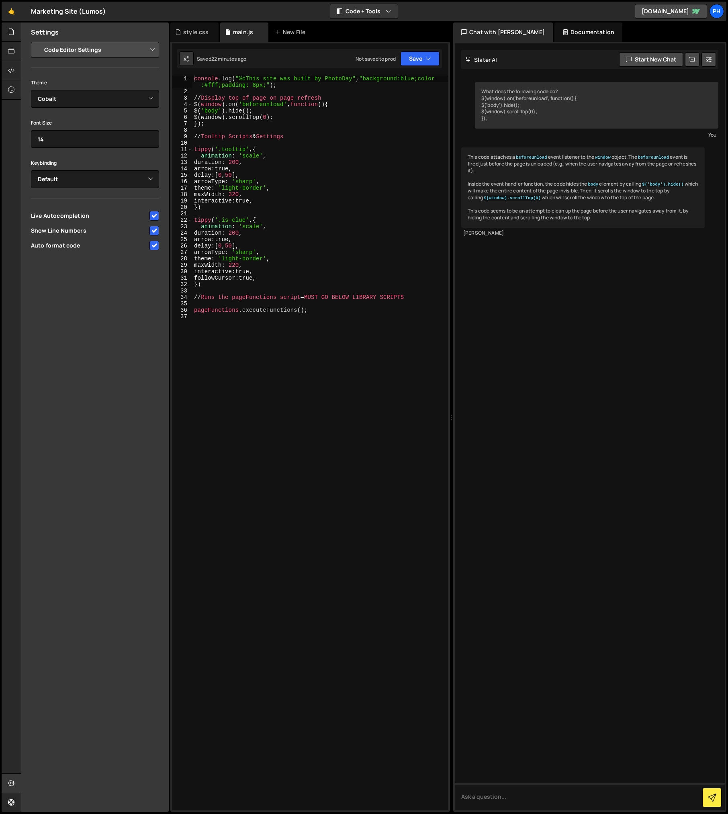
click at [67, 51] on select "Project Settings Code Editor Settings Chat Settings" at bounding box center [97, 50] width 118 height 18
select select "project"
click at [38, 41] on select "Project Settings Code Editor Settings Chat Settings" at bounding box center [97, 50] width 118 height 18
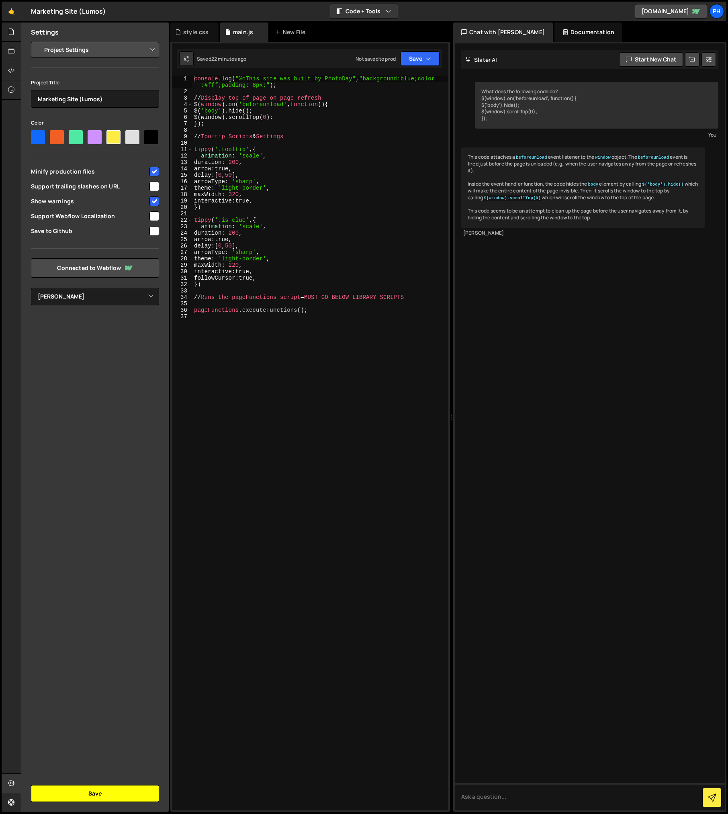
click at [80, 789] on button "Save" at bounding box center [95, 793] width 128 height 17
click at [13, 785] on icon at bounding box center [11, 783] width 6 height 9
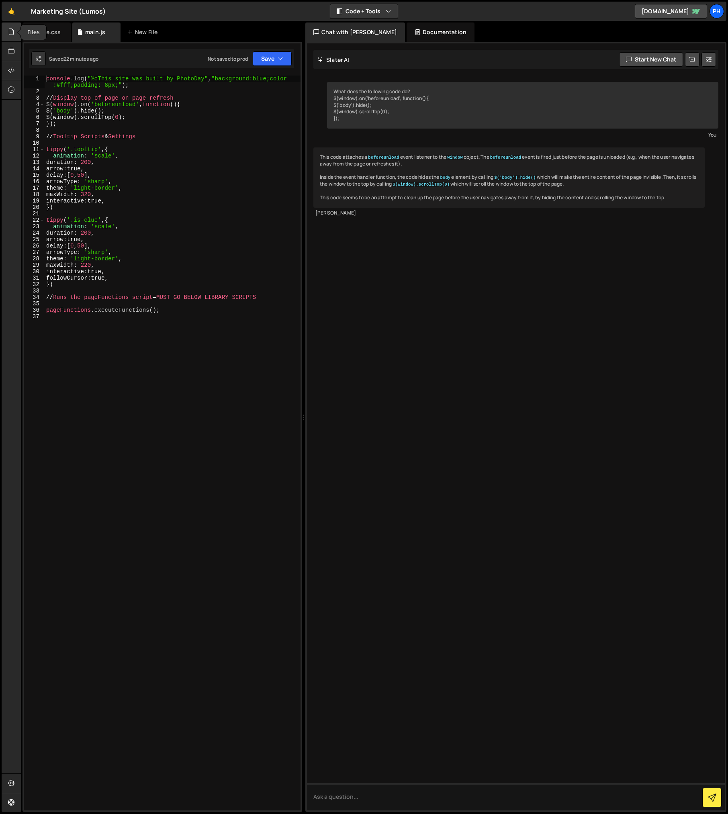
click at [11, 32] on icon at bounding box center [11, 31] width 6 height 9
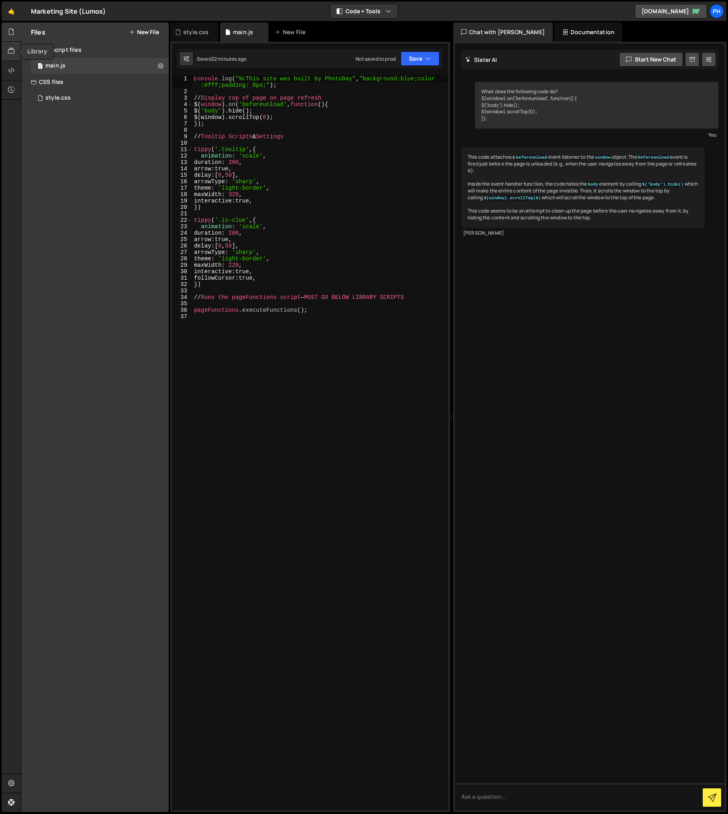
click at [12, 47] on icon at bounding box center [11, 51] width 6 height 9
click at [13, 76] on div at bounding box center [12, 70] width 20 height 19
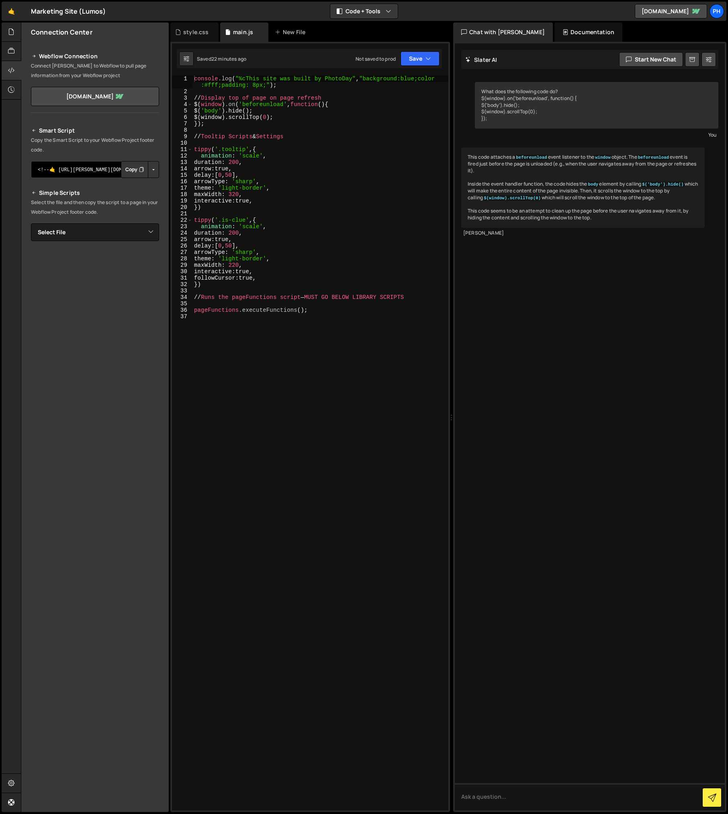
drag, startPoint x: 94, startPoint y: 172, endPoint x: 114, endPoint y: 170, distance: 20.6
click at [114, 170] on textarea "<!--🤙 [URL][PERSON_NAME][DOMAIN_NAME]> <script>document.addEventListener("DOMCo…" at bounding box center [95, 169] width 128 height 17
click at [131, 170] on button "Copy" at bounding box center [134, 169] width 27 height 17
